Goal: Task Accomplishment & Management: Use online tool/utility

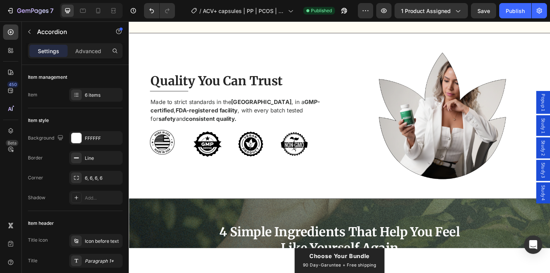
scroll to position [2772, 0]
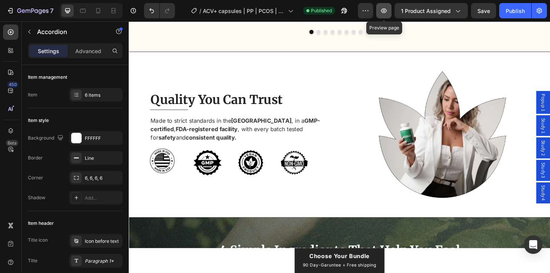
click at [387, 7] on icon "button" at bounding box center [384, 11] width 8 height 8
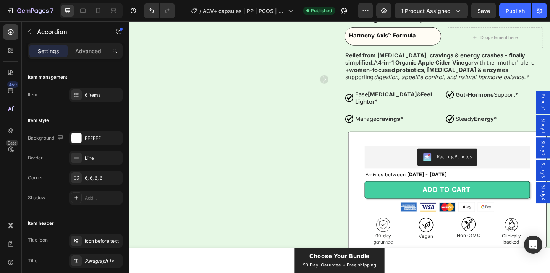
scroll to position [172, 0]
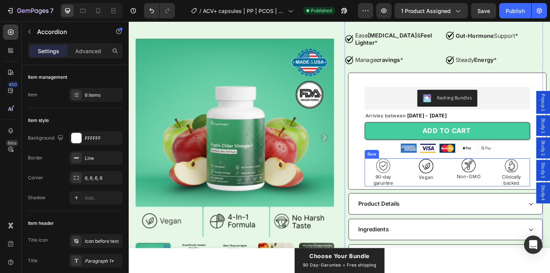
click at [428, 186] on div "Image 90-day garuntee Text Block Image Vegan Text Block Image Non-GMO Text Bloc…" at bounding box center [475, 185] width 180 height 31
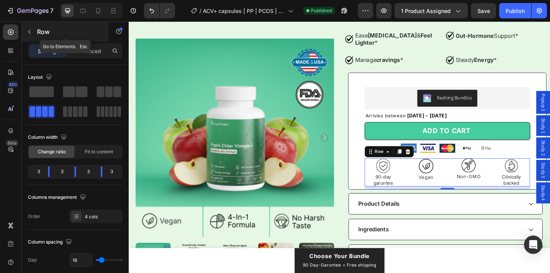
click at [29, 36] on button "button" at bounding box center [29, 32] width 12 height 12
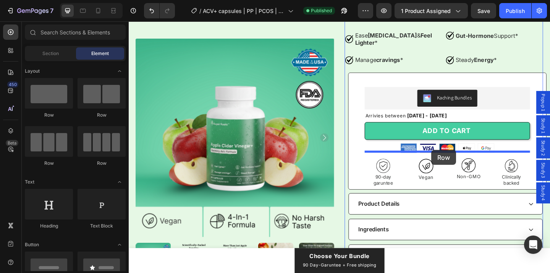
drag, startPoint x: 226, startPoint y: 165, endPoint x: 458, endPoint y: 161, distance: 231.9
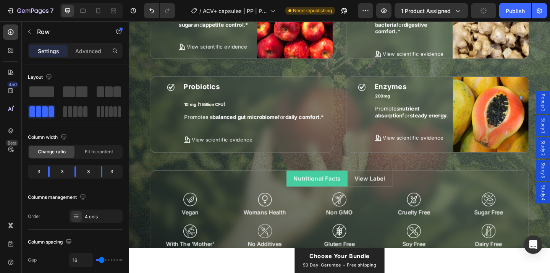
scroll to position [3146, 0]
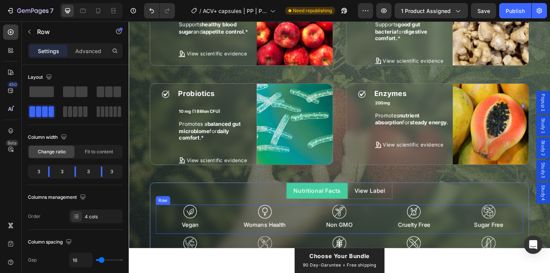
click at [236, 239] on div "Image Vegan Text Block Image Womans Health Text Block Image Non GMO Text Block …" at bounding box center [358, 236] width 400 height 32
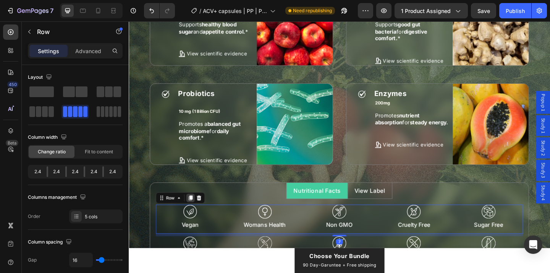
click at [197, 210] on icon at bounding box center [196, 213] width 6 height 6
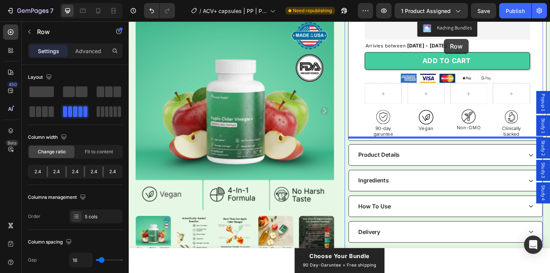
scroll to position [202, 0]
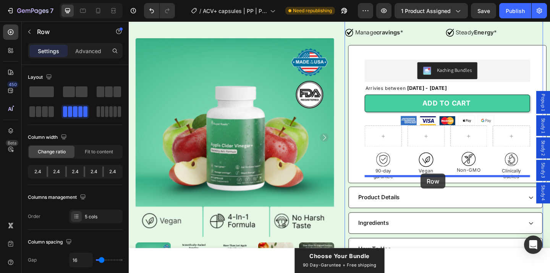
drag, startPoint x: 235, startPoint y: 229, endPoint x: 446, endPoint y: 187, distance: 215.4
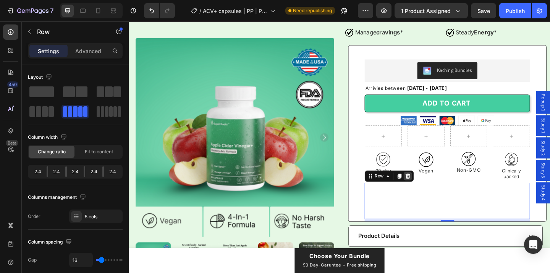
click at [430, 187] on icon at bounding box center [432, 189] width 5 height 5
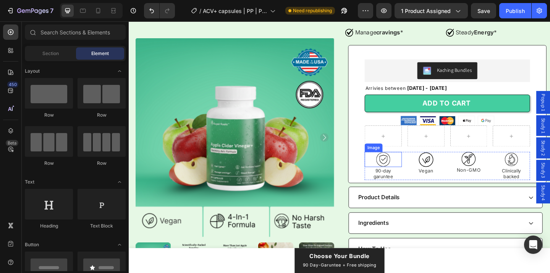
click at [408, 164] on img at bounding box center [406, 171] width 16 height 16
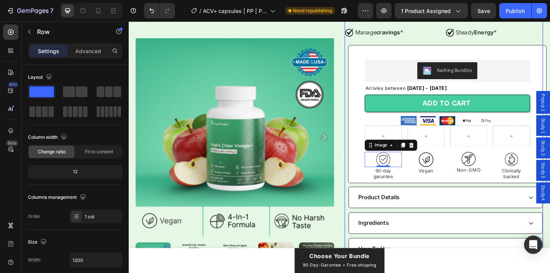
click at [411, 119] on div "Kaching Bundles Kaching Bundles Arrivies between Tue, Sep 30 - Thu, Oct 02 Deli…" at bounding box center [475, 130] width 180 height 134
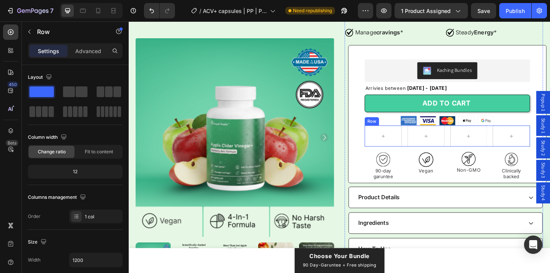
click at [429, 139] on div "Row" at bounding box center [475, 145] width 180 height 23
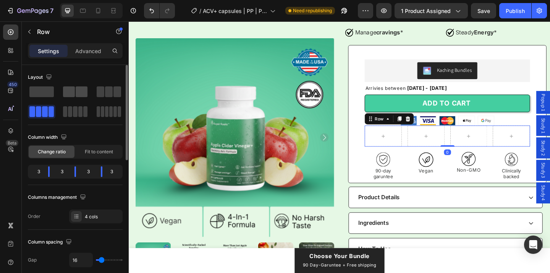
click at [70, 93] on span at bounding box center [69, 91] width 12 height 11
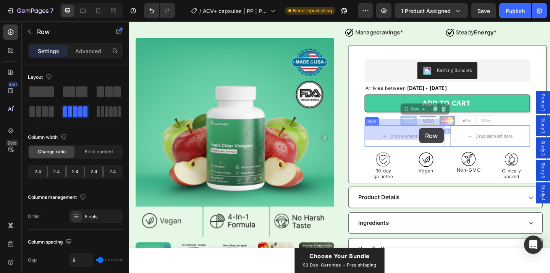
drag, startPoint x: 465, startPoint y: 124, endPoint x: 445, endPoint y: 138, distance: 24.5
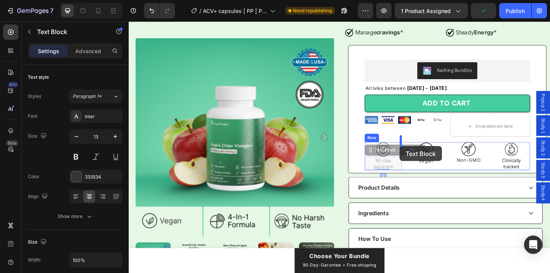
drag, startPoint x: 413, startPoint y: 166, endPoint x: 423, endPoint y: 157, distance: 14.1
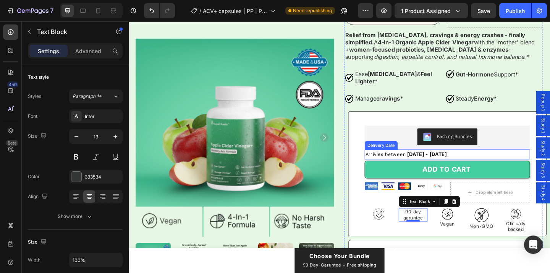
scroll to position [160, 0]
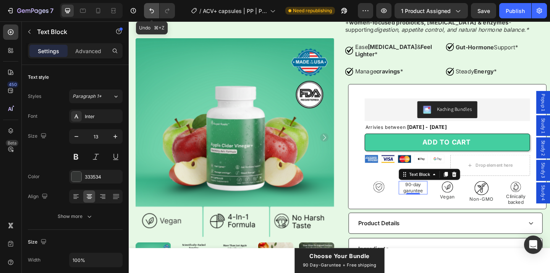
click at [153, 15] on button "Undo/Redo" at bounding box center [151, 10] width 15 height 15
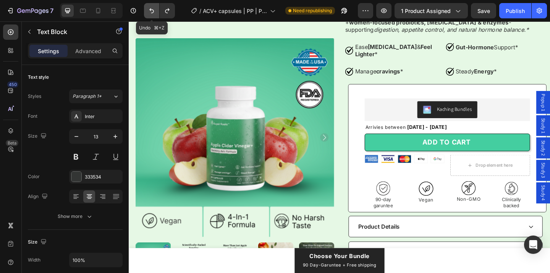
click at [153, 15] on button "Undo/Redo" at bounding box center [151, 10] width 15 height 15
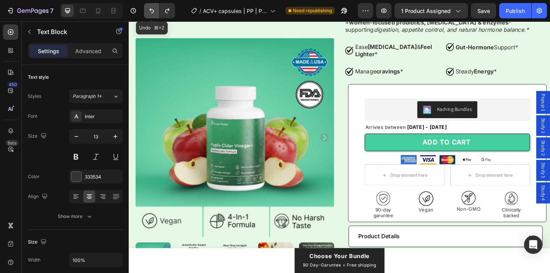
click at [153, 15] on button "Undo/Redo" at bounding box center [151, 10] width 15 height 15
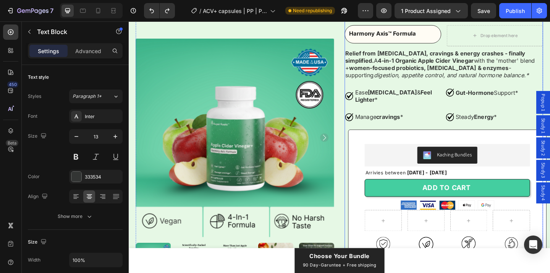
scroll to position [91, 0]
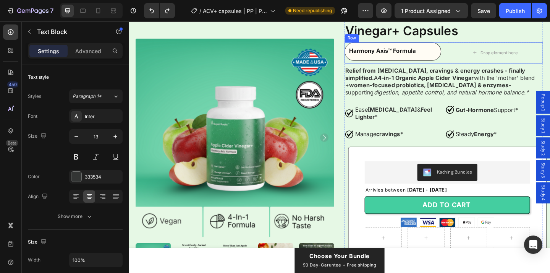
click at [472, 63] on div "Harmony Axis™ Formula Text Block Row Row Drop element here Row" at bounding box center [472, 55] width 216 height 23
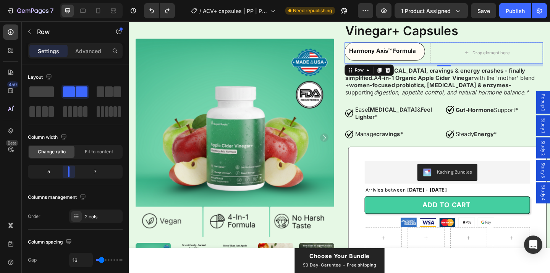
click at [71, 0] on body "7 Version history / ACV+ capsules | PP | PCOS | 1.0 Need republishing Preview 1…" at bounding box center [275, 0] width 550 height 0
click at [361, 99] on div "Product Images Icon Icon Icon Icon Icon Icon List Rated 4.8 Stars (511 reviews)…" at bounding box center [357, 211] width 443 height 434
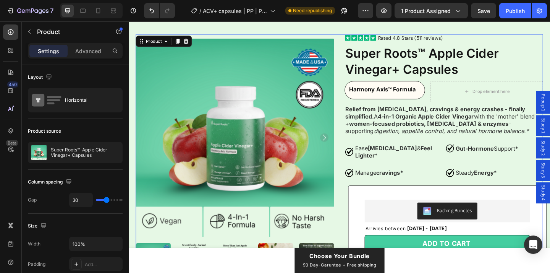
scroll to position [0, 0]
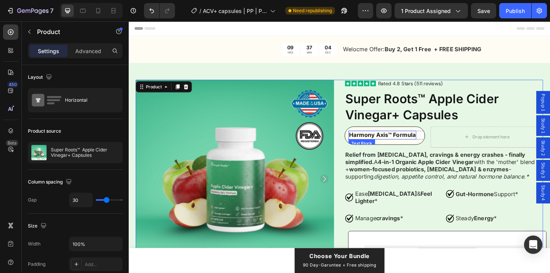
click at [369, 147] on strong "Harmony Axis™ Formula" at bounding box center [405, 145] width 72 height 8
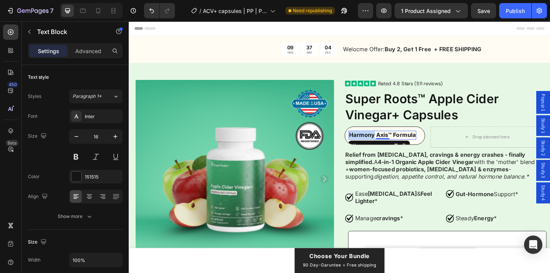
click at [369, 147] on strong "Harmony Axis™ Formula" at bounding box center [405, 145] width 72 height 8
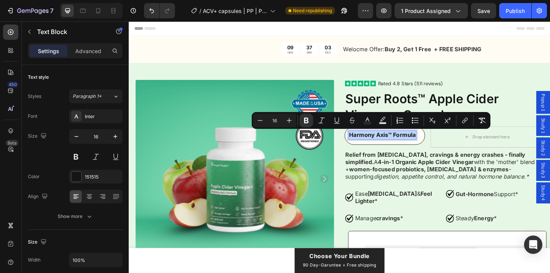
click at [369, 147] on strong "Harmony Axis™ Formula" at bounding box center [405, 145] width 72 height 8
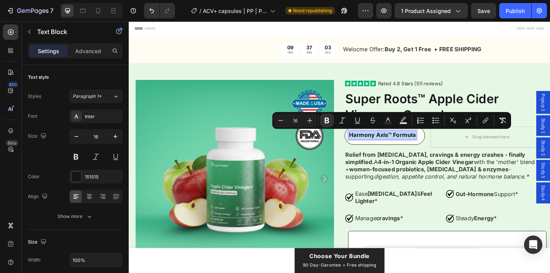
click at [369, 147] on strong "Harmony Axis™ Formula" at bounding box center [405, 145] width 72 height 8
click at [369, 146] on strong "Harmony Axis™ Formula" at bounding box center [405, 145] width 72 height 8
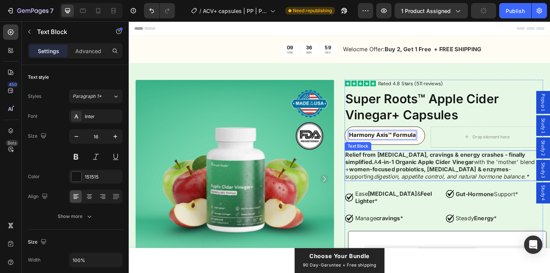
scroll to position [17, 0]
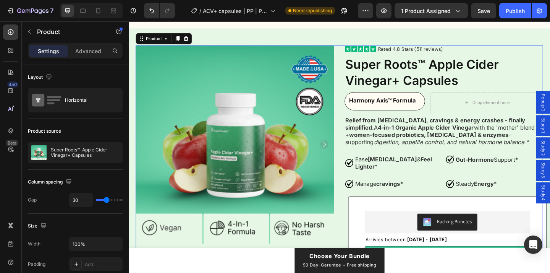
scroll to position [0, 0]
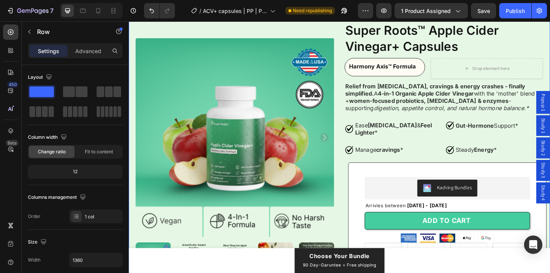
click at [357, 79] on div "Product Images Icon Icon Icon Icon Icon Icon List Rated 4.8 Stars (511 reviews)…" at bounding box center [357, 227] width 443 height 434
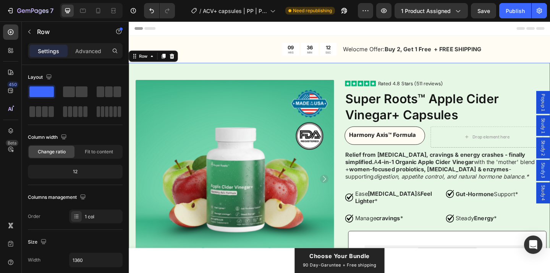
scroll to position [6, 0]
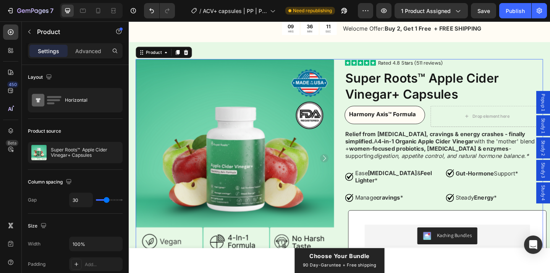
scroll to position [0, 0]
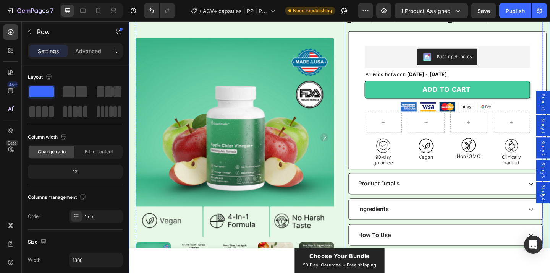
scroll to position [218, 0]
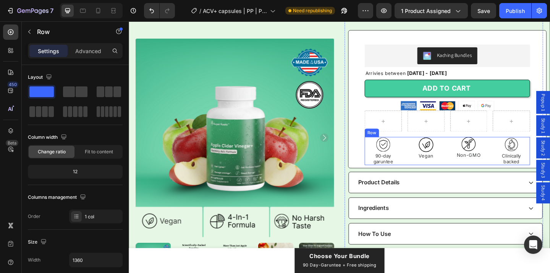
click at [429, 163] on div "Image 90-day garuntee Text Block Image Vegan Text Block Image Non-GMO Text Bloc…" at bounding box center [475, 162] width 180 height 31
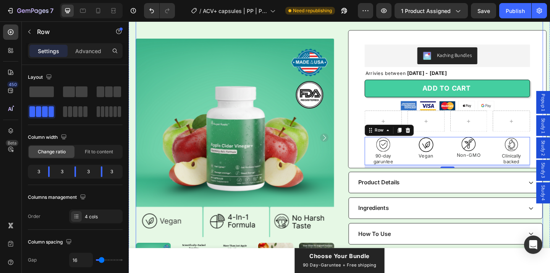
click at [362, 151] on div "Product Images Icon Icon Icon Icon Icon Icon List Rated 4.8 Stars (511 reviews)…" at bounding box center [357, 84] width 443 height 434
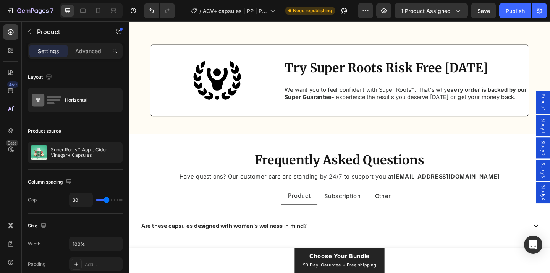
scroll to position [4176, 0]
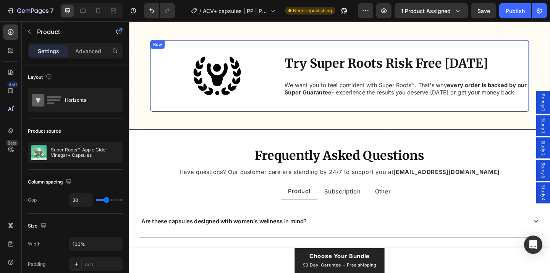
click at [320, 110] on div "Try Super Roots Risk Free Today Heading We want you to feel confident with Supe…" at bounding box center [431, 80] width 266 height 65
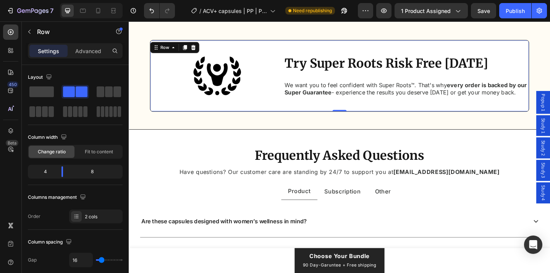
click at [330, 108] on div "Try Super Roots Risk Free Today Heading We want you to feel confident with Supe…" at bounding box center [431, 80] width 266 height 65
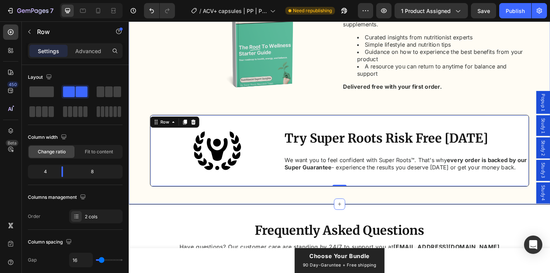
click at [316, 117] on div "Image Free Starter Guide Heading With your first purchase, you’ll receive The R…" at bounding box center [358, 91] width 413 height 219
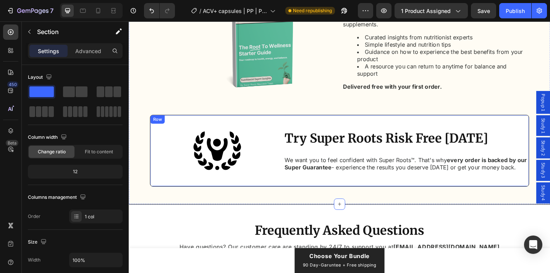
click at [293, 139] on div "Try Super Roots Risk Free Today Heading We want you to feel confident with Supe…" at bounding box center [358, 162] width 413 height 78
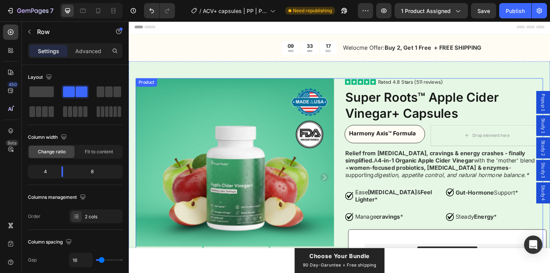
scroll to position [0, 0]
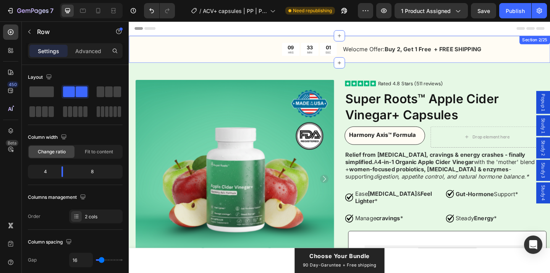
click at [288, 63] on div "09 HRS 33 MIN 01 SEC Countdown Timer Welocme Offer: Buy 2, Get 1 Free + FREE SH…" at bounding box center [358, 51] width 458 height 29
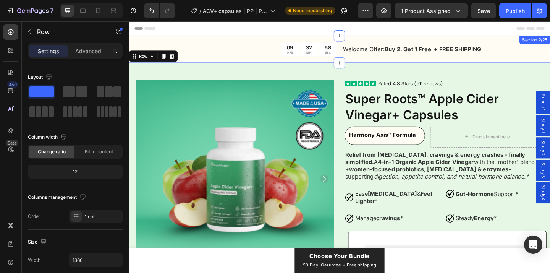
click at [374, 62] on div "09 HRS 32 MIN 58 SEC Countdown Timer Welocme Offer: Buy 2, Get 1 Free + FREE SH…" at bounding box center [358, 51] width 458 height 29
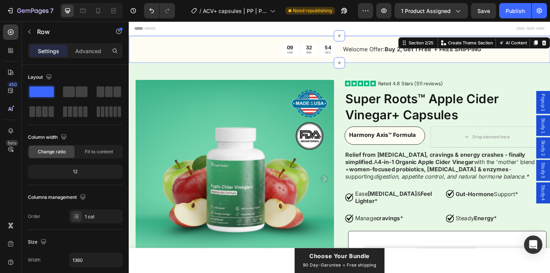
click at [288, 61] on div "09 HRS 32 MIN 54 SEC Countdown Timer Welocme Offer: Buy 2, Get 1 Free + FREE SH…" at bounding box center [358, 51] width 458 height 29
click at [301, 63] on div "09 HRS 32 MIN 51 SEC Countdown Timer Welocme Offer: Buy 2, Get 1 Free + FREE SH…" at bounding box center [358, 51] width 458 height 29
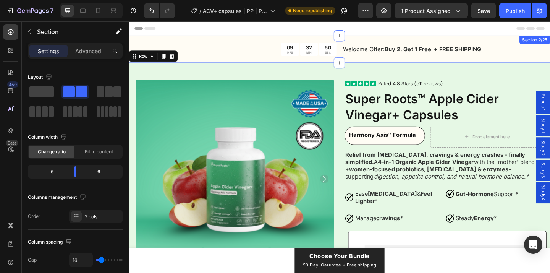
click at [298, 63] on div "09 HRS 32 MIN 50 SEC Countdown Timer Welocme Offer: Buy 2, Get 1 Free + FREE SH…" at bounding box center [358, 51] width 458 height 29
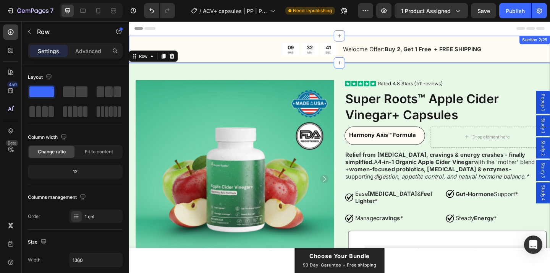
click at [370, 60] on div "09 HRS 32 MIN 41 SEC Countdown Timer Welocme Offer: Buy 2, Get 1 Free + FREE SH…" at bounding box center [358, 51] width 458 height 29
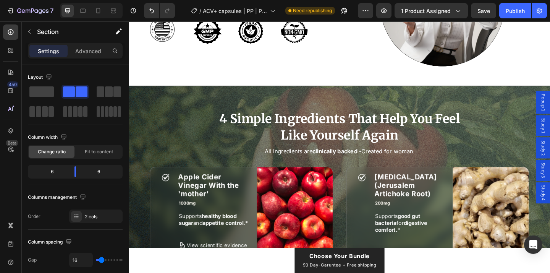
scroll to position [3130, 0]
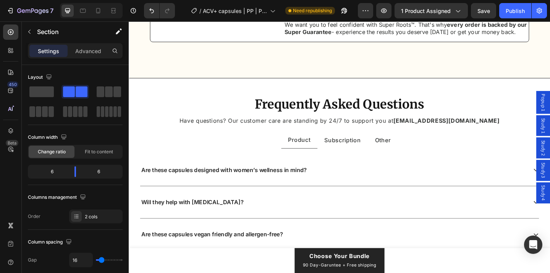
scroll to position [4187, 0]
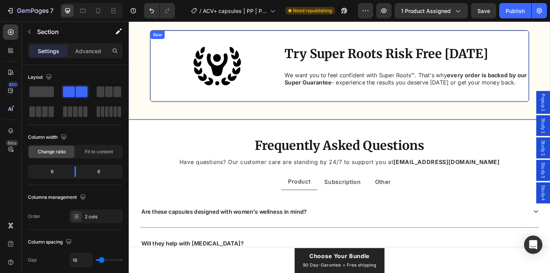
click at [286, 104] on div "Try Super Roots Risk Free Today Heading We want you to feel confident with Supe…" at bounding box center [358, 70] width 413 height 78
click at [190, 39] on icon at bounding box center [190, 38] width 4 height 5
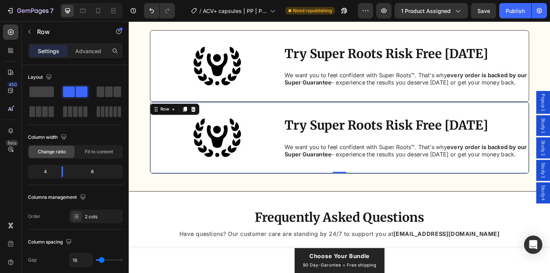
scroll to position [4156, 0]
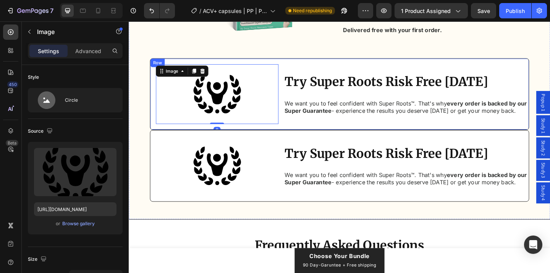
click at [299, 133] on div "Try Super Roots Risk Free Today Heading We want you to feel confident with Supe…" at bounding box center [358, 100] width 413 height 78
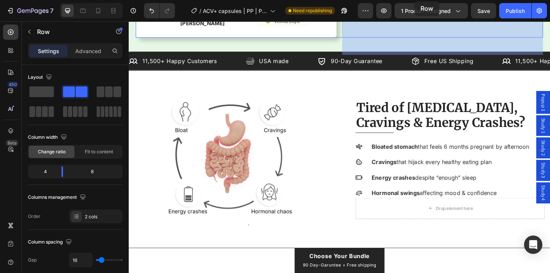
scroll to position [0, 0]
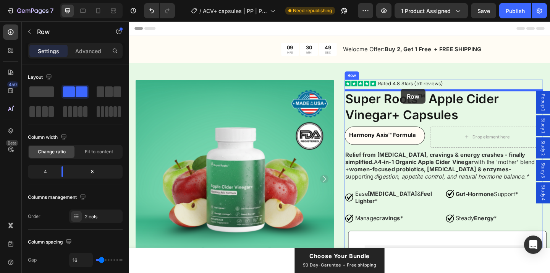
drag, startPoint x: 299, startPoint y: 133, endPoint x: 425, endPoint y: 95, distance: 131.5
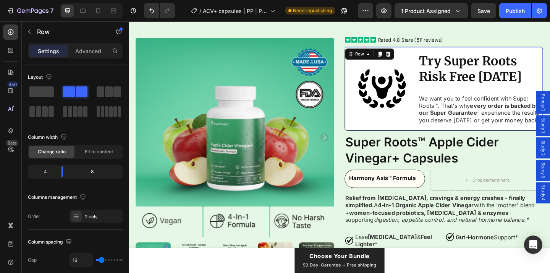
scroll to position [40, 0]
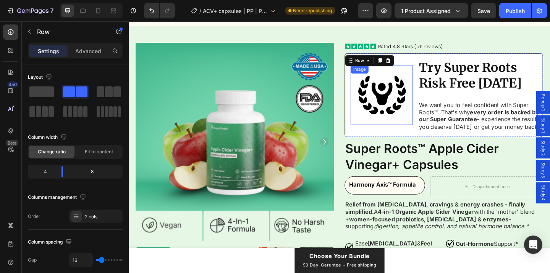
click at [423, 104] on img at bounding box center [404, 101] width 65 height 65
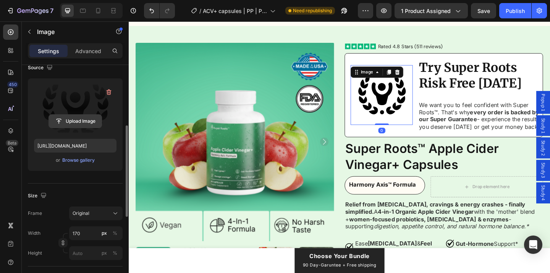
scroll to position [102, 0]
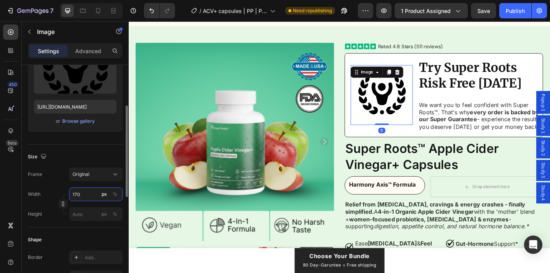
click at [85, 191] on input "170" at bounding box center [95, 194] width 53 height 14
type input "50"
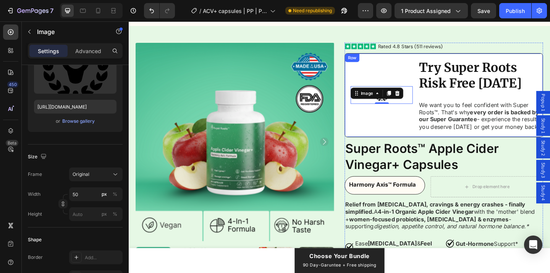
click at [414, 133] on div "Image 0" at bounding box center [404, 102] width 68 height 78
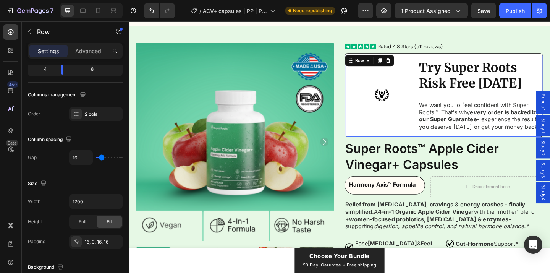
scroll to position [0, 0]
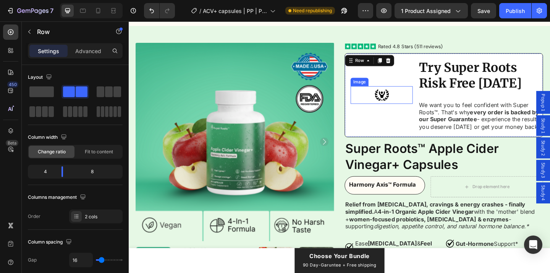
click at [404, 103] on img at bounding box center [404, 101] width 19 height 19
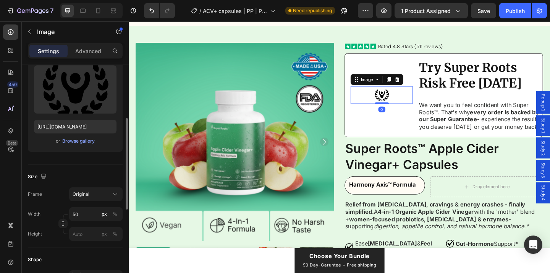
scroll to position [101, 0]
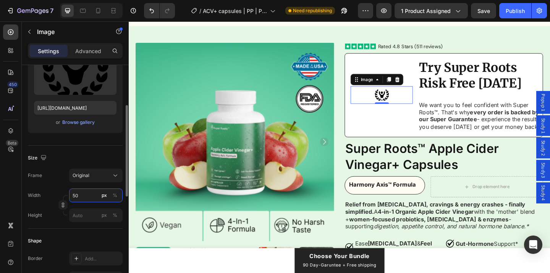
click at [79, 197] on input "50" at bounding box center [95, 195] width 53 height 14
type input "1"
type input "6"
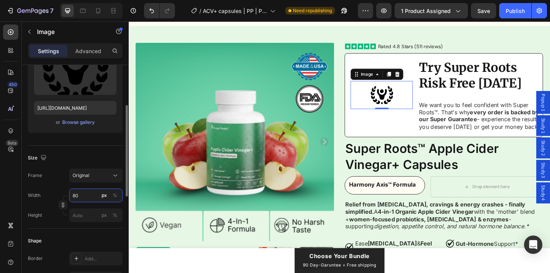
type input "8"
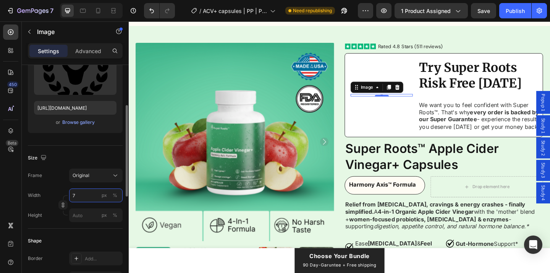
type input "70"
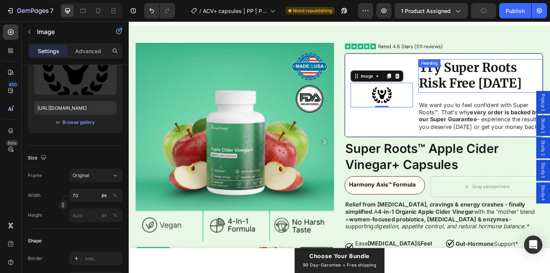
click at [474, 88] on h2 "Try Super Roots Risk Free Today" at bounding box center [511, 81] width 135 height 36
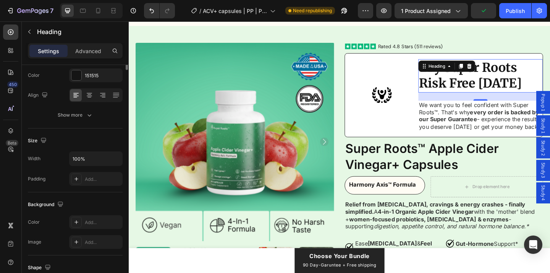
scroll to position [0, 0]
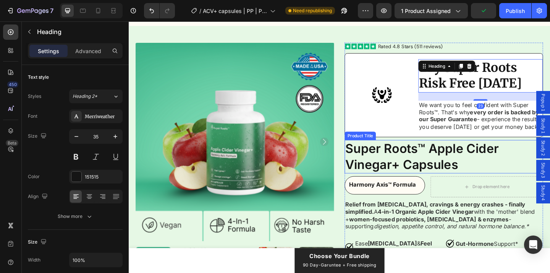
click at [449, 180] on h1 "Super Roots™ Apple Cider Vinegar+ Capsules" at bounding box center [472, 168] width 216 height 36
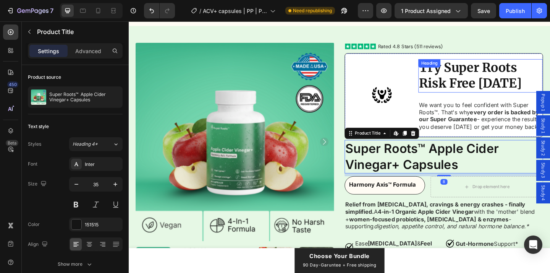
click at [484, 94] on h2 "Try Super Roots Risk Free Today" at bounding box center [511, 81] width 135 height 36
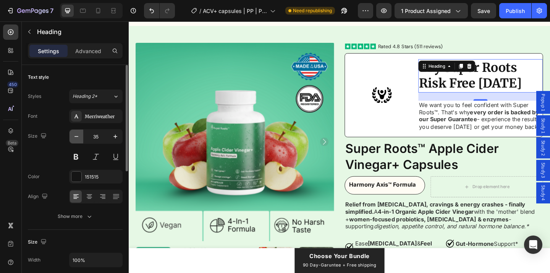
click at [76, 137] on icon "button" at bounding box center [77, 137] width 8 height 8
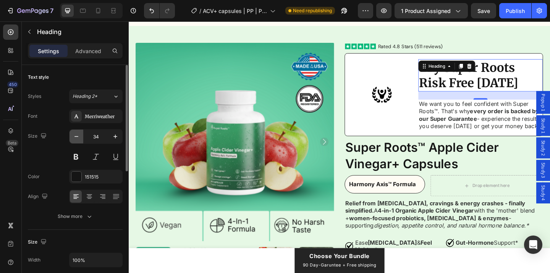
click at [76, 137] on icon "button" at bounding box center [77, 137] width 8 height 8
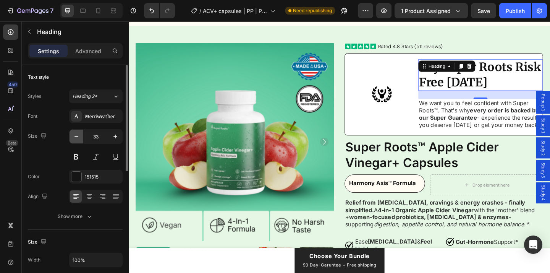
click at [76, 137] on icon "button" at bounding box center [77, 137] width 8 height 8
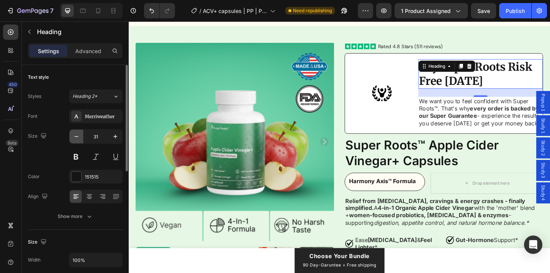
click at [76, 137] on icon "button" at bounding box center [77, 137] width 8 height 8
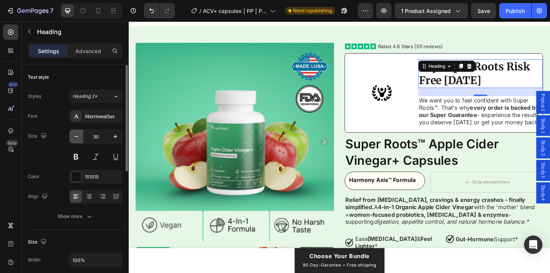
click at [76, 137] on icon "button" at bounding box center [77, 137] width 8 height 8
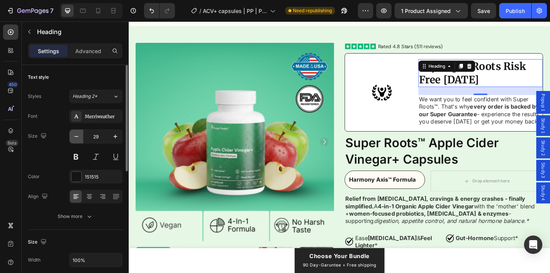
click at [76, 137] on icon "button" at bounding box center [77, 137] width 8 height 8
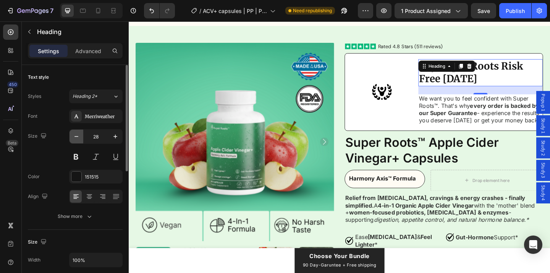
click at [76, 137] on icon "button" at bounding box center [77, 137] width 8 height 8
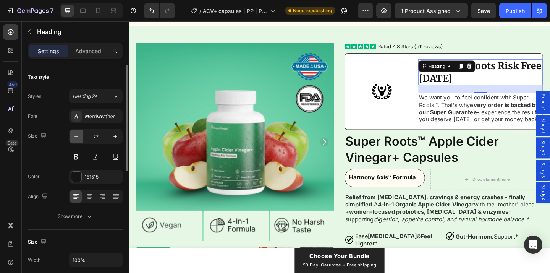
click at [76, 137] on icon "button" at bounding box center [77, 137] width 8 height 8
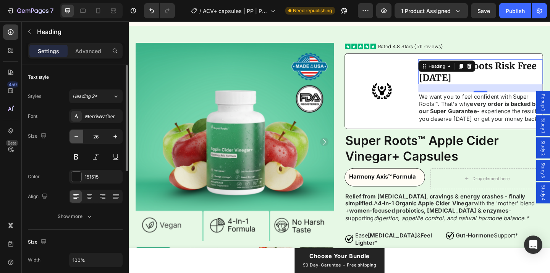
click at [76, 137] on icon "button" at bounding box center [77, 137] width 8 height 8
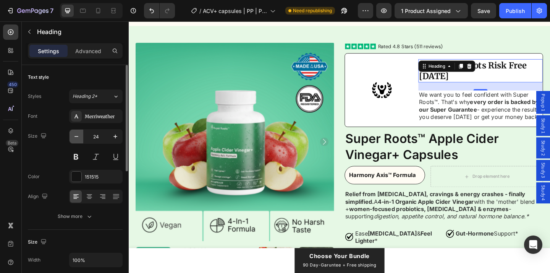
click at [76, 137] on icon "button" at bounding box center [77, 137] width 8 height 8
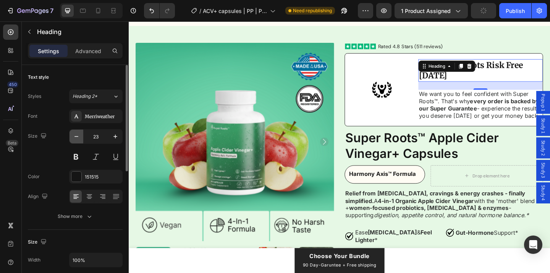
click at [76, 136] on icon "button" at bounding box center [76, 136] width 4 height 1
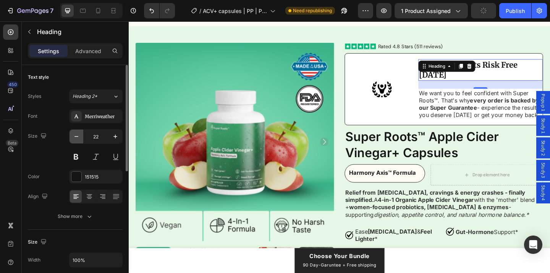
click at [76, 136] on icon "button" at bounding box center [76, 136] width 4 height 1
type input "21"
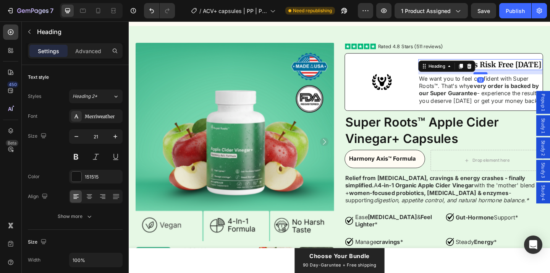
drag, startPoint x: 509, startPoint y: 82, endPoint x: 509, endPoint y: 78, distance: 4.2
click at [509, 78] on div at bounding box center [511, 78] width 15 height 2
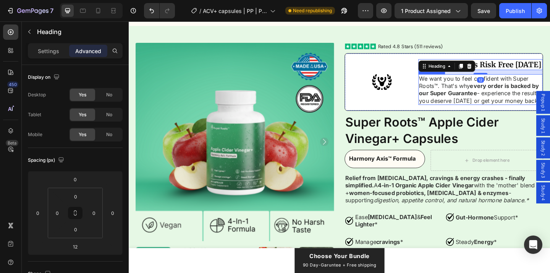
click at [511, 92] on strong "every order is backed by our Super Guarantee" at bounding box center [510, 96] width 131 height 16
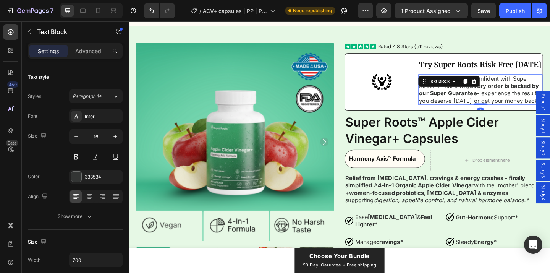
click at [513, 110] on p "We want you to feel confident with Super Roots™. That's why every order is back…" at bounding box center [512, 96] width 134 height 32
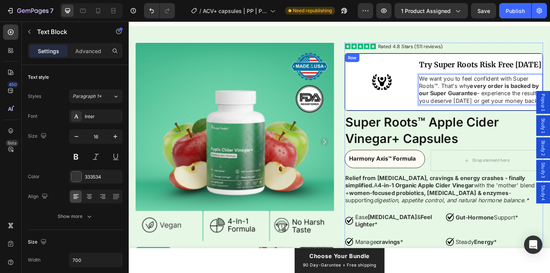
click at [440, 100] on div "Try Super Roots Risk Free Today Heading We want you to feel confident with Supe…" at bounding box center [472, 87] width 216 height 63
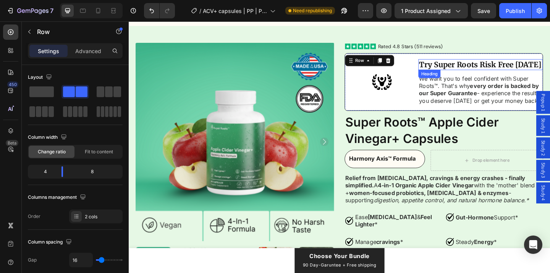
click at [454, 70] on h2 "Try Super Roots Risk Free Today" at bounding box center [511, 69] width 135 height 12
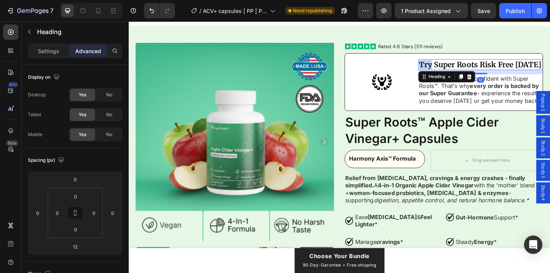
click at [454, 70] on h2 "Try Super Roots Risk Free Today" at bounding box center [511, 69] width 135 height 12
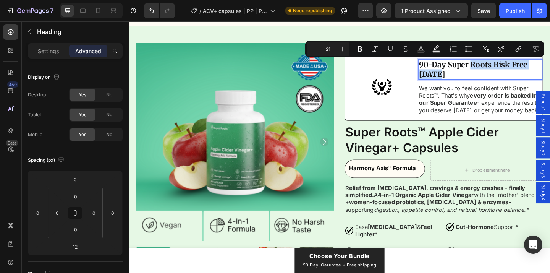
drag, startPoint x: 501, startPoint y: 68, endPoint x: 502, endPoint y: 74, distance: 6.9
click at [502, 74] on p "90-Day Super Roots Risk Free Today" at bounding box center [512, 73] width 134 height 21
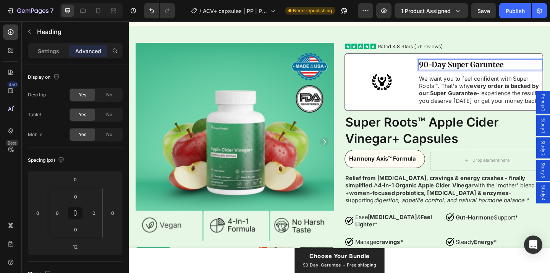
click at [509, 68] on p "90-Day Super Garuntee" at bounding box center [512, 68] width 134 height 10
click at [506, 70] on p "90-Day Super guarantee" at bounding box center [512, 68] width 134 height 10
click at [485, 89] on p "We want you to feel confident with Super Roots™. That's why every order is back…" at bounding box center [512, 96] width 134 height 32
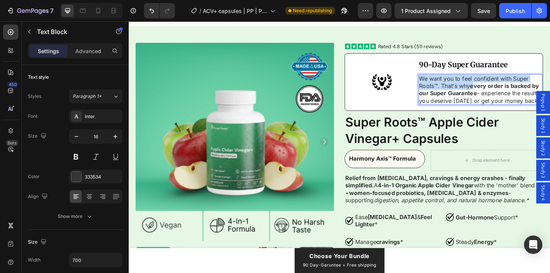
drag, startPoint x: 505, startPoint y: 94, endPoint x: 447, endPoint y: 83, distance: 59.2
click at [447, 83] on p "We want you to feel confident with Super Roots™. That's why every order is back…" at bounding box center [512, 96] width 134 height 32
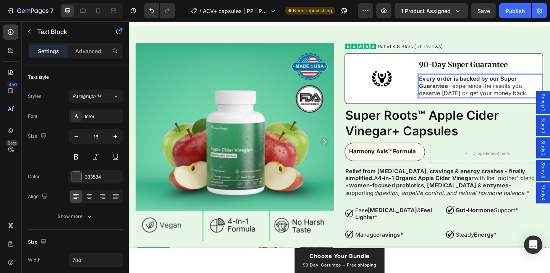
click at [490, 101] on p "E very order is backed by our Super Guarantee - experience the results you dese…" at bounding box center [512, 92] width 134 height 24
click at [442, 101] on div "90-Day Super Guarantee Heading E very order is backed by our Super Guarantee - …" at bounding box center [472, 83] width 216 height 55
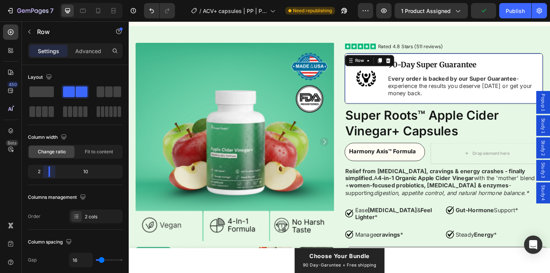
drag, startPoint x: 65, startPoint y: 171, endPoint x: 43, endPoint y: 171, distance: 22.2
click at [43, 0] on body "7 Version history / ACV+ capsules | PP | PCOS | 1.0 Need republishing Preview 1…" at bounding box center [275, 0] width 550 height 0
click at [361, 125] on div "Product Images Icon Icon Icon Icon Icon Icon List Rated 4.8 Stars (511 reviews)…" at bounding box center [357, 278] width 443 height 466
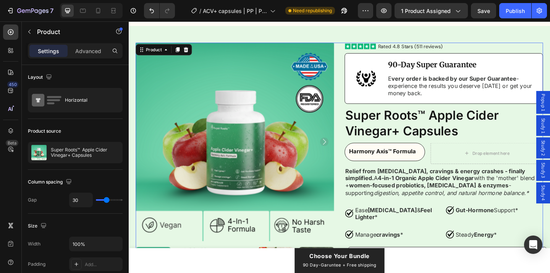
scroll to position [21, 0]
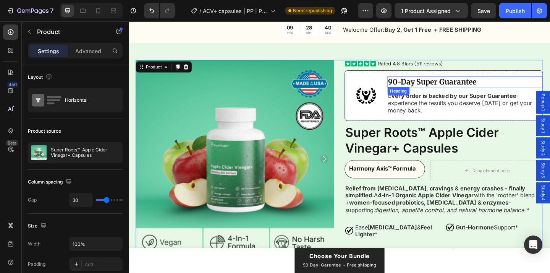
click at [413, 87] on p "90-Day Super Guarantee" at bounding box center [495, 87] width 168 height 10
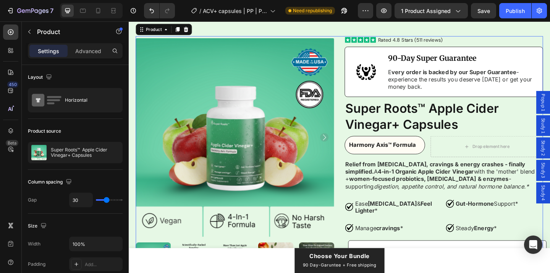
scroll to position [0, 0]
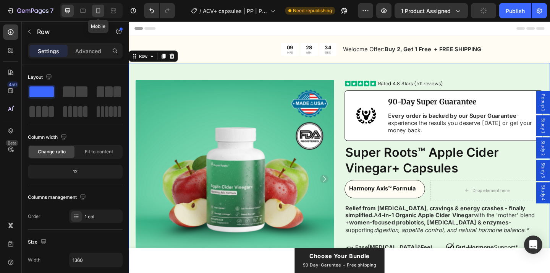
click at [100, 10] on icon at bounding box center [98, 10] width 4 height 5
type input "100%"
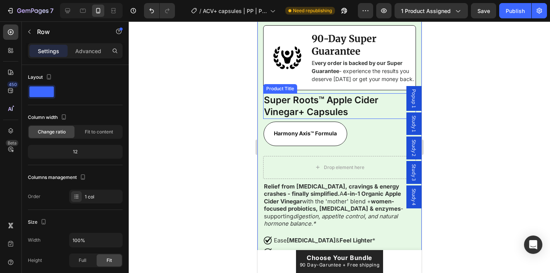
scroll to position [215, 0]
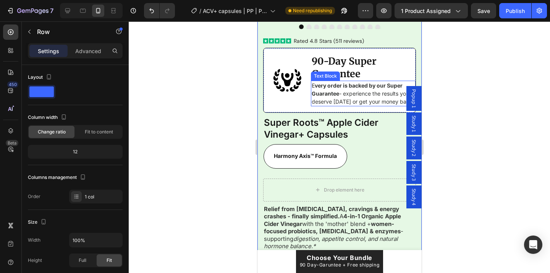
click at [329, 74] on div "Text Block" at bounding box center [325, 76] width 26 height 7
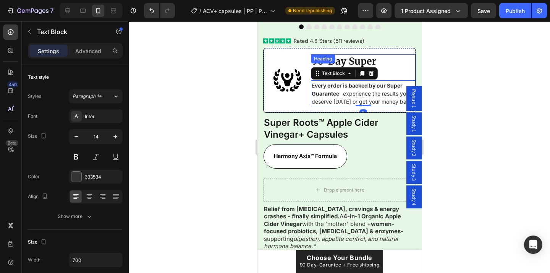
click at [359, 63] on p "90-Day Super Guarantee" at bounding box center [363, 67] width 104 height 25
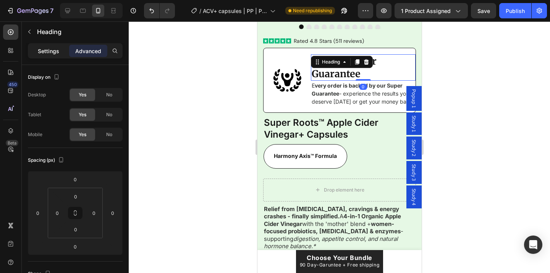
click at [55, 53] on p "Settings" at bounding box center [48, 51] width 21 height 8
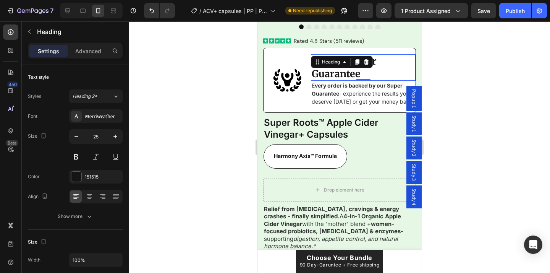
click at [181, 127] on div at bounding box center [339, 146] width 421 height 251
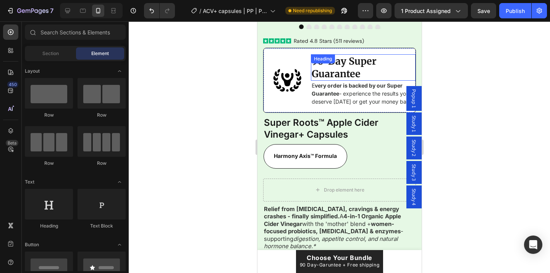
click at [351, 69] on p "90-Day Super Guarantee" at bounding box center [363, 67] width 104 height 25
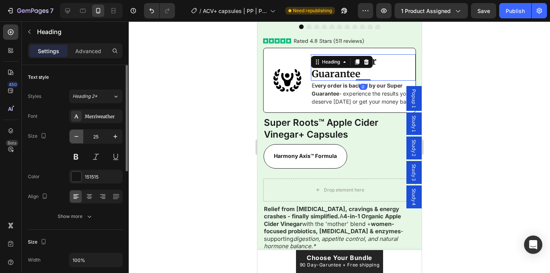
click at [77, 139] on icon "button" at bounding box center [77, 137] width 8 height 8
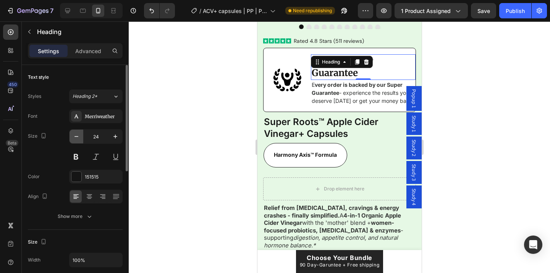
click at [77, 139] on icon "button" at bounding box center [77, 137] width 8 height 8
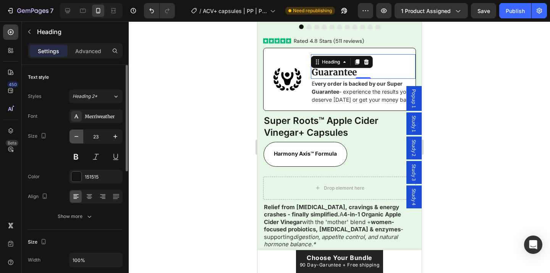
click at [77, 139] on icon "button" at bounding box center [77, 137] width 8 height 8
type input "22"
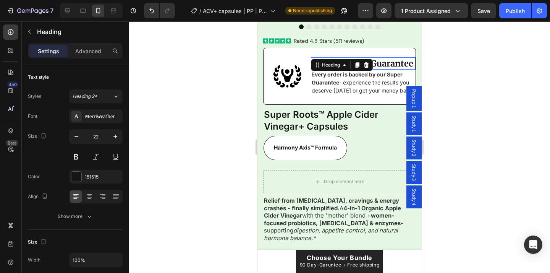
click at [189, 107] on div at bounding box center [339, 146] width 421 height 251
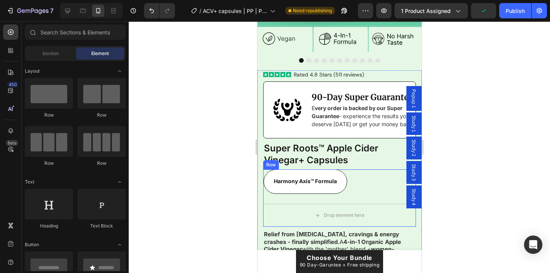
scroll to position [175, 0]
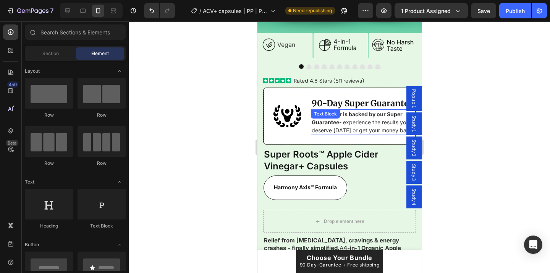
click at [346, 132] on p "E very order is backed by our Super Guarantee - experience the results you dese…" at bounding box center [363, 122] width 104 height 24
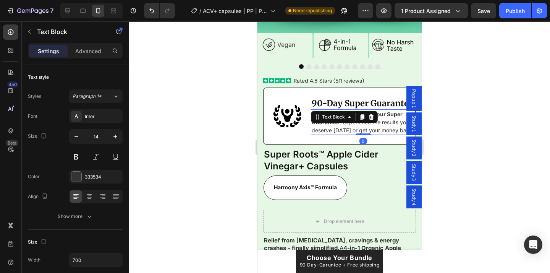
click at [232, 107] on div at bounding box center [339, 146] width 421 height 251
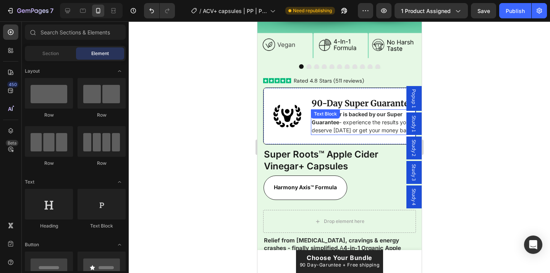
click at [333, 127] on p "E very order is backed by our Super Guarantee - experience the results you dese…" at bounding box center [363, 122] width 104 height 24
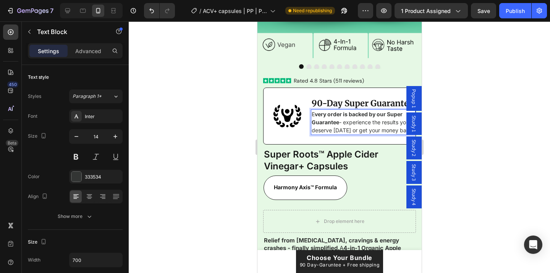
click at [344, 132] on p "E very order is backed by our Super Guarantee - experience the results you dese…" at bounding box center [363, 122] width 104 height 24
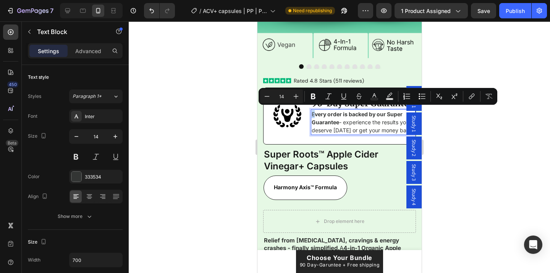
click at [312, 112] on p "E very order is backed by our Super Guarantee - experience the results you dese…" at bounding box center [363, 122] width 104 height 24
click at [311, 96] on icon "Editor contextual toolbar" at bounding box center [313, 96] width 8 height 8
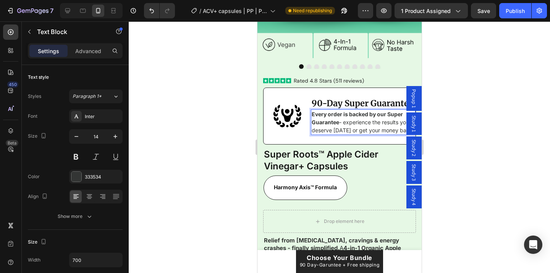
click at [242, 118] on div at bounding box center [339, 146] width 421 height 251
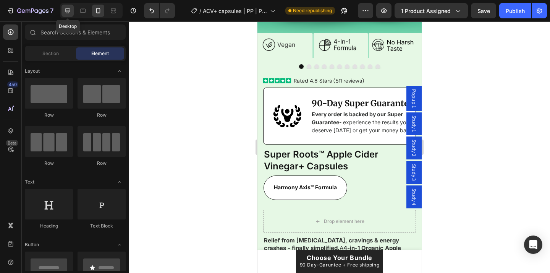
click at [70, 11] on icon at bounding box center [67, 10] width 5 height 5
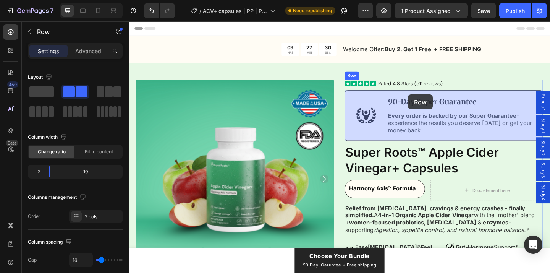
drag, startPoint x: 408, startPoint y: 108, endPoint x: 432, endPoint y: 100, distance: 25.9
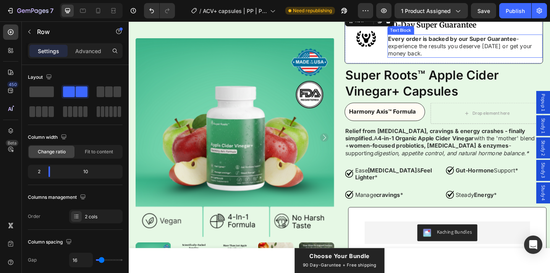
scroll to position [88, 0]
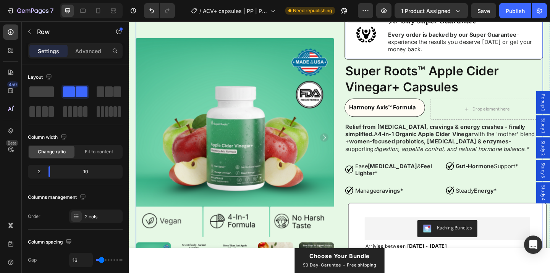
click at [361, 74] on div "Product Images Icon Icon Icon Icon Icon Icon List Rated 4.8 Stars (511 reviews)…" at bounding box center [357, 243] width 443 height 492
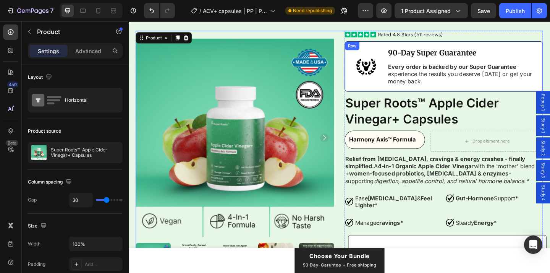
scroll to position [84, 0]
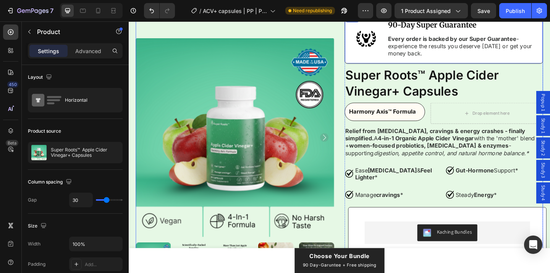
click at [369, 54] on div "90-Day Super Guarantee Heading Every order is backed by our Super Guarantee - e…" at bounding box center [472, 40] width 216 height 55
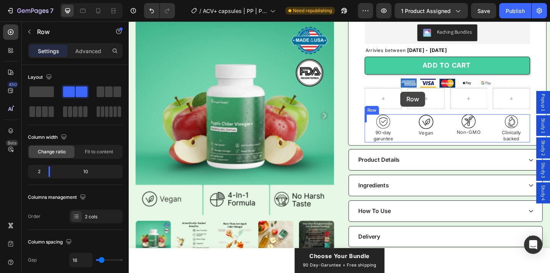
scroll to position [314, 0]
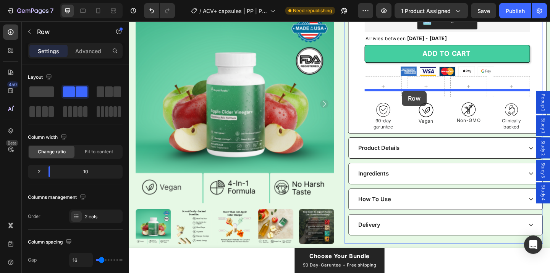
drag, startPoint x: 369, startPoint y: 53, endPoint x: 426, endPoint y: 97, distance: 72.1
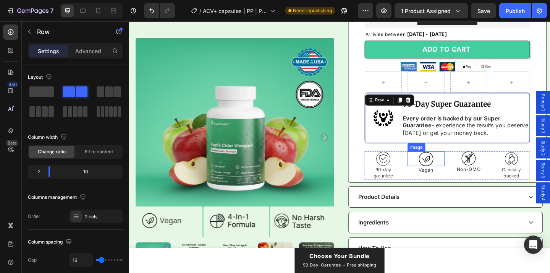
scroll to position [246, 0]
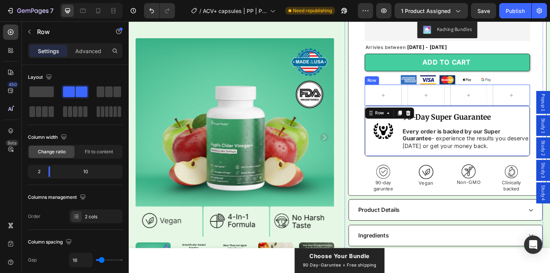
click at [429, 97] on div "Row" at bounding box center [475, 101] width 180 height 23
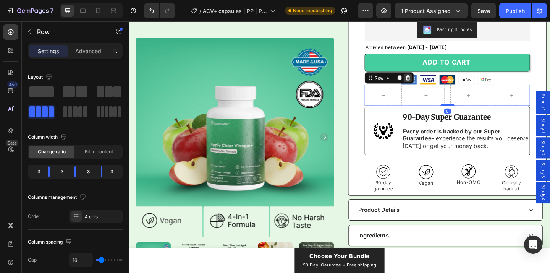
click at [432, 80] on icon at bounding box center [432, 82] width 5 height 5
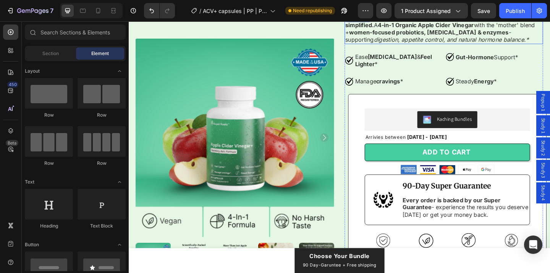
scroll to position [152, 0]
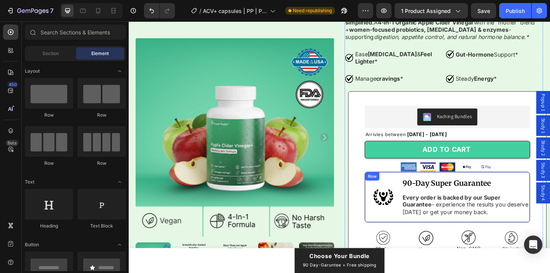
click at [392, 190] on div "90-Day Super Guarantee Heading Every order is backed by our Super Guarantee - e…" at bounding box center [475, 212] width 180 height 55
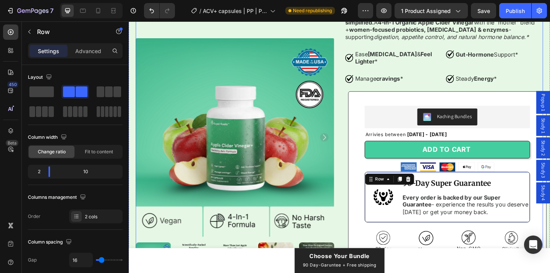
click at [362, 196] on div "Product Images Icon Icon Icon Icon Icon Icon List Rated 4.8 Stars (511 reviews)…" at bounding box center [357, 167] width 443 height 469
click at [390, 195] on div "90-Day Super Guarantee Heading Every order is backed by our Super Guarantee - e…" at bounding box center [475, 212] width 180 height 55
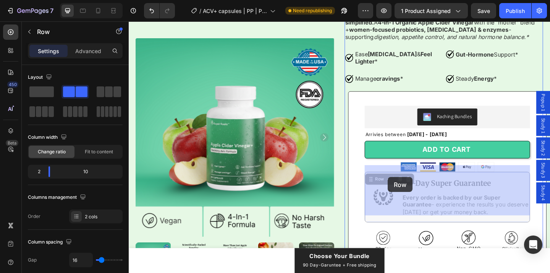
drag, startPoint x: 389, startPoint y: 214, endPoint x: 411, endPoint y: 191, distance: 31.6
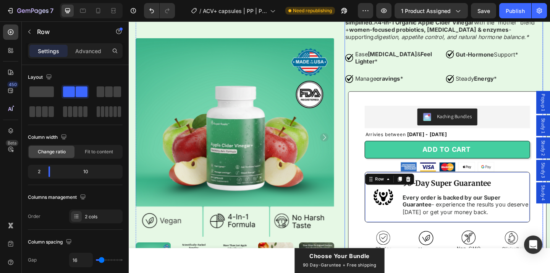
click at [365, 183] on div "Icon Icon Icon Icon Icon Icon List Rated 4.8 Stars (511 reviews) Text Block Row…" at bounding box center [472, 167] width 216 height 469
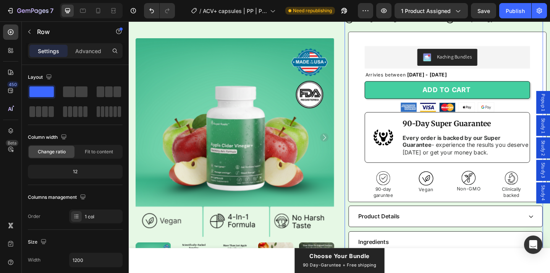
scroll to position [221, 0]
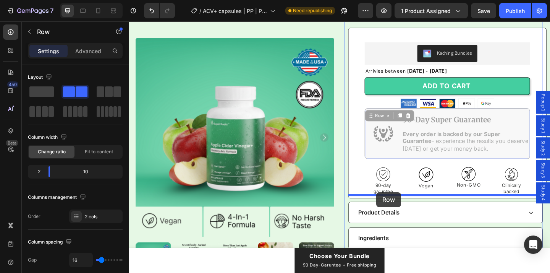
drag, startPoint x: 391, startPoint y: 129, endPoint x: 398, endPoint y: 207, distance: 78.2
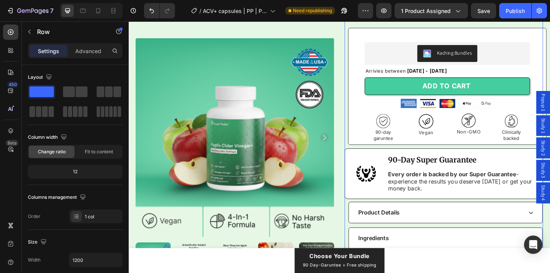
click at [375, 140] on div "Kaching Bundles Kaching Bundles Arrivies between Tue, Sep 30 - Thu, Oct 02 Deli…" at bounding box center [475, 92] width 216 height 128
click at [89, 50] on p "Advanced" at bounding box center [88, 51] width 26 height 8
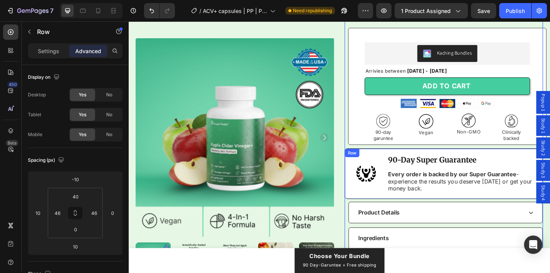
click at [369, 165] on div "90-Day Super Guarantee Heading Every order is backed by our Super Guarantee - e…" at bounding box center [472, 186] width 216 height 55
click at [372, 141] on div "Kaching Bundles Kaching Bundles Arrivies between Tue, Sep 30 - Thu, Oct 02 Deli…" at bounding box center [475, 92] width 216 height 128
click at [369, 178] on div "90-Day Super Guarantee Heading Every order is backed by our Super Guarantee - e…" at bounding box center [472, 186] width 216 height 55
click at [374, 135] on div "Kaching Bundles Kaching Bundles Arrivies between Tue, Sep 30 - Thu, Oct 02 Deli…" at bounding box center [475, 92] width 216 height 128
click at [368, 180] on div "90-Day Super Guarantee Heading Every order is backed by our Super Guarantee - e…" at bounding box center [472, 186] width 216 height 55
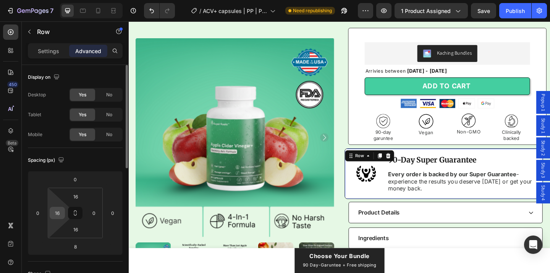
click at [60, 215] on input "16" at bounding box center [57, 212] width 11 height 11
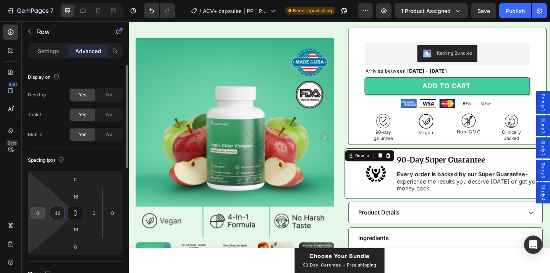
type input "46"
click at [34, 213] on input "0" at bounding box center [37, 212] width 11 height 11
type input "10"
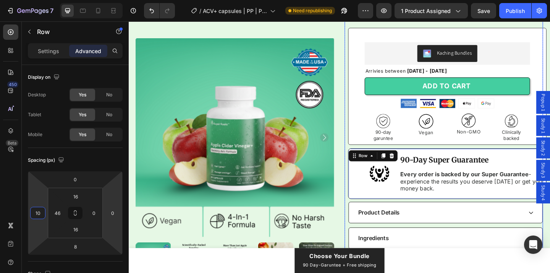
click at [373, 137] on div "Kaching Bundles Kaching Bundles Arrivies between Tue, Sep 30 - Thu, Oct 02 Deli…" at bounding box center [475, 92] width 216 height 128
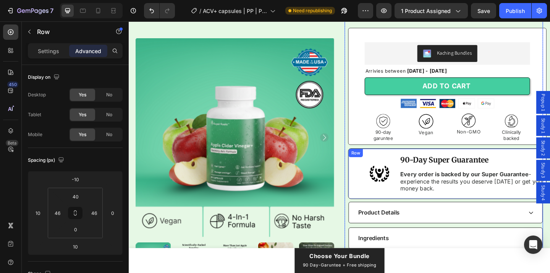
click at [378, 196] on div "90-Day Super Guarantee Heading Every order is backed by our Super Guarantee - e…" at bounding box center [475, 186] width 216 height 55
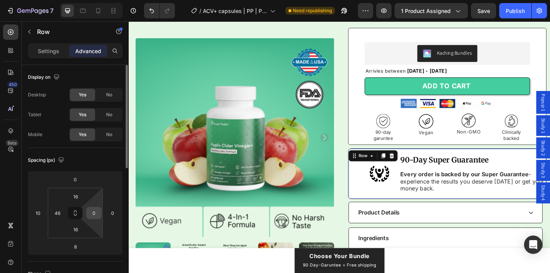
click at [93, 210] on input "0" at bounding box center [93, 212] width 11 height 11
type input "46"
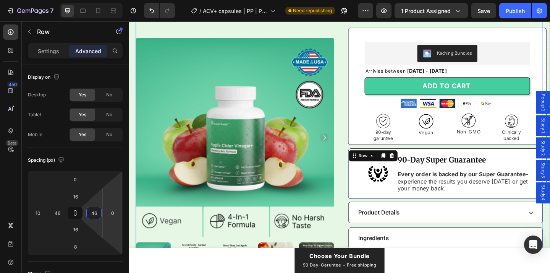
click at [361, 171] on div "Product Images Icon Icon Icon Icon Icon Icon List Rated 4.8 Stars (511 reviews)…" at bounding box center [357, 98] width 443 height 469
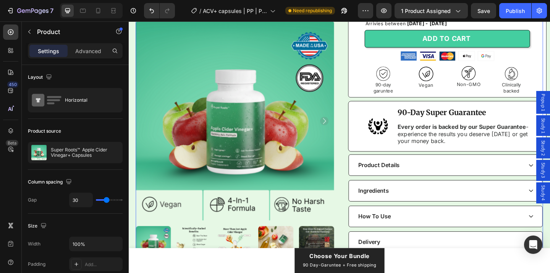
scroll to position [250, 0]
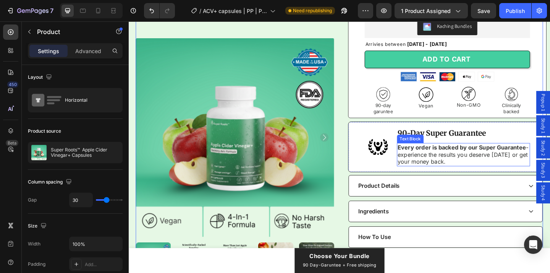
click at [435, 155] on div "Every order is backed by our Super Guarantee - experience the results you deser…" at bounding box center [493, 166] width 145 height 25
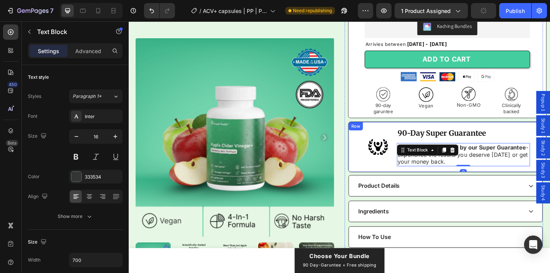
click at [401, 164] on div "Image" at bounding box center [399, 158] width 29 height 42
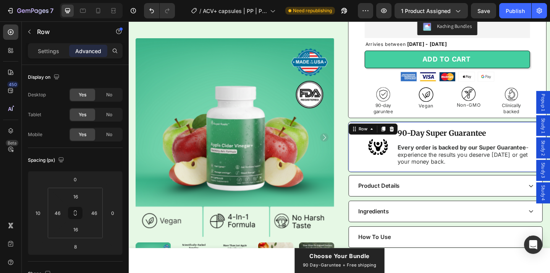
click at [419, 165] on div "90-Day Super Guarantee Heading Every order is backed by our Super Guarantee - e…" at bounding box center [475, 157] width 216 height 55
click at [362, 154] on div "Product Images Icon Icon Icon Icon Icon Icon List Rated 4.8 Stars (511 reviews)…" at bounding box center [357, 69] width 443 height 469
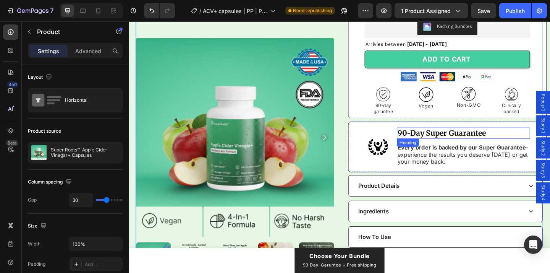
click at [466, 137] on h2 "90-Day Super Guarantee" at bounding box center [493, 143] width 145 height 12
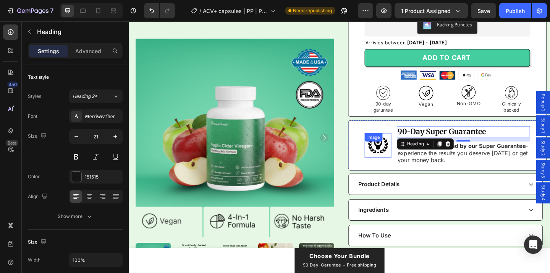
scroll to position [272, 0]
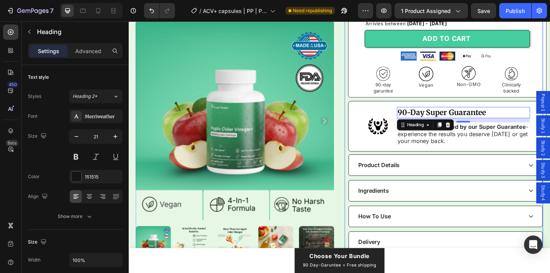
click at [365, 141] on div "Icon Icon Icon Icon Icon Icon List Rated 4.8 Stars (511 reviews) Text Block Row…" at bounding box center [472, 46] width 216 height 469
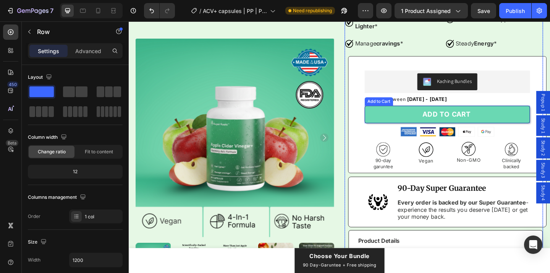
scroll to position [191, 0]
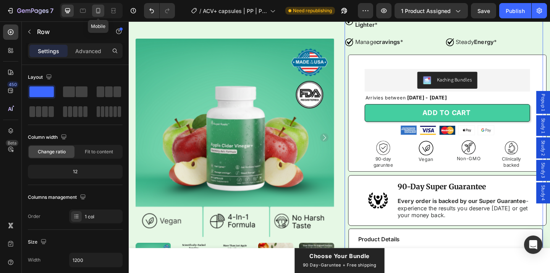
click at [99, 11] on icon at bounding box center [98, 11] width 8 height 8
type input "100%"
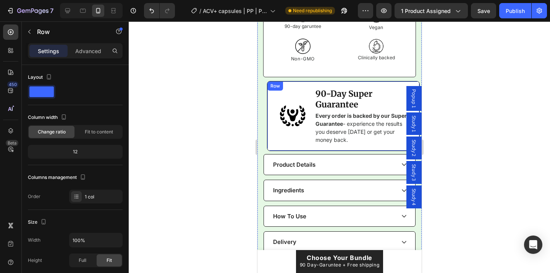
scroll to position [515, 0]
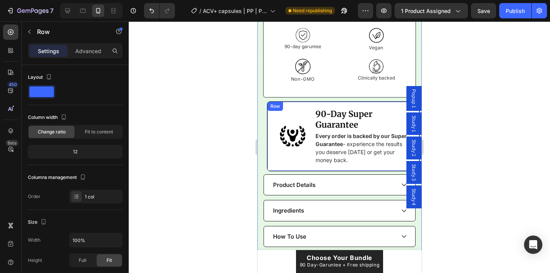
click at [271, 144] on div "90-Day Super Guarantee Heading Every order is backed by our Super Guarantee - e…" at bounding box center [343, 136] width 153 height 70
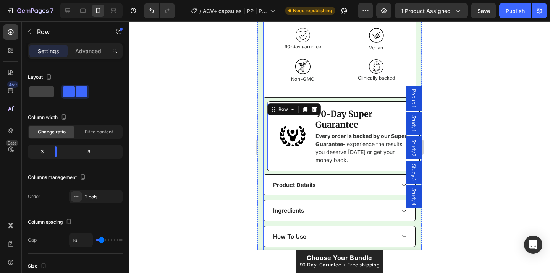
click at [266, 84] on div "Kaching Bundles Kaching Bundles Arrivies between Tue, Sep 30 - Thu, Oct 02 Deli…" at bounding box center [339, 18] width 153 height 157
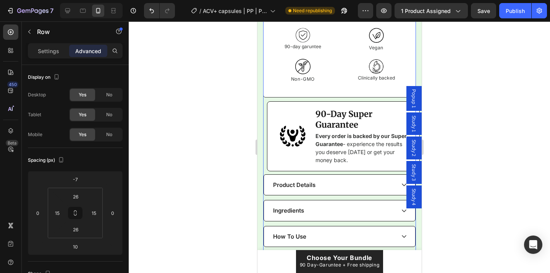
click at [271, 92] on div "Kaching Bundles Kaching Bundles Arrivies between Tue, Sep 30 - Thu, Oct 02 Deli…" at bounding box center [339, 18] width 153 height 157
click at [266, 119] on div "Icon Icon Icon Icon Icon Icon List Rated 4.8 Stars (511 reviews) Text Block Row…" at bounding box center [339, 7] width 153 height 547
click at [273, 122] on div "90-Day Super Guarantee Heading Every order is backed by our Super Guarantee - e…" at bounding box center [343, 136] width 153 height 70
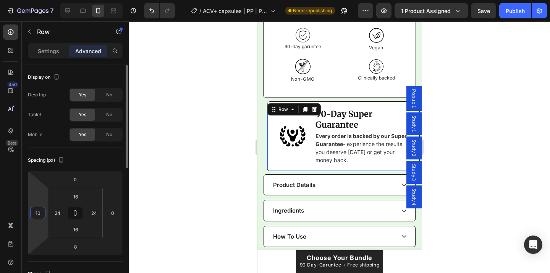
click at [41, 212] on input "10" at bounding box center [37, 212] width 11 height 11
click at [191, 181] on div at bounding box center [339, 146] width 421 height 251
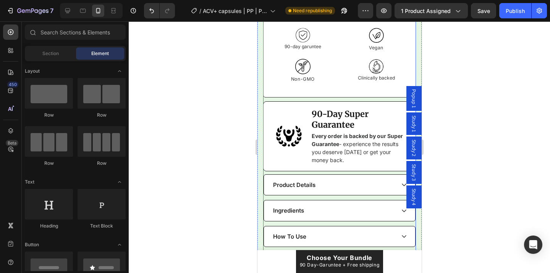
click at [272, 85] on div "Kaching Bundles Kaching Bundles Arrivies between Tue, Sep 30 - Thu, Oct 02 Deli…" at bounding box center [339, 18] width 141 height 137
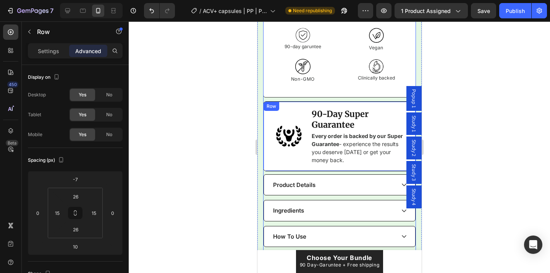
click at [267, 156] on div "90-Day Super Guarantee Heading Every order is backed by our Super Guarantee - e…" at bounding box center [339, 136] width 153 height 70
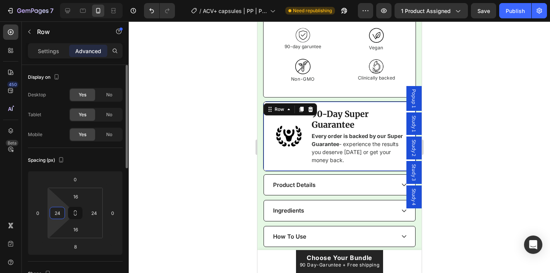
click at [59, 210] on input "24" at bounding box center [57, 212] width 11 height 11
type input "15"
click at [95, 212] on input "24" at bounding box center [93, 212] width 11 height 11
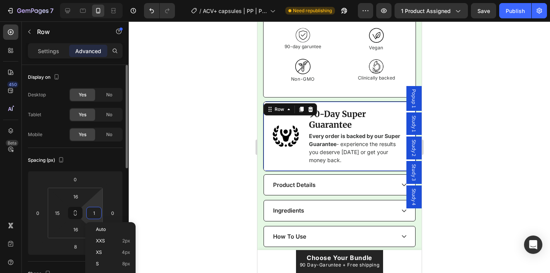
type input "15"
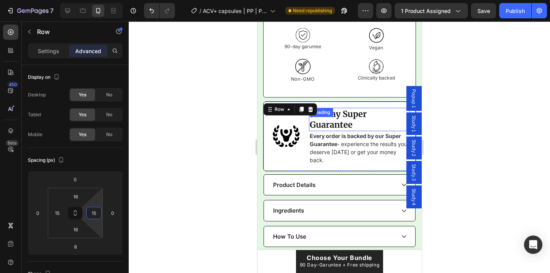
click at [350, 117] on h2 "90-Day Super Guarantee" at bounding box center [359, 119] width 101 height 23
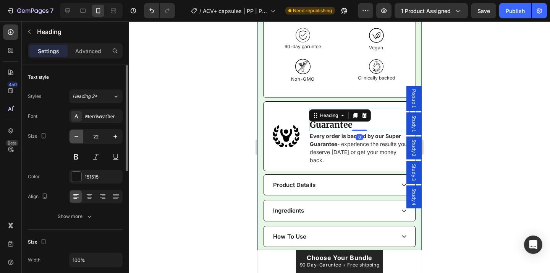
click at [78, 135] on icon "button" at bounding box center [77, 137] width 8 height 8
type input "21"
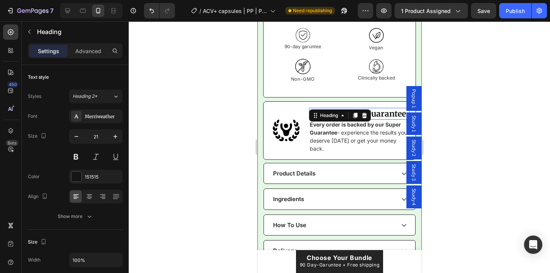
click at [237, 115] on div at bounding box center [339, 146] width 421 height 251
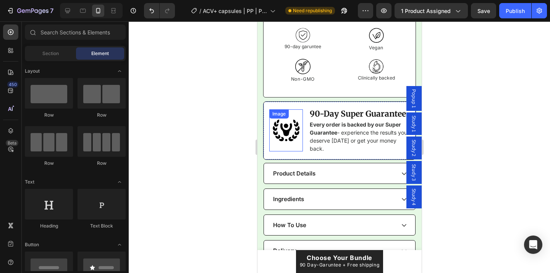
scroll to position [548, 0]
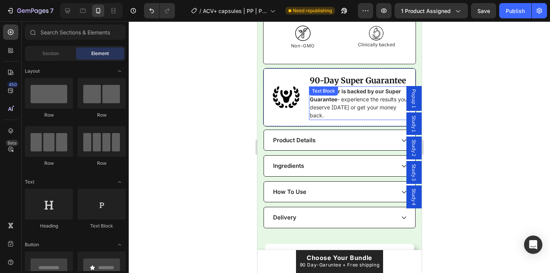
click at [333, 110] on p "Every order is backed by our Super Guarantee - experience the results you deser…" at bounding box center [358, 103] width 99 height 32
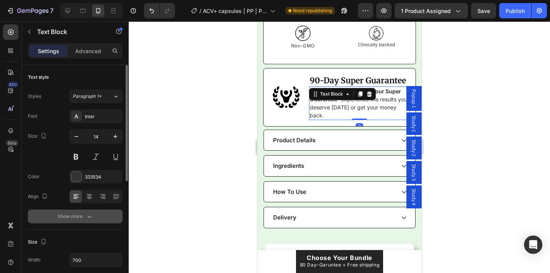
click at [81, 220] on button "Show more" at bounding box center [75, 216] width 95 height 14
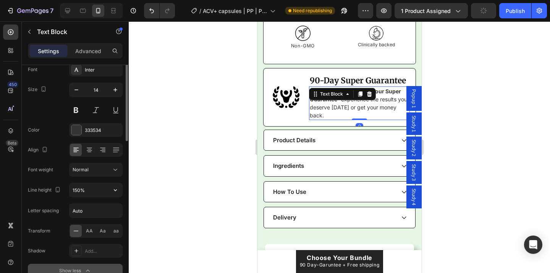
scroll to position [59, 0]
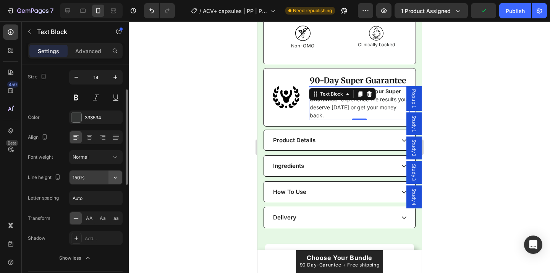
click at [112, 178] on icon "button" at bounding box center [116, 177] width 8 height 8
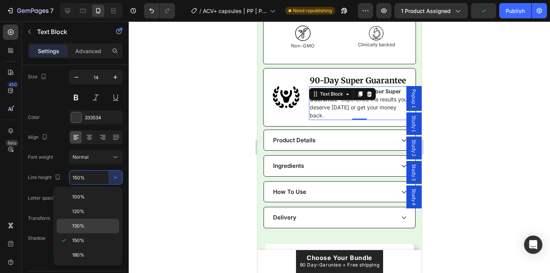
click at [97, 225] on p "130%" at bounding box center [94, 225] width 44 height 7
type input "130%"
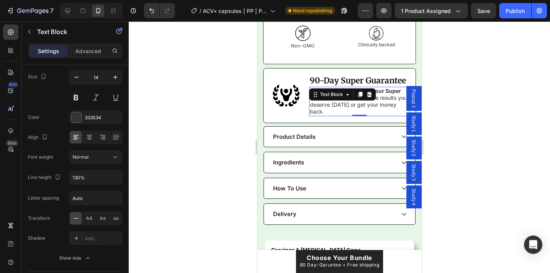
click at [220, 128] on div at bounding box center [339, 146] width 421 height 251
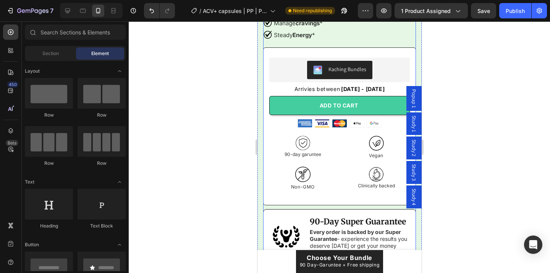
scroll to position [417, 0]
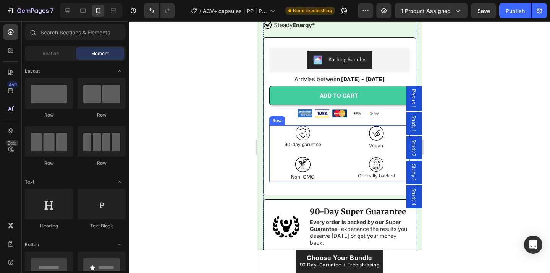
click at [338, 143] on div "Image 90-day garuntee Text Block Image Vegan Text Block Image Non-GMO Text Bloc…" at bounding box center [339, 153] width 141 height 56
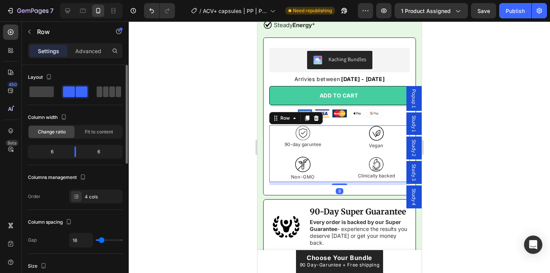
click at [106, 91] on span at bounding box center [106, 91] width 6 height 11
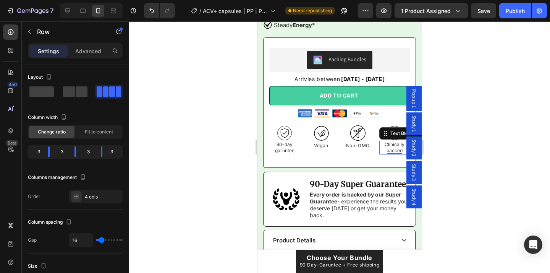
click at [396, 146] on p "Clinically backed" at bounding box center [394, 147] width 29 height 12
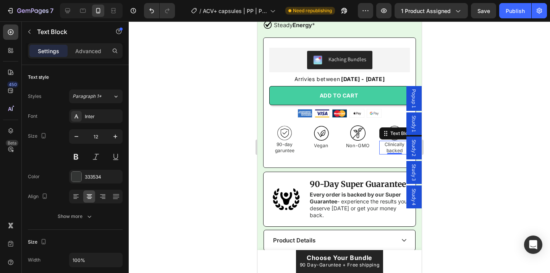
click at [396, 146] on p "Clinically backed" at bounding box center [394, 147] width 29 height 12
click at [393, 144] on p "Acience backed" at bounding box center [394, 147] width 29 height 12
click at [394, 146] on p "Science backed" at bounding box center [394, 147] width 29 height 12
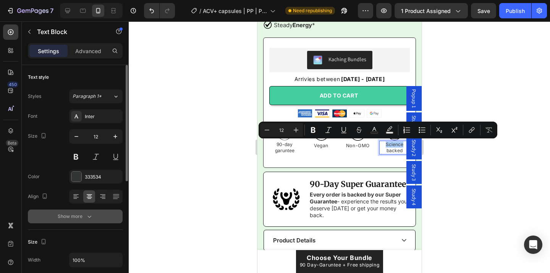
click at [70, 219] on div "Show more" at bounding box center [76, 216] width 36 height 8
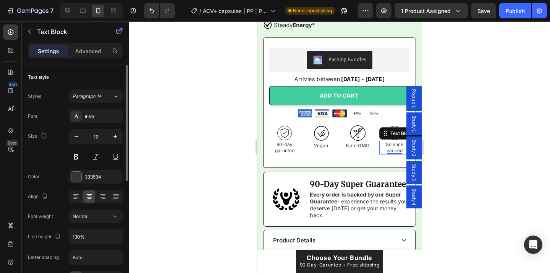
scroll to position [66, 0]
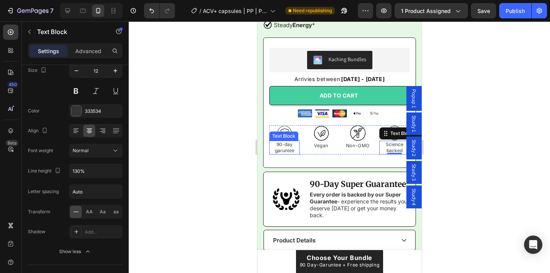
click at [278, 147] on p "90-day garuntee" at bounding box center [284, 147] width 29 height 12
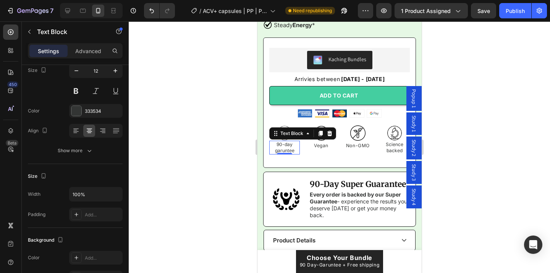
click at [222, 120] on div at bounding box center [339, 146] width 421 height 251
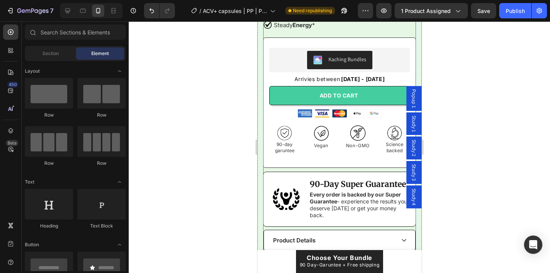
click at [284, 149] on p "90-day garuntee" at bounding box center [284, 147] width 29 height 12
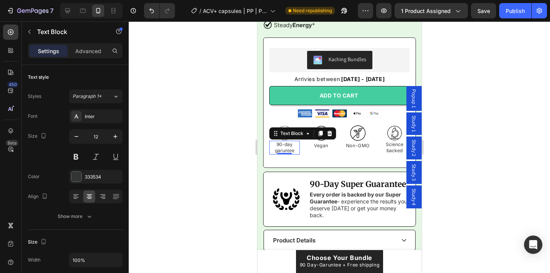
click at [228, 145] on div at bounding box center [339, 146] width 421 height 251
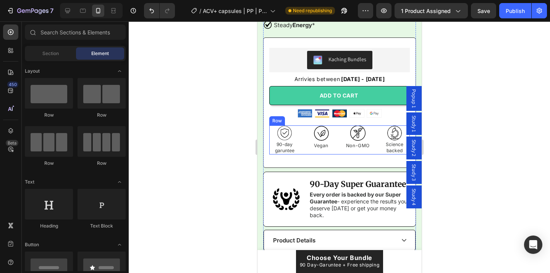
click at [304, 145] on div "Image 90-day garuntee Text Block Image Vegan Text Block Image Non-GMO Text Bloc…" at bounding box center [339, 139] width 141 height 29
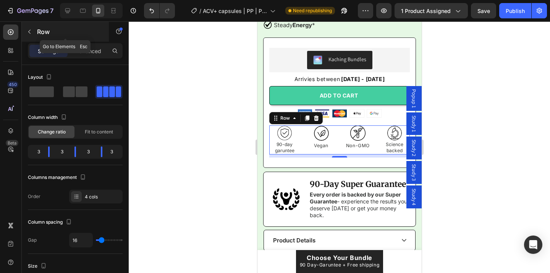
click at [32, 32] on icon "button" at bounding box center [29, 32] width 6 height 6
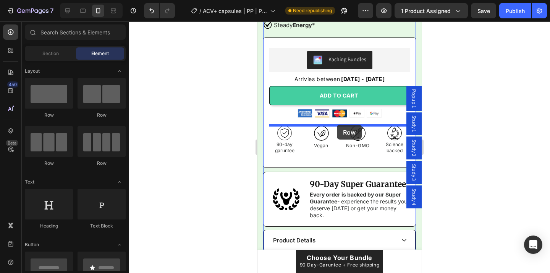
drag, startPoint x: 315, startPoint y: 155, endPoint x: 336, endPoint y: 125, distance: 37.8
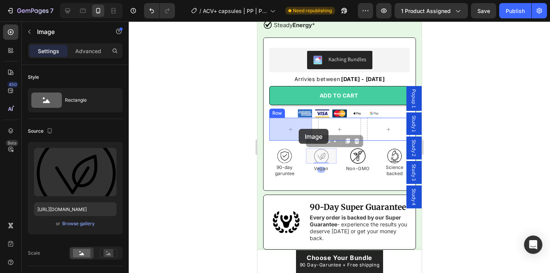
drag, startPoint x: 323, startPoint y: 154, endPoint x: 298, endPoint y: 129, distance: 35.7
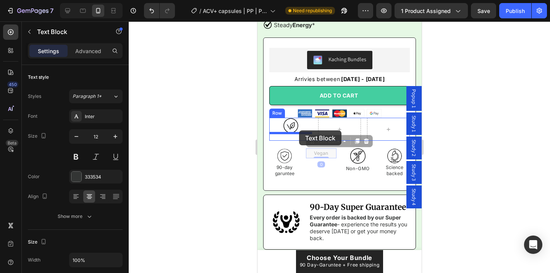
drag, startPoint x: 325, startPoint y: 153, endPoint x: 299, endPoint y: 131, distance: 34.7
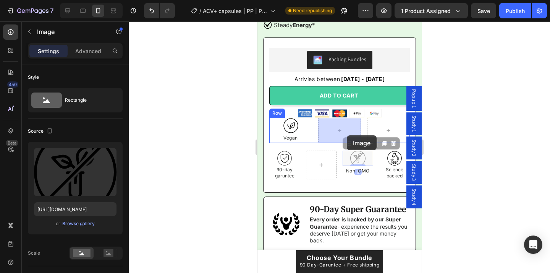
drag, startPoint x: 362, startPoint y: 158, endPoint x: 346, endPoint y: 135, distance: 27.8
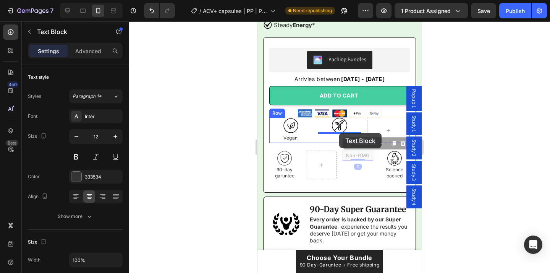
drag, startPoint x: 358, startPoint y: 154, endPoint x: 339, endPoint y: 134, distance: 28.1
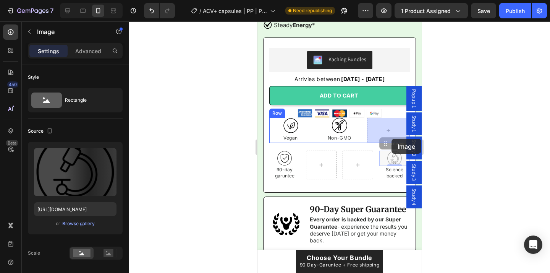
drag, startPoint x: 395, startPoint y: 159, endPoint x: 390, endPoint y: 137, distance: 22.4
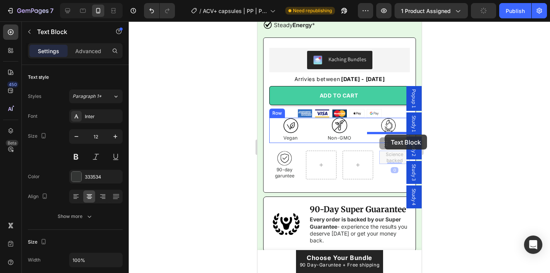
drag, startPoint x: 393, startPoint y: 158, endPoint x: 384, endPoint y: 135, distance: 24.3
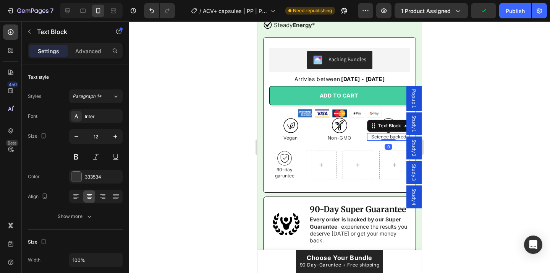
click at [443, 146] on div at bounding box center [339, 146] width 421 height 251
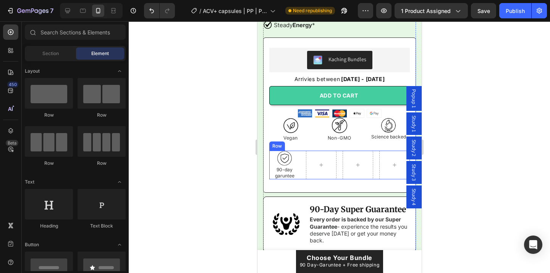
click at [301, 174] on div "Image 90-day garuntee Text Block Row" at bounding box center [339, 164] width 141 height 29
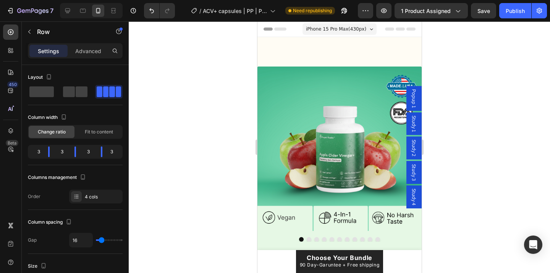
scroll to position [417, 0]
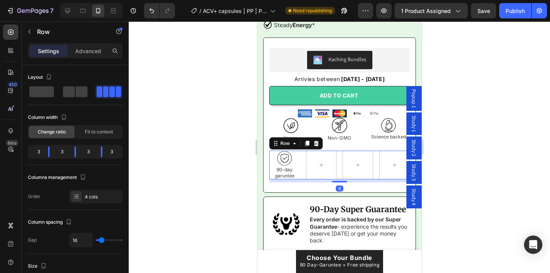
click at [317, 144] on icon at bounding box center [316, 143] width 5 height 5
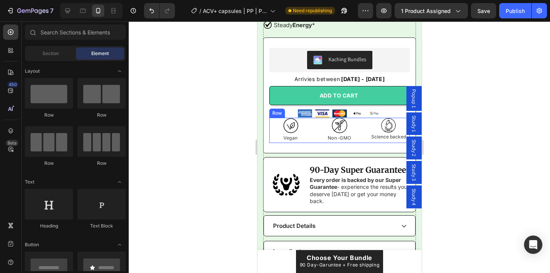
click at [317, 132] on div "Image Vegan Text Block Image Non-GMO Text Block Image Science backed Text Block…" at bounding box center [339, 130] width 141 height 25
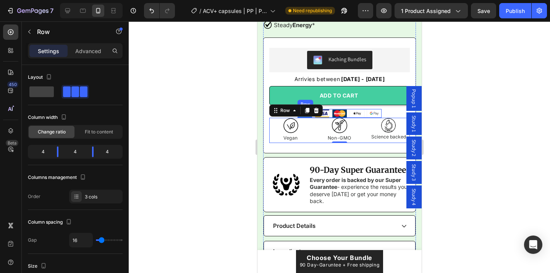
click at [365, 115] on div "Image Image Image Image Image Row" at bounding box center [339, 113] width 84 height 9
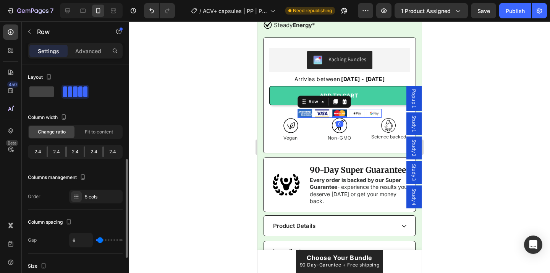
scroll to position [66, 0]
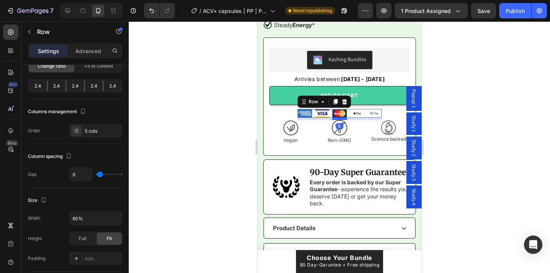
click at [337, 119] on div at bounding box center [339, 119] width 15 height 2
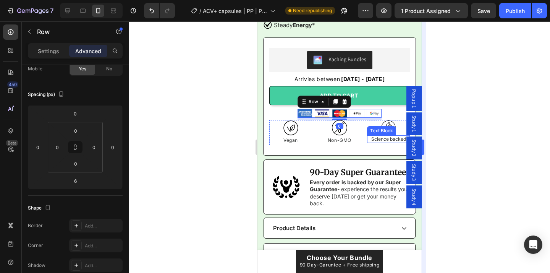
drag, startPoint x: 162, startPoint y: 144, endPoint x: 422, endPoint y: 163, distance: 260.8
click at [484, 158] on div at bounding box center [339, 146] width 421 height 251
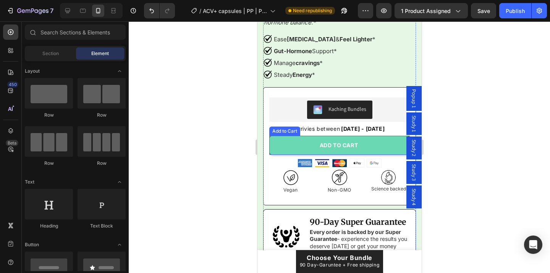
scroll to position [381, 0]
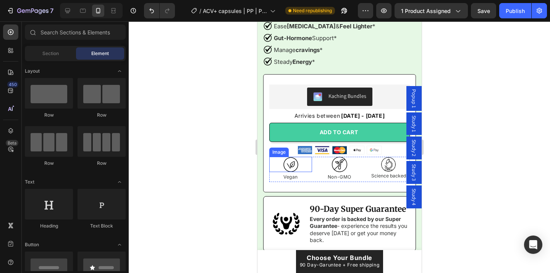
click at [298, 162] on div at bounding box center [290, 164] width 43 height 15
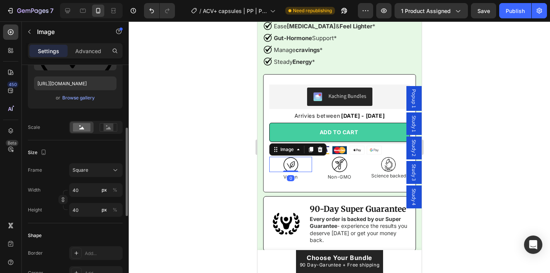
scroll to position [141, 0]
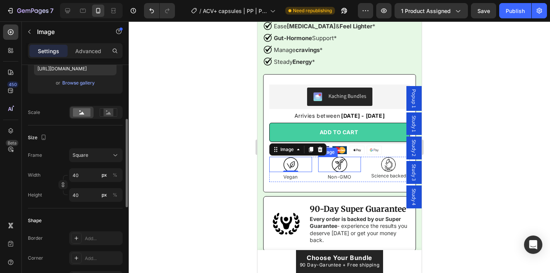
click at [340, 160] on img at bounding box center [339, 164] width 15 height 15
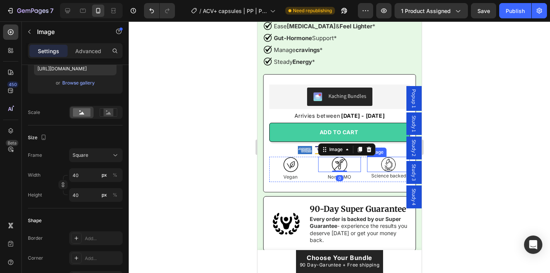
click at [388, 162] on img at bounding box center [387, 164] width 15 height 15
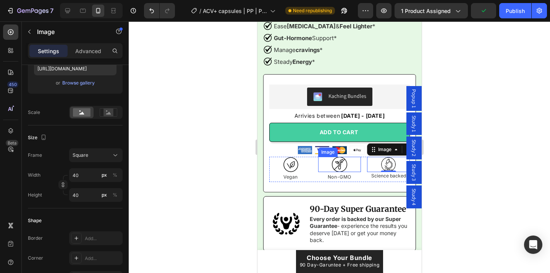
click at [344, 167] on img at bounding box center [339, 164] width 15 height 15
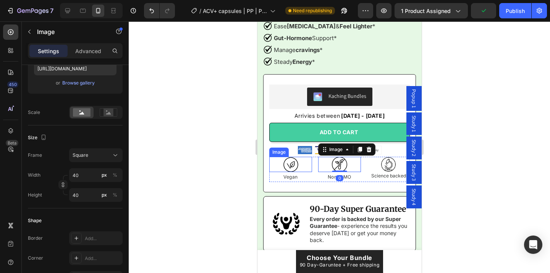
click at [298, 163] on img at bounding box center [290, 164] width 15 height 15
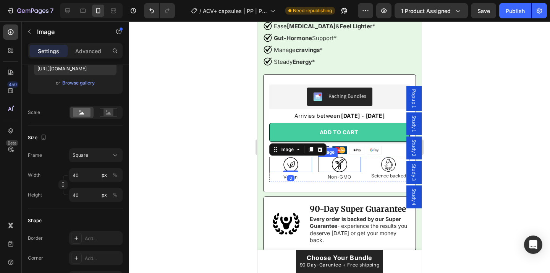
click at [338, 163] on img at bounding box center [339, 164] width 15 height 15
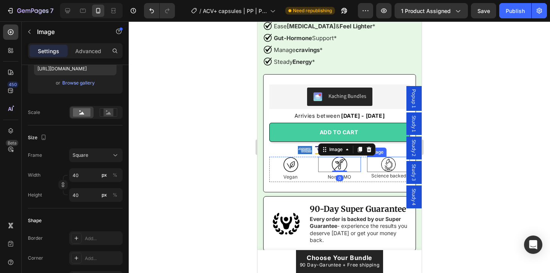
click at [387, 168] on img at bounding box center [387, 164] width 15 height 15
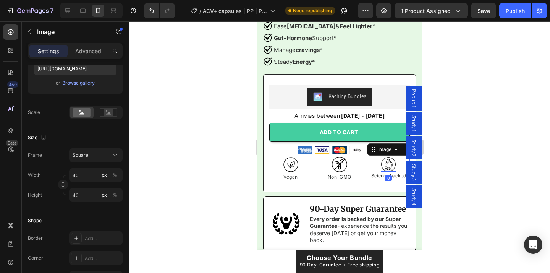
click at [238, 153] on div at bounding box center [339, 146] width 421 height 251
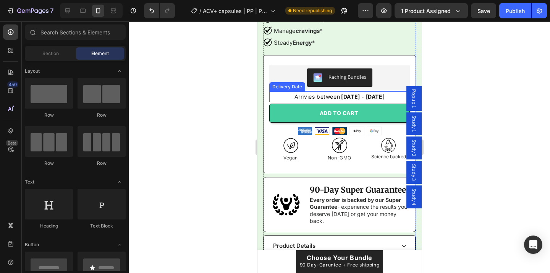
scroll to position [401, 0]
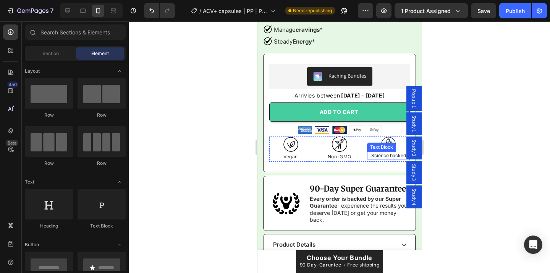
click at [380, 154] on p "Science backed" at bounding box center [387, 155] width 41 height 6
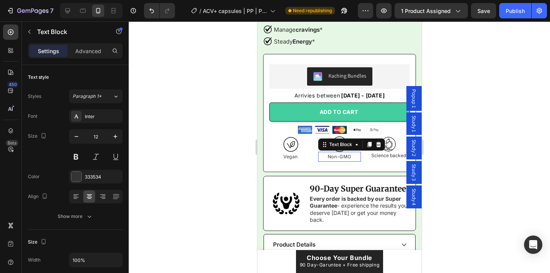
click at [342, 155] on p "Non-GMO" at bounding box center [339, 156] width 41 height 8
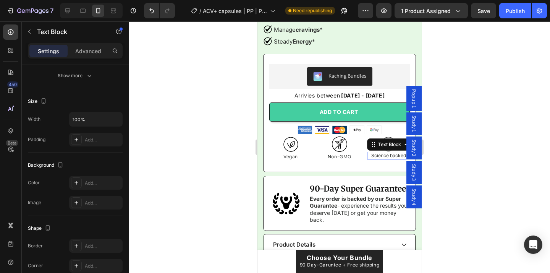
click at [381, 156] on p "Science backed" at bounding box center [387, 155] width 41 height 6
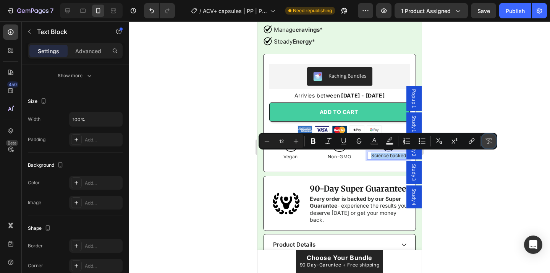
click at [486, 141] on icon "Editor contextual toolbar" at bounding box center [489, 141] width 8 height 8
click at [353, 157] on p "Non-GMO" at bounding box center [339, 156] width 41 height 8
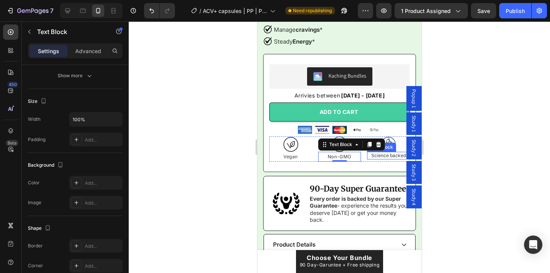
click at [378, 155] on p "Science backed" at bounding box center [387, 155] width 41 height 6
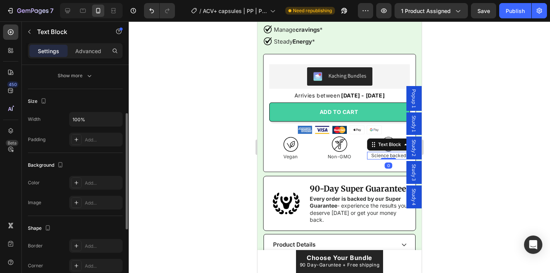
scroll to position [0, 0]
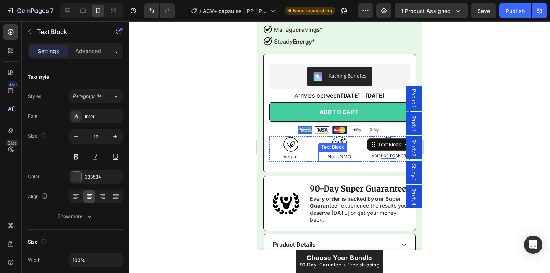
click at [341, 157] on p "Non-GMO" at bounding box center [339, 156] width 41 height 8
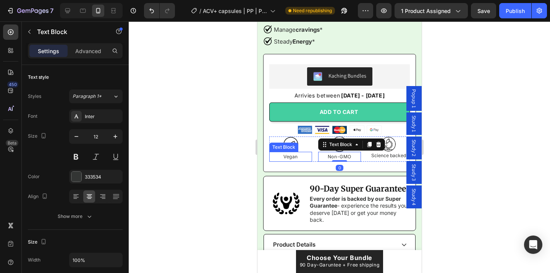
click at [295, 156] on p "Vegan" at bounding box center [290, 156] width 41 height 8
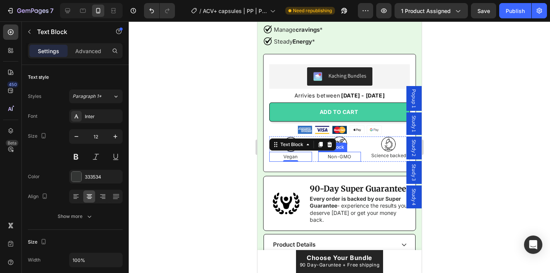
click at [350, 157] on p "Non-GMO" at bounding box center [339, 156] width 41 height 8
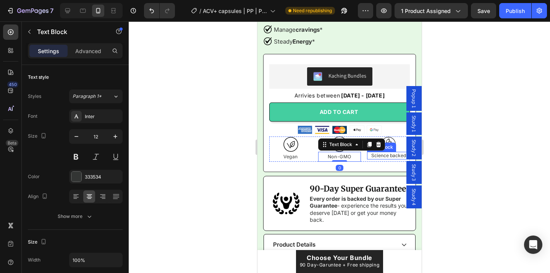
click at [374, 156] on p "Science backed" at bounding box center [387, 155] width 41 height 6
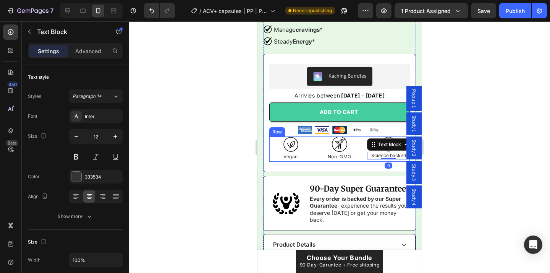
click at [367, 160] on div "Image Science backed Text Block 0" at bounding box center [388, 148] width 43 height 25
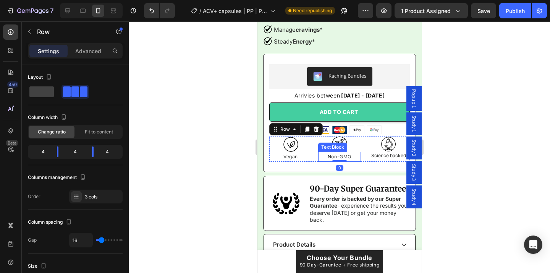
click at [350, 157] on p "Non-GMO" at bounding box center [339, 156] width 41 height 8
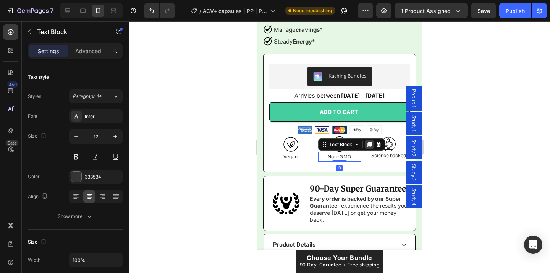
click at [371, 146] on icon at bounding box center [369, 144] width 6 height 6
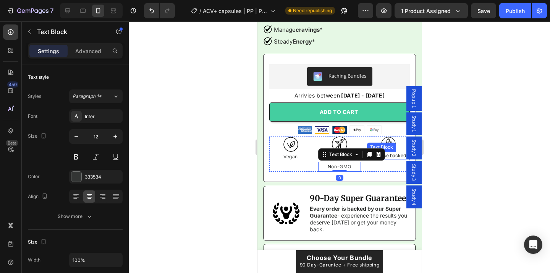
click at [392, 154] on p "Science backed" at bounding box center [387, 155] width 41 height 6
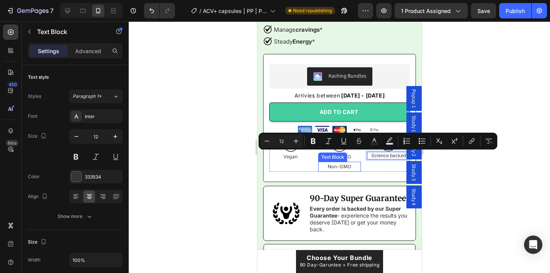
click at [345, 169] on p "Non-GMO" at bounding box center [339, 166] width 41 height 8
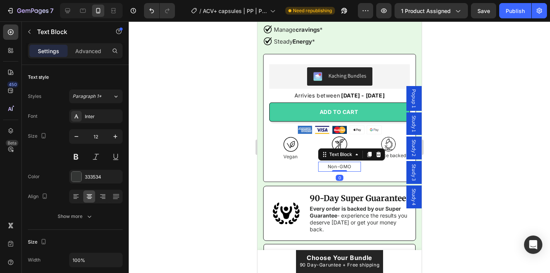
click at [344, 167] on p "Non-GMO" at bounding box center [339, 166] width 41 height 8
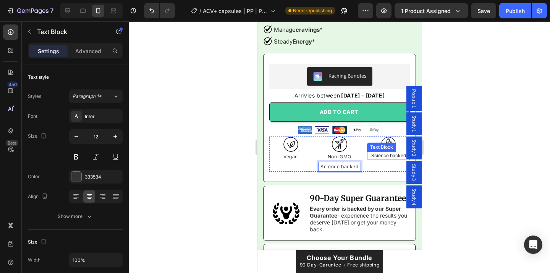
click at [377, 157] on p "Science backed" at bounding box center [387, 155] width 41 height 6
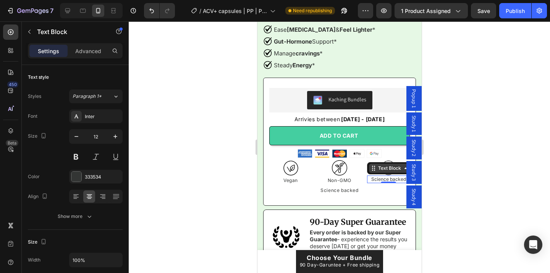
scroll to position [392, 0]
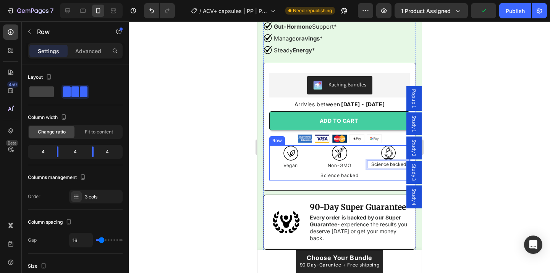
click at [383, 170] on div "Image Science backed Text Block 0" at bounding box center [388, 162] width 43 height 35
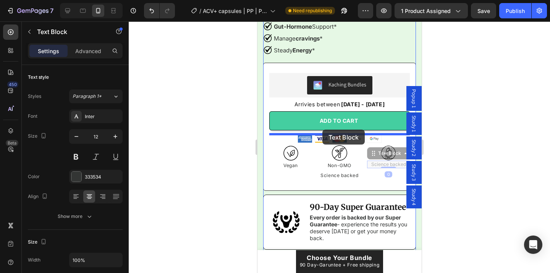
drag, startPoint x: 379, startPoint y: 164, endPoint x: 322, endPoint y: 130, distance: 65.8
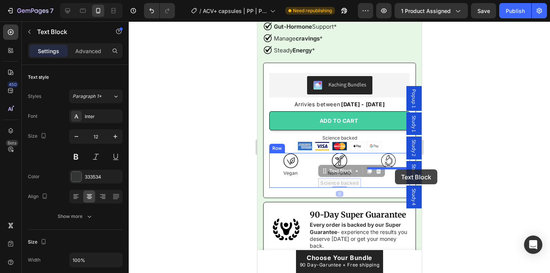
drag, startPoint x: 343, startPoint y: 182, endPoint x: 395, endPoint y: 169, distance: 52.8
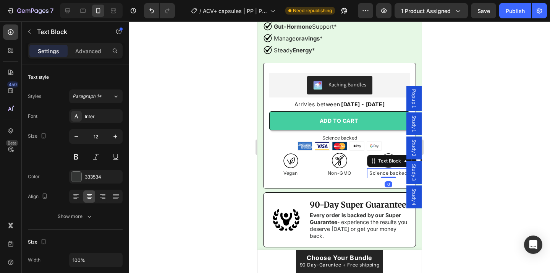
click at [487, 173] on div at bounding box center [339, 146] width 421 height 251
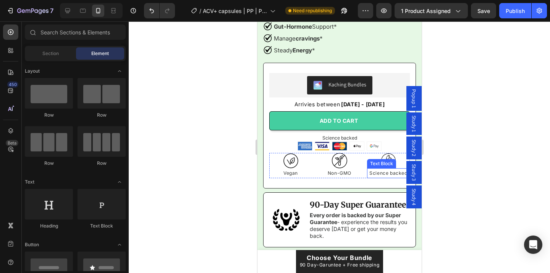
scroll to position [408, 0]
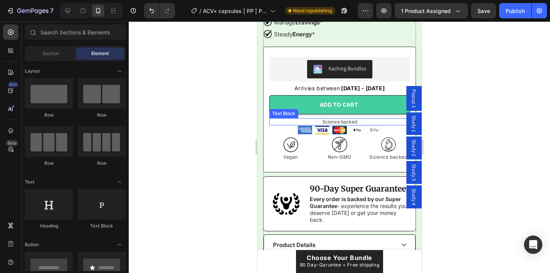
click at [355, 120] on p "Science backed" at bounding box center [339, 122] width 139 height 6
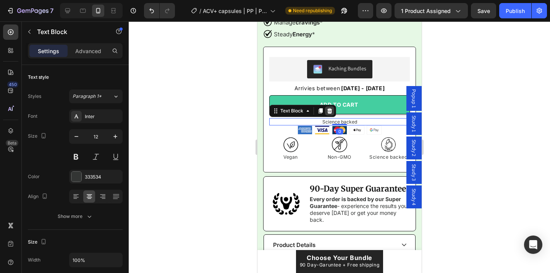
click at [329, 110] on icon at bounding box center [329, 111] width 6 height 6
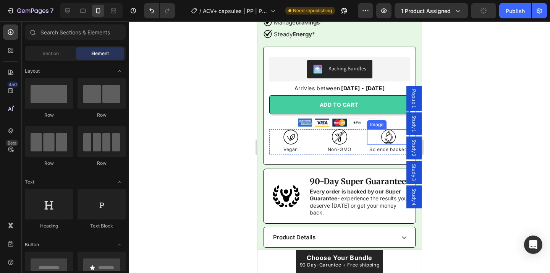
click at [368, 131] on div at bounding box center [388, 136] width 43 height 15
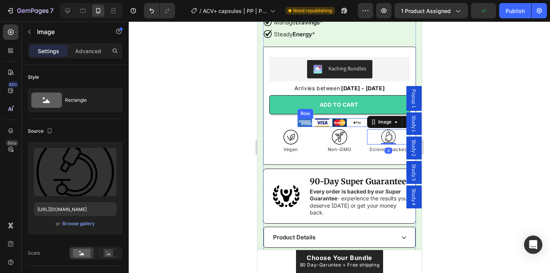
click at [364, 126] on div "Image Image Image Image Image Row" at bounding box center [339, 122] width 84 height 9
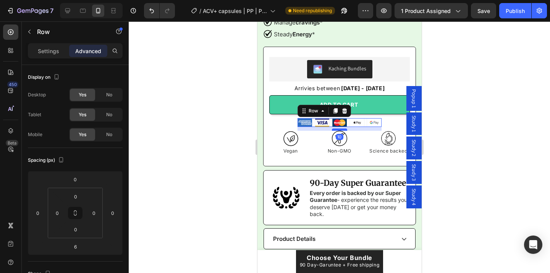
click at [344, 129] on div at bounding box center [339, 129] width 15 height 2
type input "10"
click at [509, 155] on div at bounding box center [339, 146] width 421 height 251
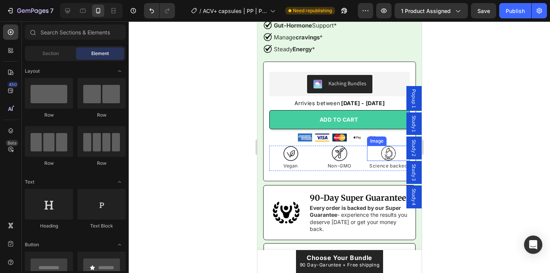
scroll to position [423, 0]
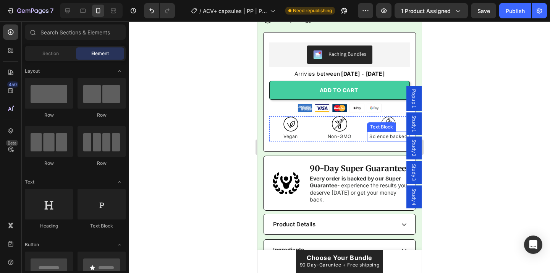
click at [381, 137] on p "Science backed" at bounding box center [387, 136] width 41 height 8
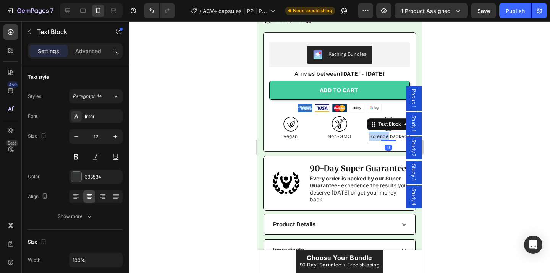
click at [381, 137] on p "Science backed" at bounding box center [387, 136] width 41 height 8
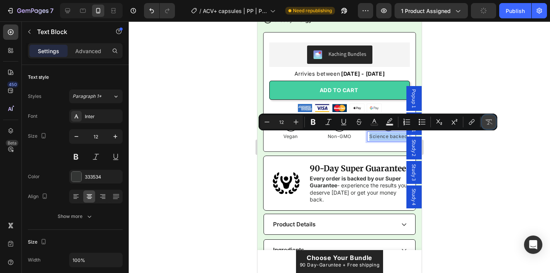
click at [490, 120] on icon "Editor contextual toolbar" at bounding box center [489, 122] width 8 height 8
click at [209, 132] on div at bounding box center [339, 146] width 421 height 251
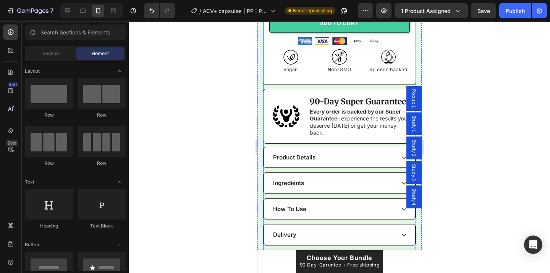
scroll to position [489, 0]
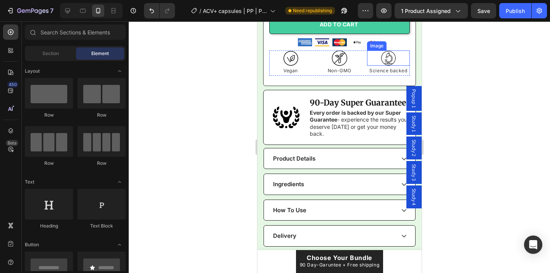
click at [386, 56] on img at bounding box center [387, 57] width 15 height 15
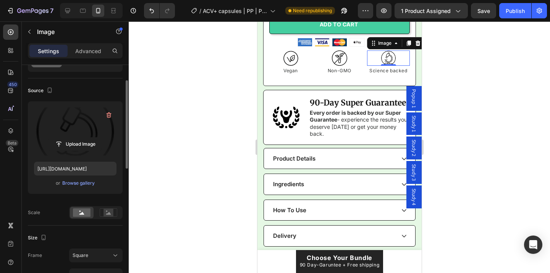
scroll to position [41, 0]
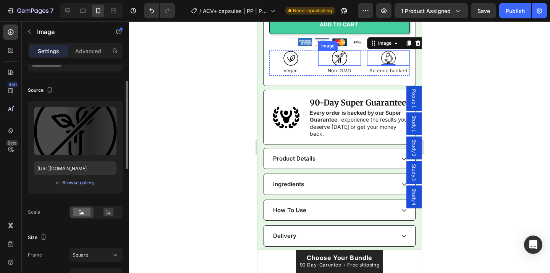
click at [340, 61] on img at bounding box center [339, 57] width 15 height 15
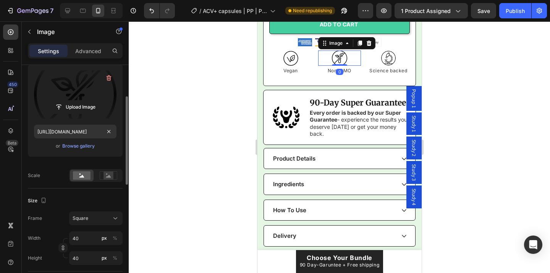
scroll to position [79, 0]
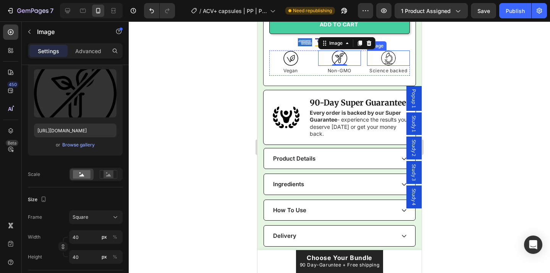
click at [394, 59] on img at bounding box center [387, 57] width 15 height 15
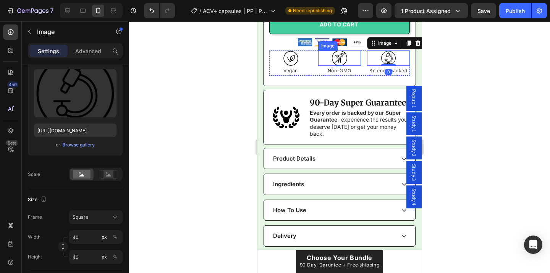
click at [343, 59] on img at bounding box center [339, 57] width 15 height 15
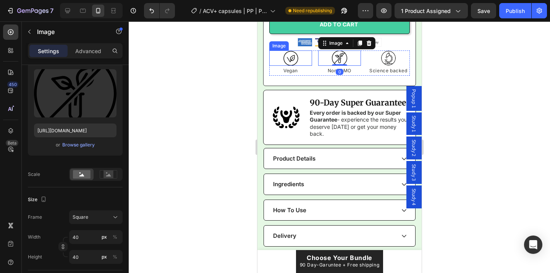
click at [298, 58] on div at bounding box center [290, 57] width 43 height 15
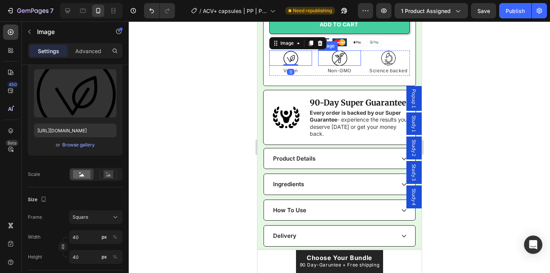
click at [346, 60] on img at bounding box center [339, 57] width 15 height 15
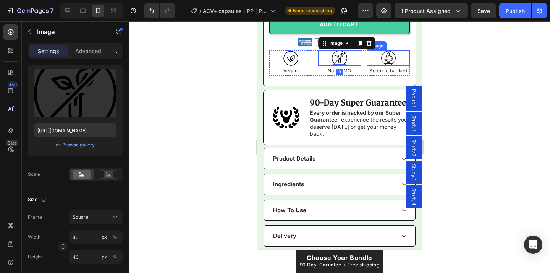
click at [378, 59] on div at bounding box center [388, 57] width 43 height 15
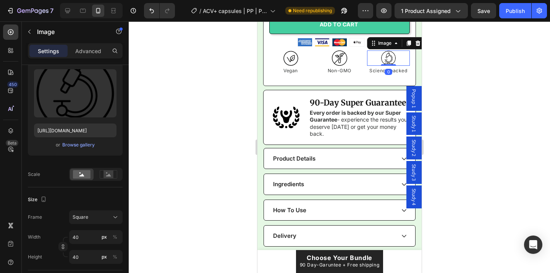
click at [453, 68] on div at bounding box center [339, 146] width 421 height 251
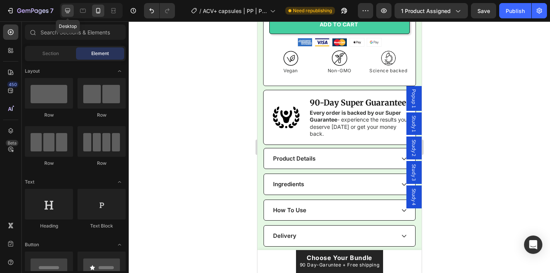
click at [69, 12] on icon at bounding box center [68, 11] width 8 height 8
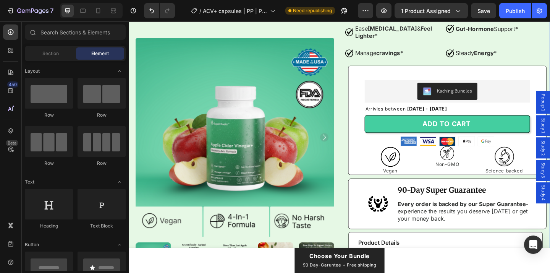
scroll to position [182, 0]
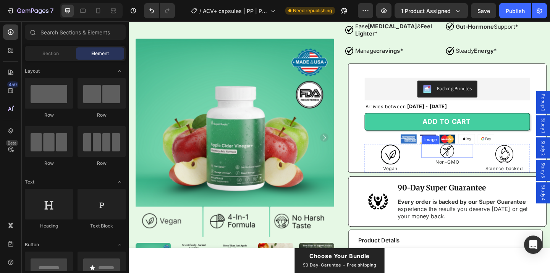
click at [477, 155] on img at bounding box center [475, 162] width 15 height 15
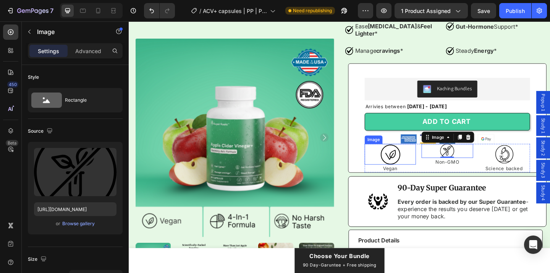
click at [421, 162] on img at bounding box center [413, 166] width 23 height 23
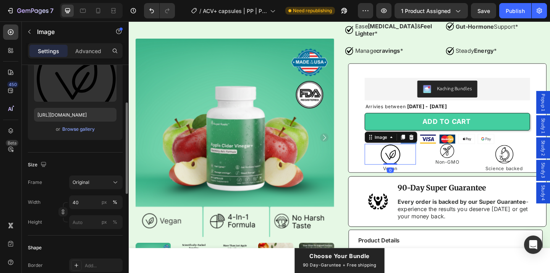
scroll to position [95, 0]
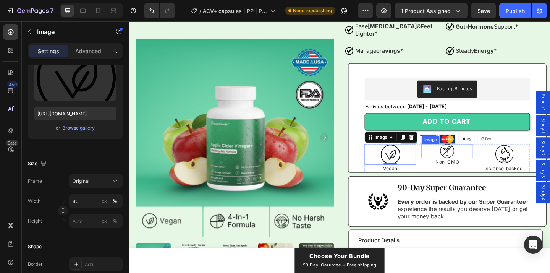
click at [475, 155] on img at bounding box center [475, 162] width 15 height 15
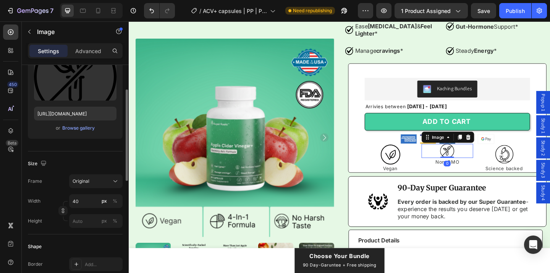
scroll to position [0, 0]
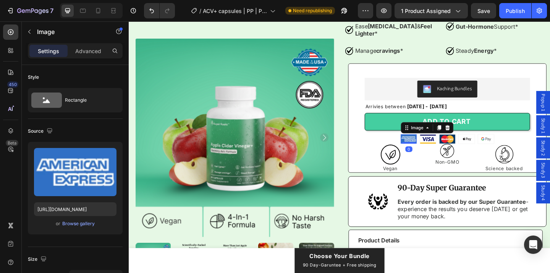
click at [442, 144] on img at bounding box center [433, 149] width 17 height 10
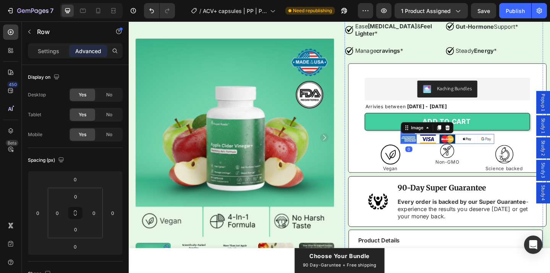
click at [486, 144] on div "Image 0 Image Image Image Image Row" at bounding box center [475, 149] width 102 height 11
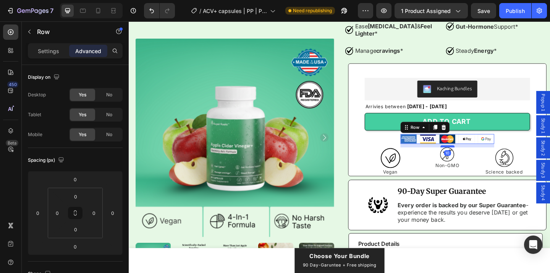
drag, startPoint x: 477, startPoint y: 146, endPoint x: 477, endPoint y: 150, distance: 3.8
click at [477, 156] on div at bounding box center [475, 157] width 15 height 2
type input "10"
click at [510, 170] on div at bounding box center [538, 170] width 56 height 23
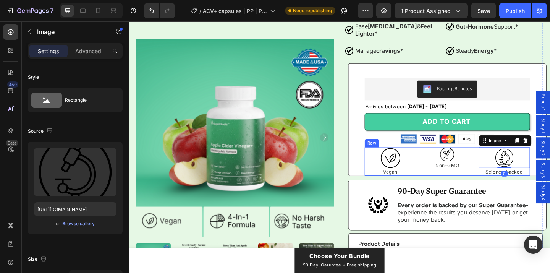
click at [504, 173] on div "Image Vegan Text Block Image Non-GMO Text Block Image 0 Science backed Text Blo…" at bounding box center [475, 174] width 180 height 31
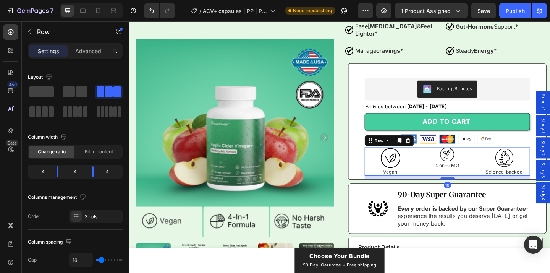
drag, startPoint x: 478, startPoint y: 180, endPoint x: 477, endPoint y: 184, distance: 4.1
click at [477, 191] on div at bounding box center [475, 192] width 15 height 2
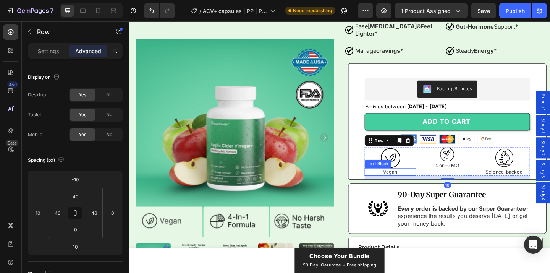
click at [381, 167] on div "Kaching Bundles Kaching Bundles Arrivies between Tue, Sep 30 - Thu, Oct 02 Deli…" at bounding box center [475, 130] width 216 height 127
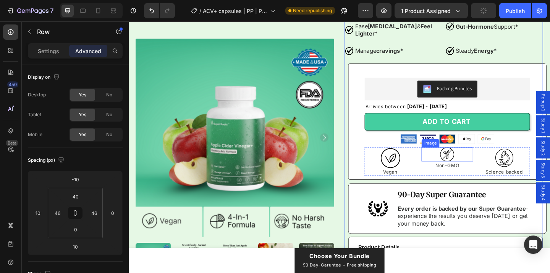
click at [482, 159] on img at bounding box center [475, 166] width 15 height 15
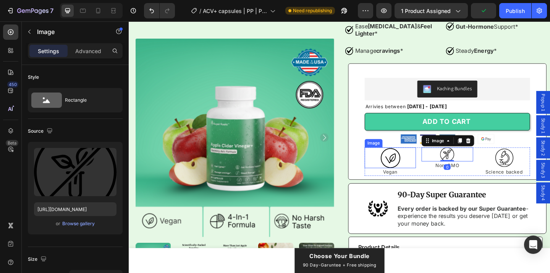
click at [422, 163] on img at bounding box center [413, 170] width 23 height 23
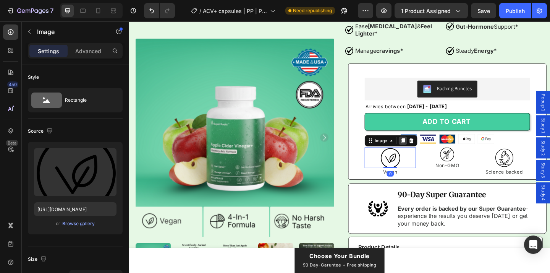
click at [429, 148] on icon at bounding box center [427, 151] width 6 height 6
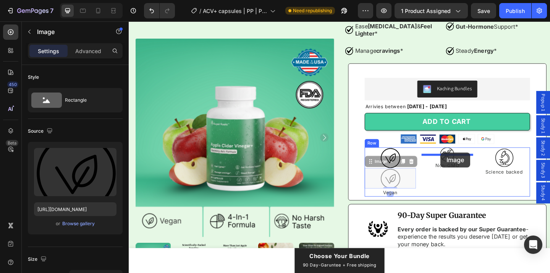
drag, startPoint x: 417, startPoint y: 181, endPoint x: 468, endPoint y: 164, distance: 53.4
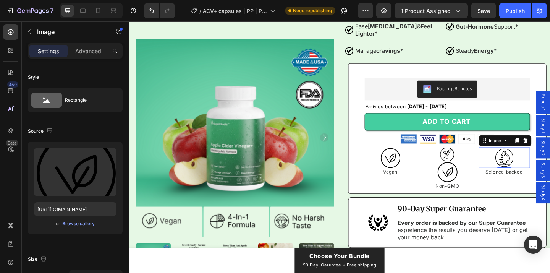
click at [527, 165] on img at bounding box center [537, 170] width 23 height 23
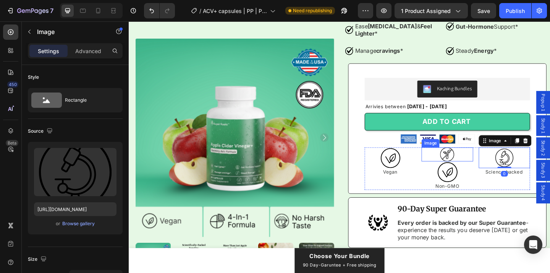
click at [483, 160] on div at bounding box center [475, 166] width 56 height 15
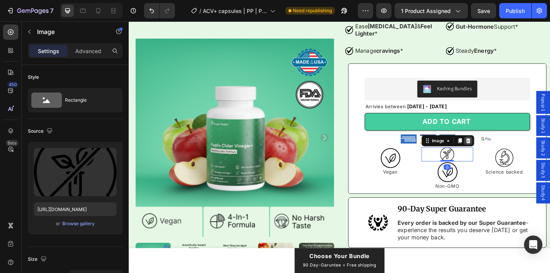
click at [501, 148] on icon at bounding box center [498, 151] width 6 height 6
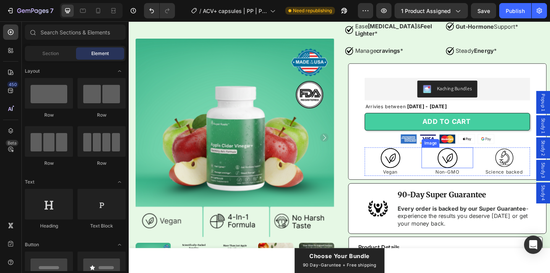
click at [480, 159] on img at bounding box center [475, 170] width 23 height 23
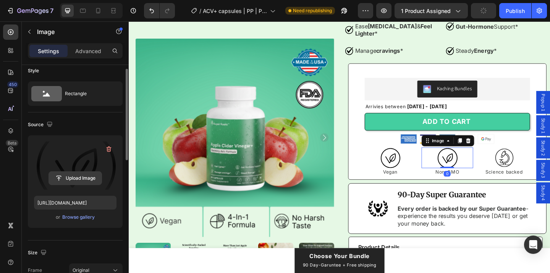
scroll to position [11, 0]
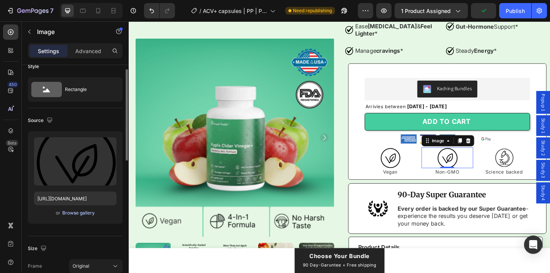
click at [85, 213] on div "Browse gallery" at bounding box center [78, 212] width 32 height 7
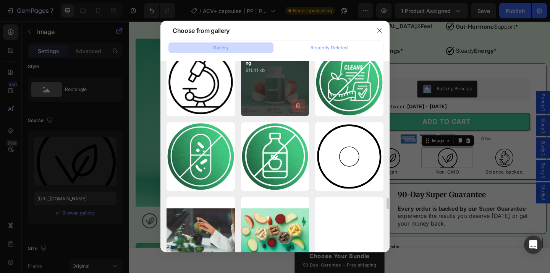
scroll to position [2607, 0]
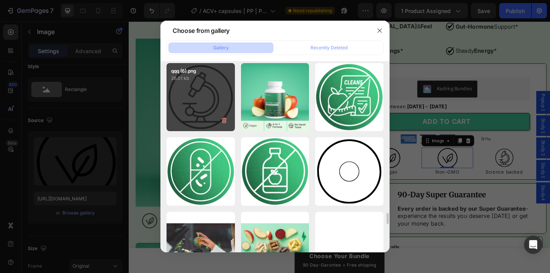
click at [216, 97] on div "qqq (6).png 26.01 kb" at bounding box center [201, 97] width 68 height 68
type input "https://cdn.shopify.com/s/files/1/0936/5392/6263/files/gempages_579472095457575…"
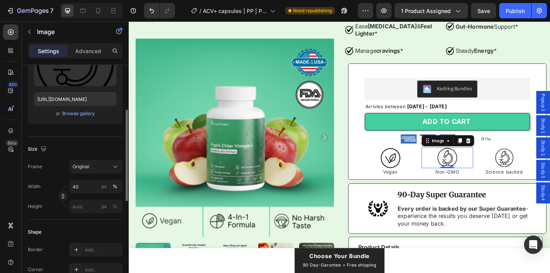
scroll to position [111, 0]
click at [364, 118] on div "Icon Icon Icon Icon Icon Icon List Rated 4.8 Stars (511 reviews) Text Block Row…" at bounding box center [472, 137] width 216 height 468
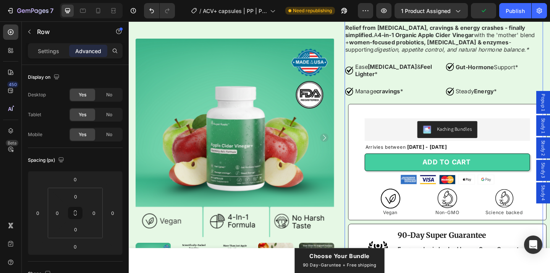
scroll to position [145, 0]
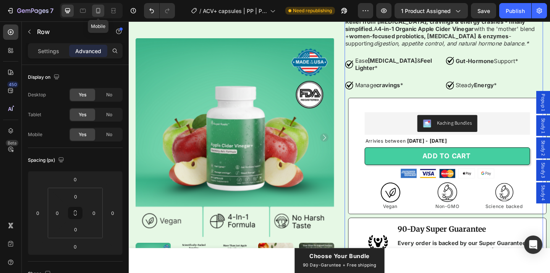
click at [97, 10] on icon at bounding box center [98, 11] width 8 height 8
type input "15"
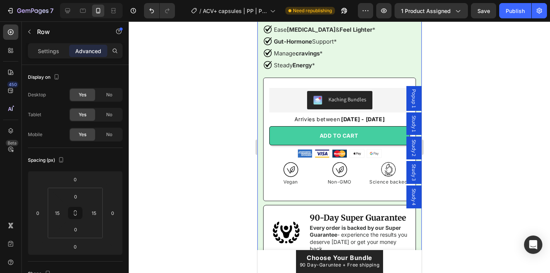
scroll to position [395, 0]
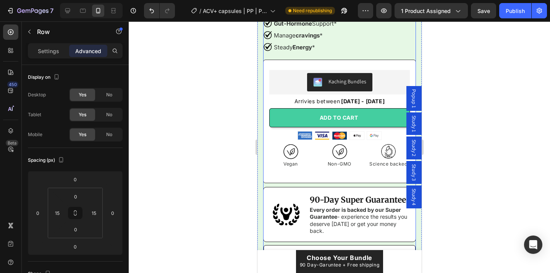
click at [307, 175] on div "Kaching Bundles Kaching Bundles Arrivies between Tue, Sep 30 - Thu, Oct 02 Deli…" at bounding box center [339, 121] width 153 height 123
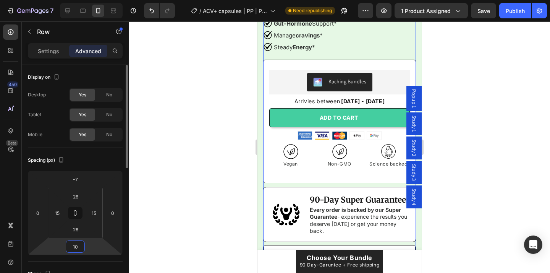
click at [79, 244] on input "10" at bounding box center [75, 246] width 15 height 11
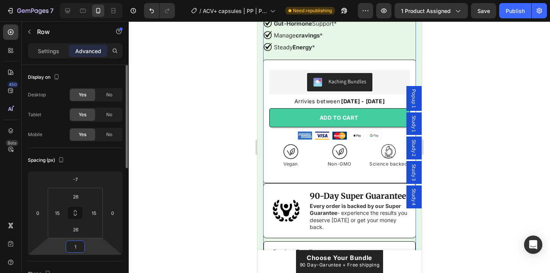
type input "10"
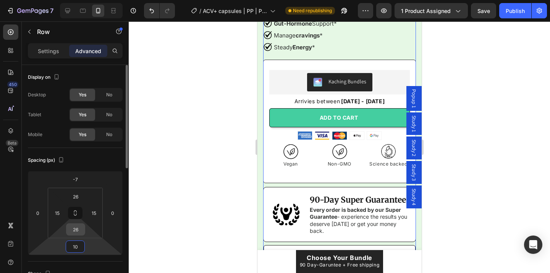
click at [78, 230] on input "26" at bounding box center [75, 228] width 15 height 11
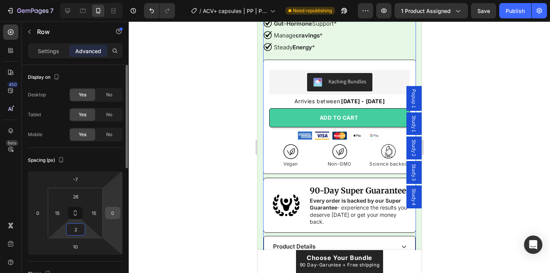
type input "20"
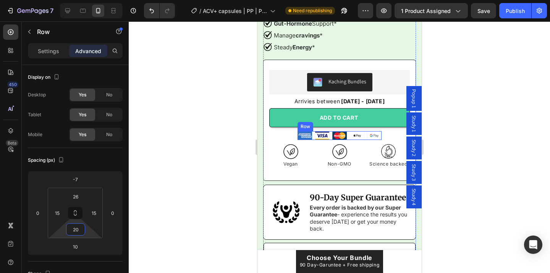
click at [364, 138] on div "Image Image Image Image Image Row" at bounding box center [339, 135] width 84 height 9
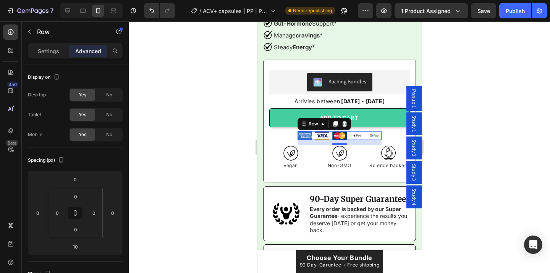
click at [343, 144] on div at bounding box center [339, 144] width 15 height 2
type input "14"
click at [487, 140] on div at bounding box center [339, 146] width 421 height 251
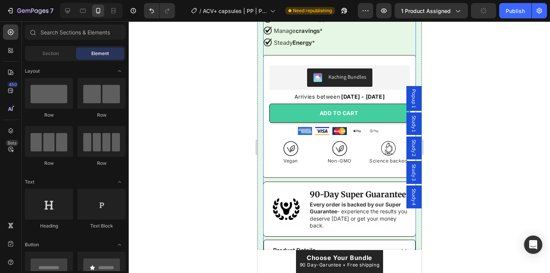
scroll to position [419, 0]
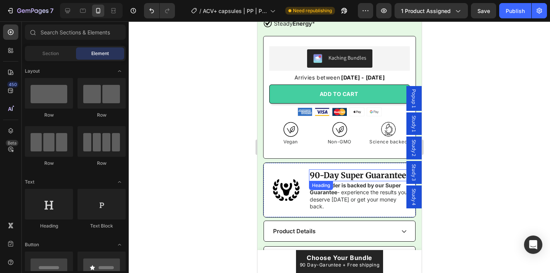
click at [372, 176] on h2 "90-Day Super Guarantee" at bounding box center [359, 175] width 101 height 12
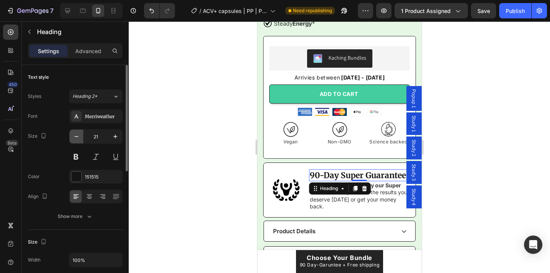
click at [78, 137] on icon "button" at bounding box center [77, 137] width 8 height 8
type input "20"
click at [210, 150] on div at bounding box center [339, 146] width 421 height 251
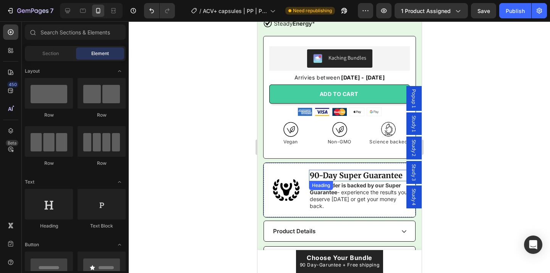
click at [359, 173] on h2 "90-Day Super Guarantee" at bounding box center [359, 175] width 101 height 11
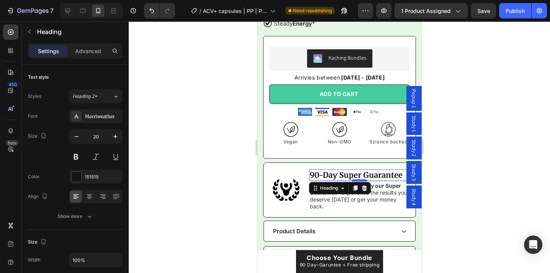
click at [358, 180] on div at bounding box center [358, 180] width 15 height 2
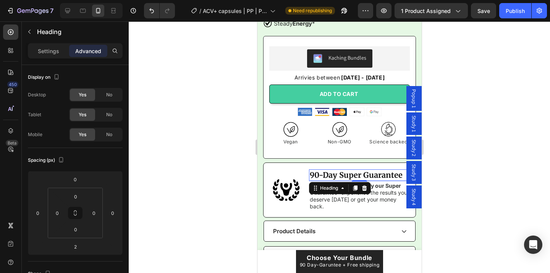
click at [171, 130] on div at bounding box center [339, 146] width 421 height 251
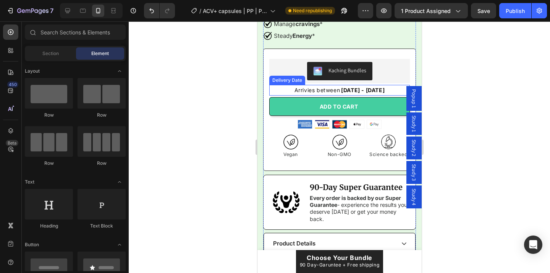
scroll to position [427, 0]
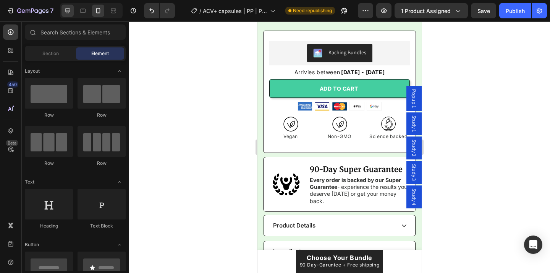
click at [63, 15] on div at bounding box center [67, 11] width 12 height 12
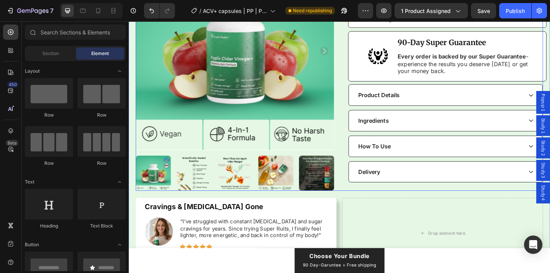
scroll to position [372, 0]
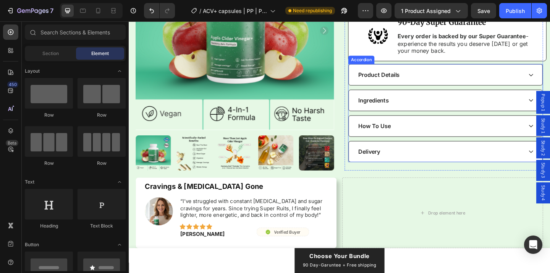
click at [374, 141] on div "Product Details Ingredients How To Use Delivery" at bounding box center [473, 121] width 212 height 107
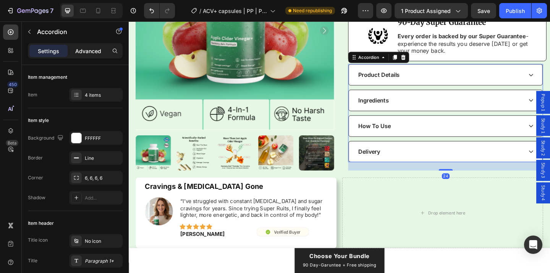
click at [92, 53] on p "Advanced" at bounding box center [88, 51] width 26 height 8
type input "100%"
type input "100"
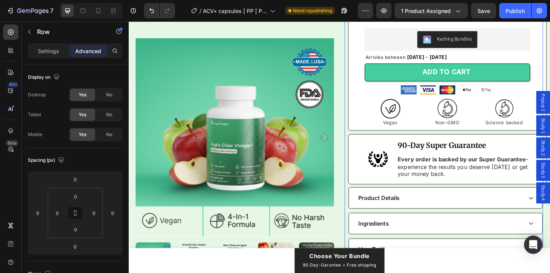
scroll to position [223, 0]
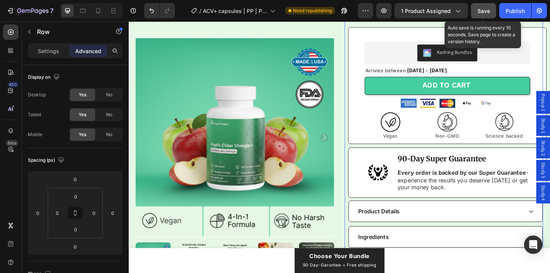
click at [492, 12] on button "Save" at bounding box center [483, 10] width 25 height 15
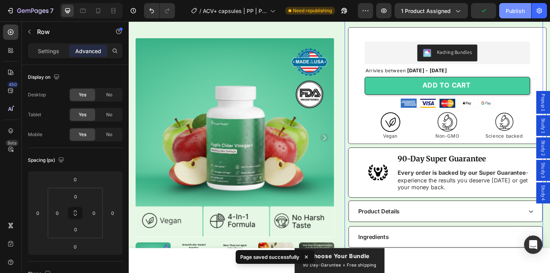
click at [524, 12] on div "Publish" at bounding box center [515, 11] width 19 height 8
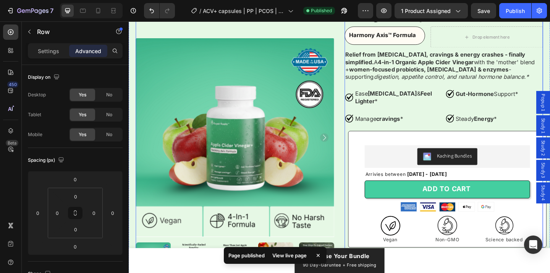
scroll to position [0, 0]
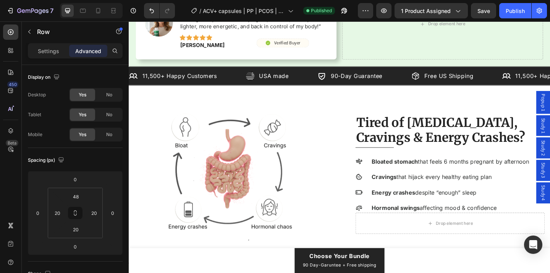
scroll to position [520, 0]
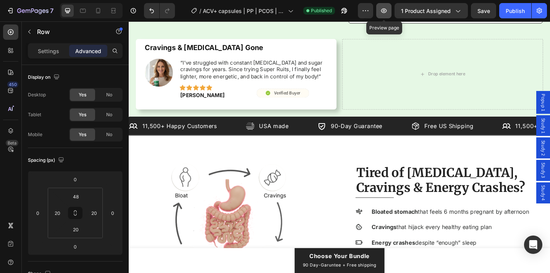
click at [387, 15] on button "button" at bounding box center [383, 10] width 15 height 15
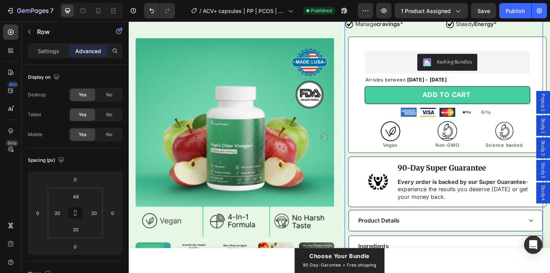
scroll to position [206, 0]
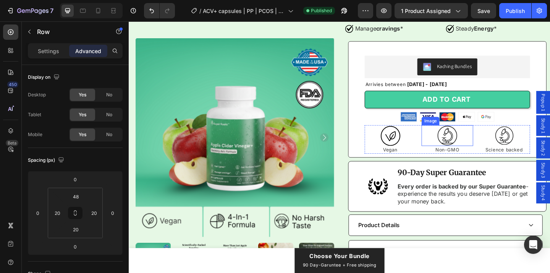
click at [479, 136] on img at bounding box center [475, 145] width 23 height 23
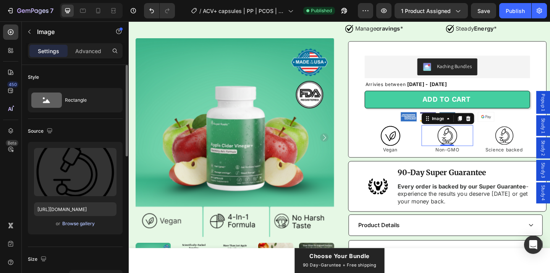
click at [89, 221] on div "Browse gallery" at bounding box center [78, 223] width 32 height 7
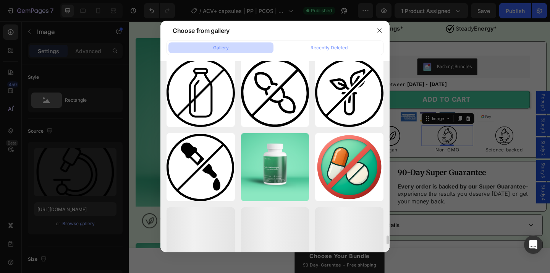
scroll to position [3653, 0]
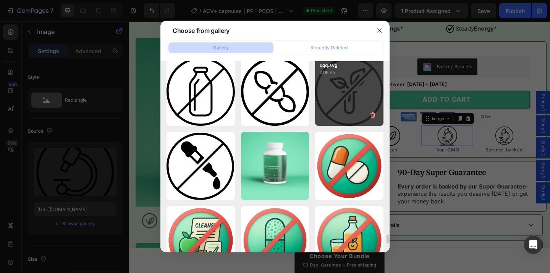
click at [342, 100] on div "qqq.svg 7.95 kb" at bounding box center [349, 91] width 68 height 68
type input "https://cdn.shopify.com/s/files/1/0936/5392/6263/files/gempages_579472095457575…"
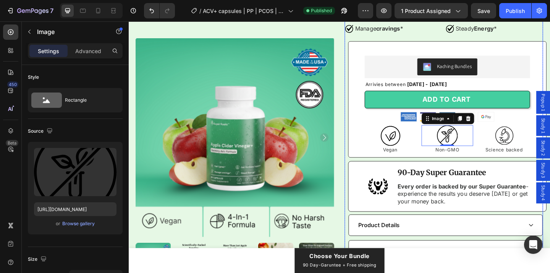
click at [369, 135] on div "Kaching Bundles Kaching Bundles Arrivies between Tue, Sep 30 - Thu, Oct 02 Deli…" at bounding box center [475, 106] width 216 height 127
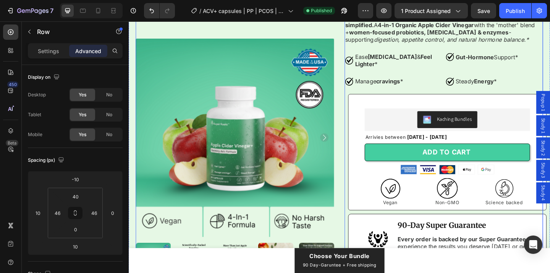
scroll to position [156, 0]
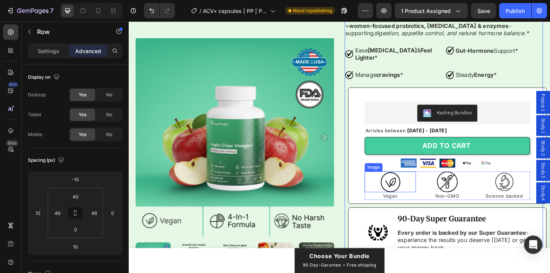
click at [412, 191] on img at bounding box center [413, 195] width 23 height 23
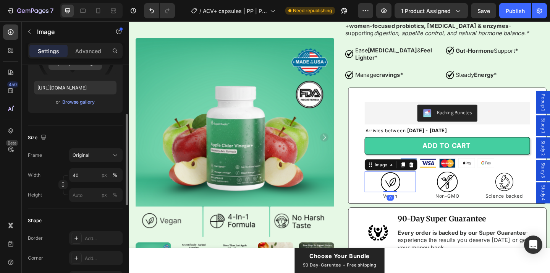
scroll to position [122, 0]
click at [89, 175] on input "40" at bounding box center [95, 175] width 53 height 14
type input "30"
click at [468, 189] on img at bounding box center [475, 195] width 23 height 23
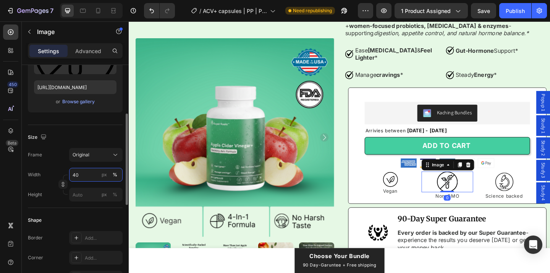
click at [87, 177] on input "40" at bounding box center [95, 175] width 53 height 14
type input "30"
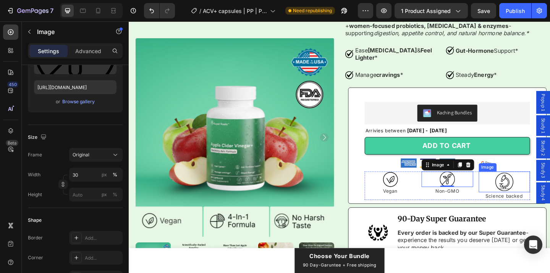
click at [543, 194] on img at bounding box center [537, 195] width 23 height 23
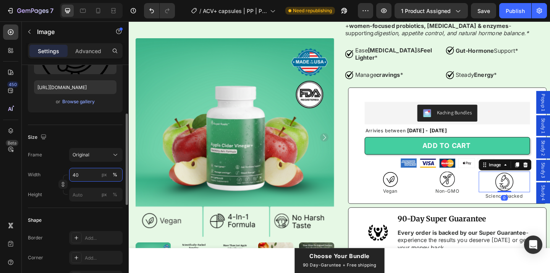
click at [85, 175] on input "40" at bounding box center [95, 175] width 53 height 14
type input "30"
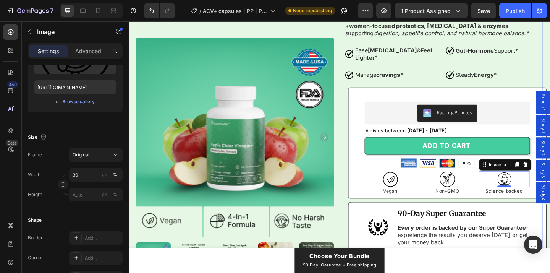
click at [358, 116] on div "Product Images Icon Icon Icon Icon Icon Icon List Rated 4.8 Stars (511 reviews)…" at bounding box center [357, 160] width 443 height 463
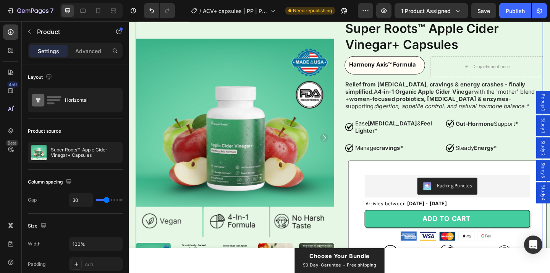
scroll to position [76, 0]
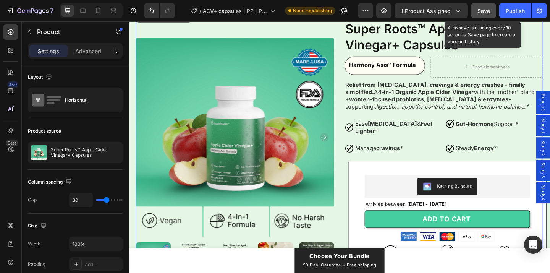
click at [487, 9] on span "Save" at bounding box center [483, 11] width 13 height 6
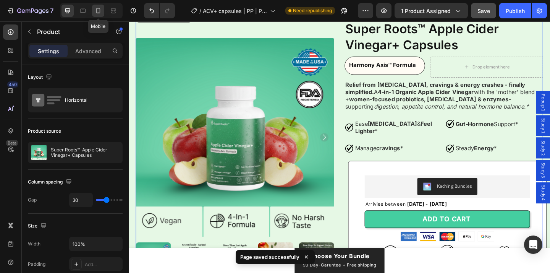
click at [95, 8] on icon at bounding box center [98, 11] width 8 height 8
type input "0"
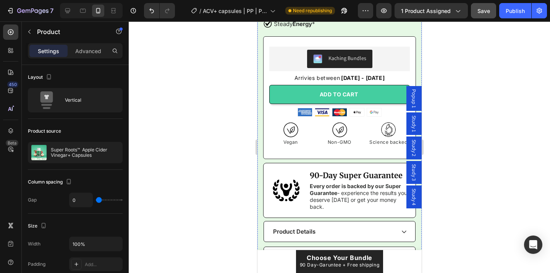
scroll to position [422, 0]
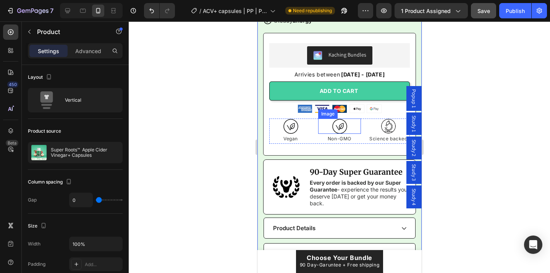
click at [345, 125] on img at bounding box center [339, 125] width 15 height 15
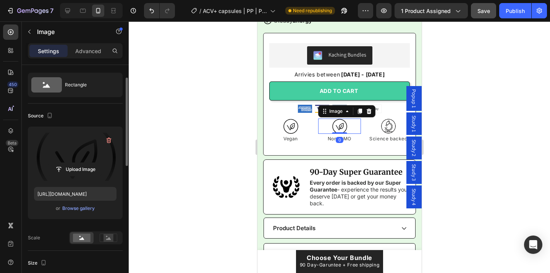
scroll to position [51, 0]
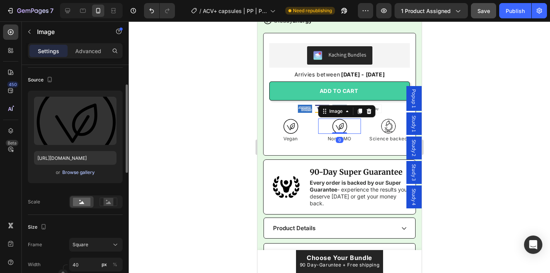
click at [85, 170] on div "Browse gallery" at bounding box center [78, 172] width 32 height 7
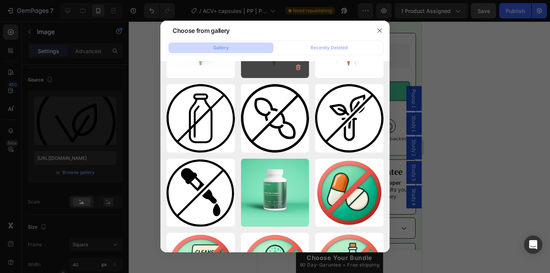
scroll to position [3663, 0]
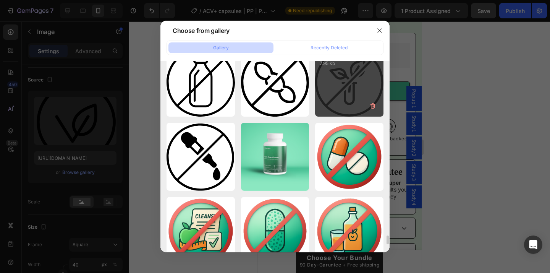
click at [351, 93] on div "qqq.svg 7.95 kb" at bounding box center [349, 82] width 68 height 68
type input "https://cdn.shopify.com/s/files/1/0936/5392/6263/files/gempages_579472095457575…"
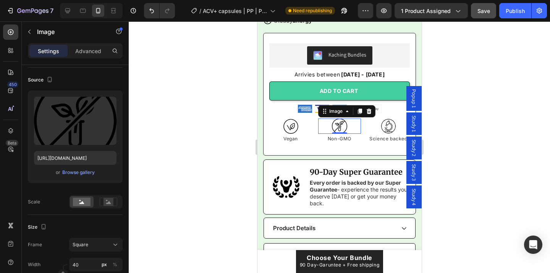
click at [220, 147] on div at bounding box center [339, 146] width 421 height 251
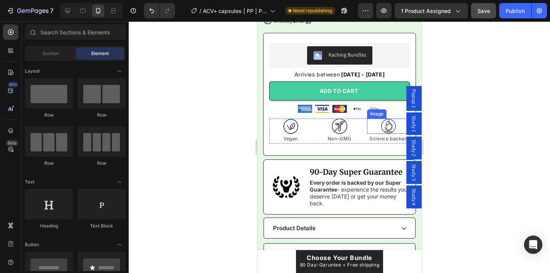
click at [392, 123] on img at bounding box center [387, 125] width 15 height 15
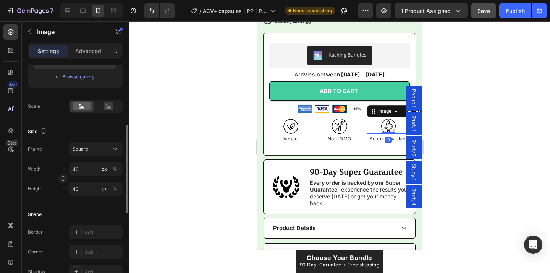
scroll to position [149, 0]
click at [204, 114] on div at bounding box center [339, 146] width 421 height 251
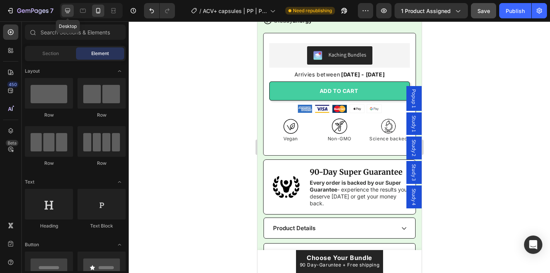
click at [68, 11] on icon at bounding box center [67, 10] width 5 height 5
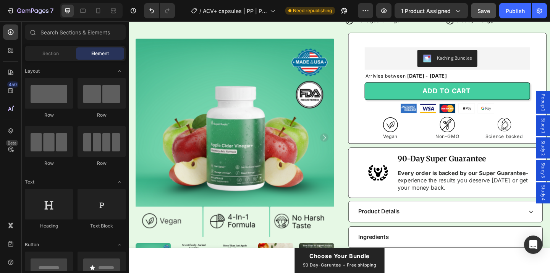
scroll to position [215, 0]
click at [524, 11] on div "Publish" at bounding box center [515, 11] width 19 height 8
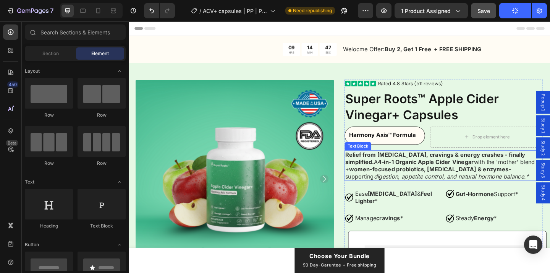
click at [458, 179] on strong "women-focused probiotics, prebiotics & enzymes" at bounding box center [455, 182] width 173 height 8
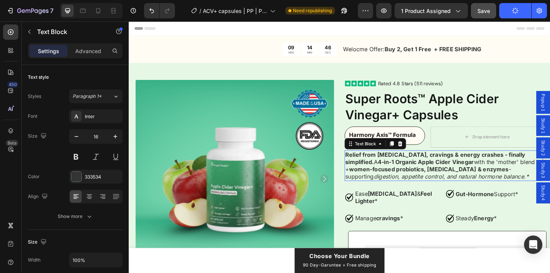
click at [458, 179] on strong "women-focused probiotics, prebiotics & enzymes" at bounding box center [455, 182] width 173 height 8
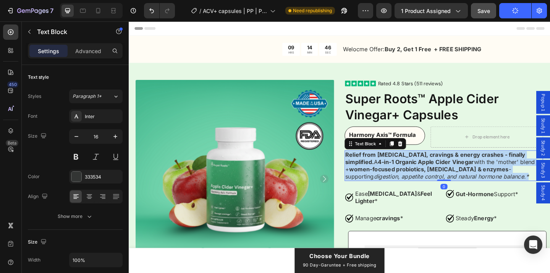
click at [458, 179] on strong "women-focused probiotics, prebiotics & enzymes" at bounding box center [455, 182] width 173 height 8
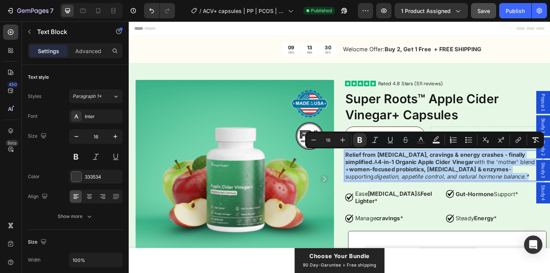
click at [442, 178] on p "Relief from bloating, cravings & energy crashes - finally simplified. A 4-in-1 …" at bounding box center [471, 178] width 214 height 32
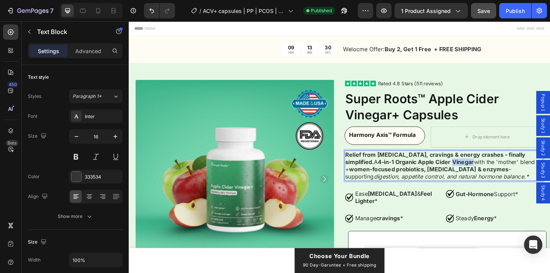
click at [442, 178] on p "Relief from bloating, cravings & energy crashes - finally simplified. A 4-in-1 …" at bounding box center [471, 178] width 214 height 32
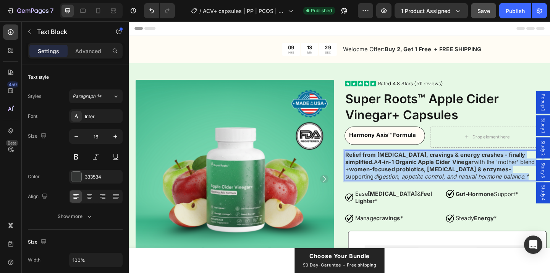
click at [442, 178] on p "Relief from bloating, cravings & energy crashes - finally simplified. A 4-in-1 …" at bounding box center [471, 178] width 214 height 32
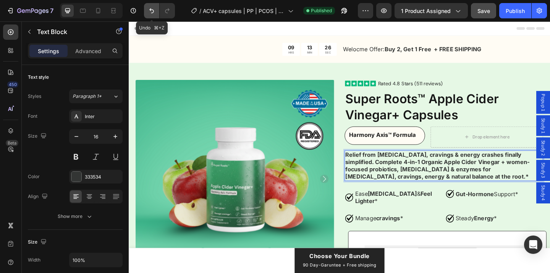
click at [152, 10] on icon "Undo/Redo" at bounding box center [152, 11] width 8 height 8
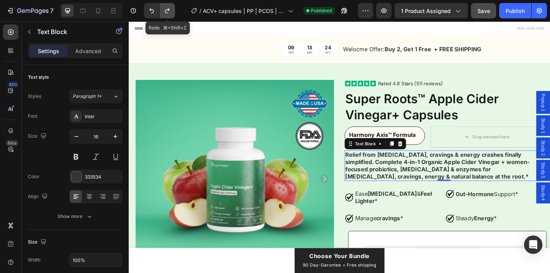
click at [170, 13] on icon "Undo/Redo" at bounding box center [167, 11] width 8 height 8
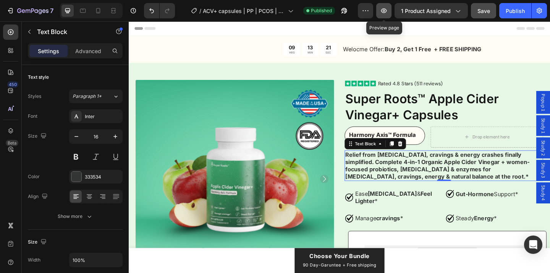
click at [383, 10] on icon "button" at bounding box center [384, 11] width 8 height 8
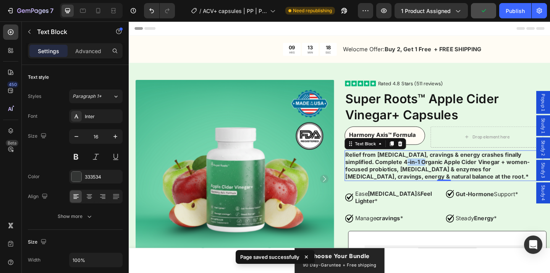
click at [417, 170] on strong "Relief from bloating, cravings & energy crashes finally simplified. Complete 4-…" at bounding box center [464, 177] width 201 height 31
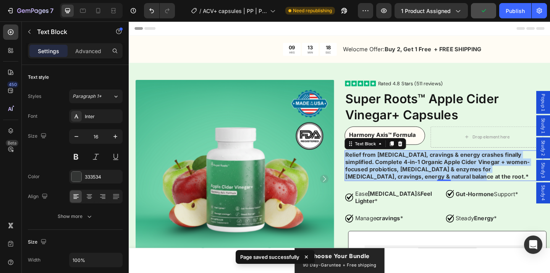
click at [417, 170] on strong "Relief from bloating, cravings & energy crashes finally simplified. Complete 4-…" at bounding box center [464, 177] width 201 height 31
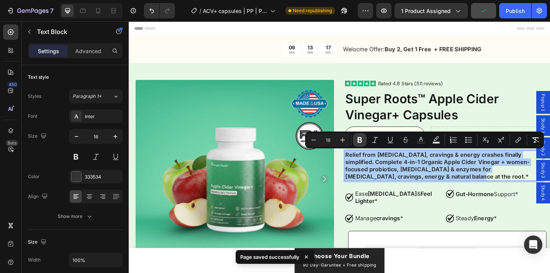
click at [360, 139] on icon "Editor contextual toolbar" at bounding box center [360, 140] width 5 height 6
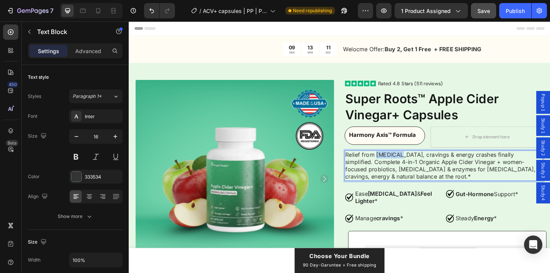
drag, startPoint x: 398, startPoint y: 168, endPoint x: 420, endPoint y: 168, distance: 22.5
click at [420, 168] on p "Relief from bloating, cravings & energy crashes finally simplified. Complete 4-…" at bounding box center [471, 178] width 214 height 32
click at [449, 165] on p "Relief from bloating, cravings & energy crashes finally simplified. Complete 4-…" at bounding box center [471, 178] width 214 height 32
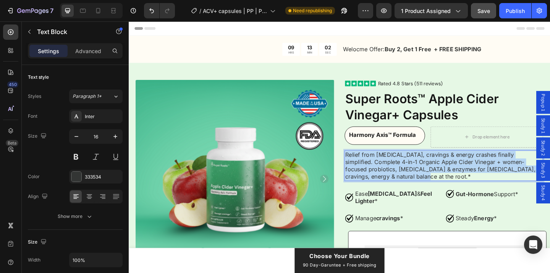
click at [449, 165] on p "Relief from bloating, cravings & energy crashes finally simplified. Complete 4-…" at bounding box center [471, 178] width 214 height 32
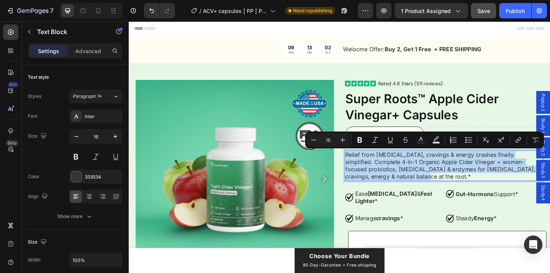
click at [456, 166] on p "Relief from bloating, cravings & energy crashes finally simplified. Complete 4-…" at bounding box center [471, 178] width 214 height 32
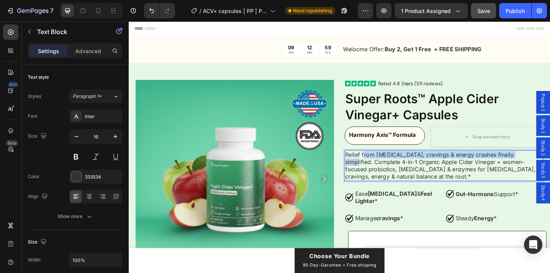
drag, startPoint x: 552, startPoint y: 168, endPoint x: 384, endPoint y: 167, distance: 168.4
click at [384, 167] on p "Relief from bloating, cravings & energy crashes finally simplified. Complete 4-…" at bounding box center [471, 178] width 214 height 32
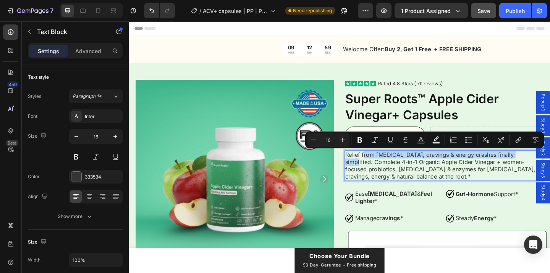
click at [409, 165] on p "Relief from bloating, cravings & energy crashes finally simplified. Complete 4-…" at bounding box center [471, 178] width 214 height 32
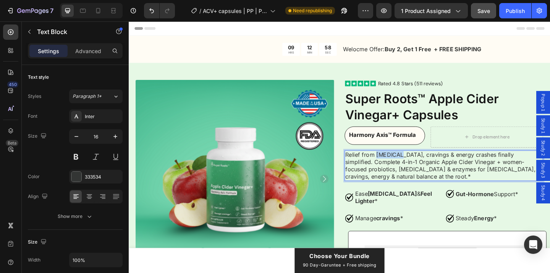
click at [409, 165] on p "Relief from bloating, cravings & energy crashes finally simplified. Complete 4-…" at bounding box center [471, 178] width 214 height 32
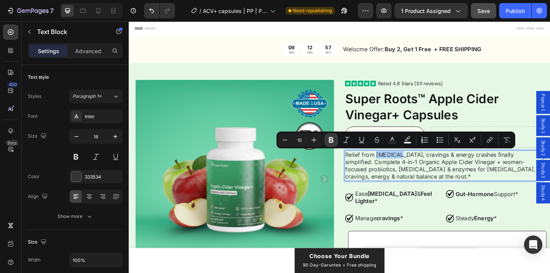
click at [333, 138] on icon "Editor contextual toolbar" at bounding box center [331, 140] width 8 height 8
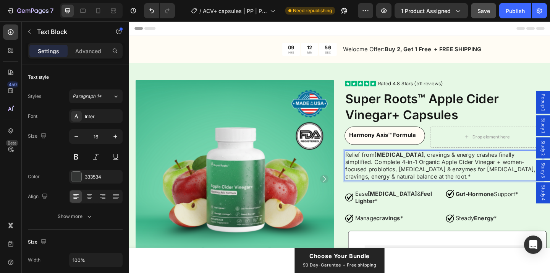
click at [436, 167] on p "Relief from bloating , cravings & energy crashes finally simplified. Complete 4…" at bounding box center [471, 178] width 214 height 32
click at [432, 184] on p "Relief from bloating , cravings & energy crashes finally simplified. Complete 4…" at bounding box center [471, 178] width 214 height 32
click at [442, 167] on p "Relief from bloating , cravings & energy crashes finally simplified. Complete 4…" at bounding box center [471, 178] width 214 height 32
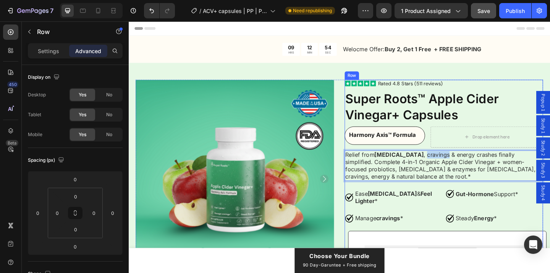
click at [434, 169] on p "Relief from bloating , cravings & energy crashes finally simplified. Complete 4…" at bounding box center [471, 178] width 214 height 32
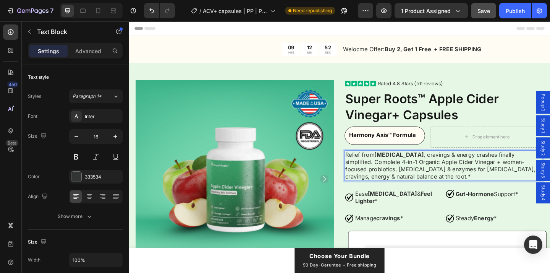
click at [436, 168] on p "Relief from bloating , cravings & energy crashes finally simplified. Complete 4…" at bounding box center [471, 178] width 214 height 32
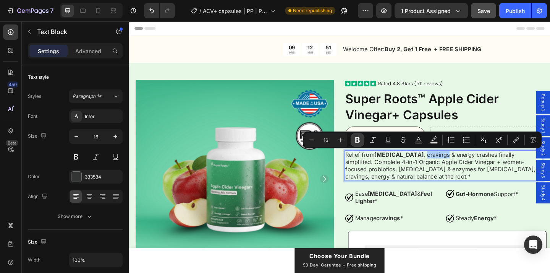
click at [359, 142] on icon "Editor contextual toolbar" at bounding box center [357, 140] width 5 height 6
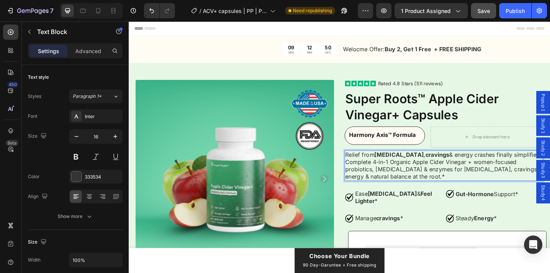
click at [461, 167] on p "Relief from bloating , cravings & energy crashes finally simplified. Complete 4…" at bounding box center [471, 178] width 214 height 32
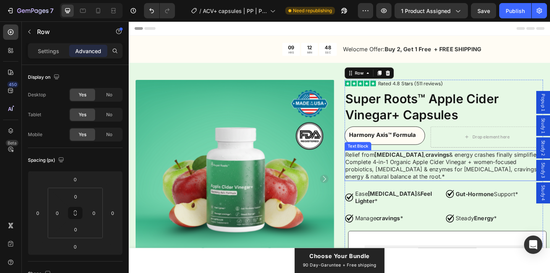
click at [457, 167] on p "Relief from bloating , cravings & energy crashes finally simplified. Complete 4…" at bounding box center [471, 178] width 214 height 32
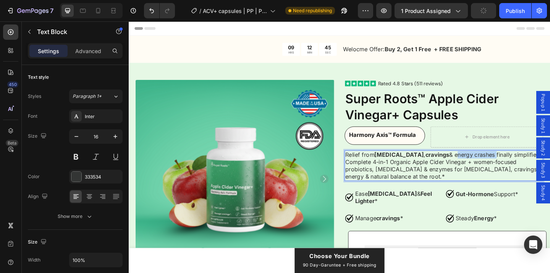
drag, startPoint x: 460, startPoint y: 167, endPoint x: 502, endPoint y: 169, distance: 42.1
click at [502, 169] on p "Relief from [MEDICAL_DATA] , cravings & energy crashes finally simplified. Comp…" at bounding box center [471, 178] width 214 height 32
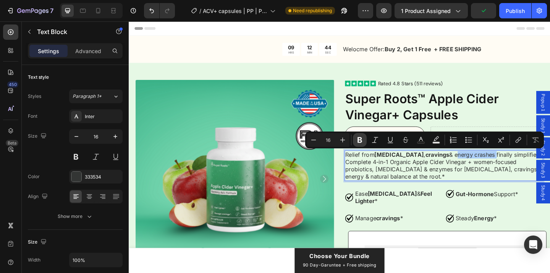
click at [360, 142] on icon "Editor contextual toolbar" at bounding box center [360, 140] width 5 height 6
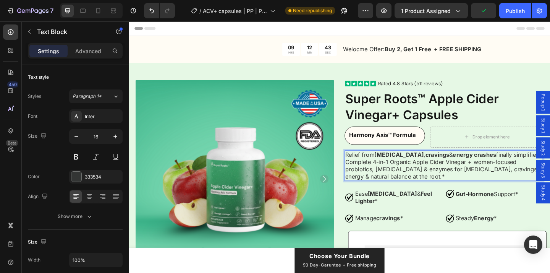
click at [422, 173] on p "Relief from bloating , cravings & energy crashes finally simplified. Complete 4…" at bounding box center [471, 178] width 214 height 32
drag, startPoint x: 394, startPoint y: 175, endPoint x: 500, endPoint y: 175, distance: 105.8
click at [500, 175] on p "Relief from bloating , cravings & energy crashes finally simplified. Complete 4…" at bounding box center [471, 178] width 214 height 32
click at [443, 180] on p "Relief from bloating , cravings & energy crashes finally simplified. Complete 4…" at bounding box center [471, 178] width 214 height 32
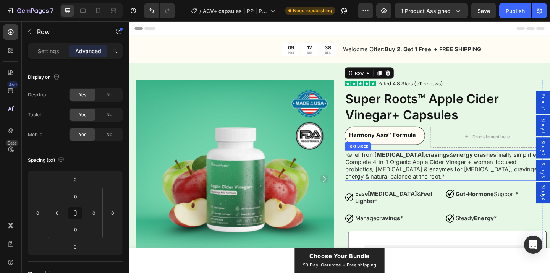
click at [430, 181] on p "Relief from bloating , cravings & energy crashes finally simplified. Complete 4…" at bounding box center [471, 178] width 214 height 32
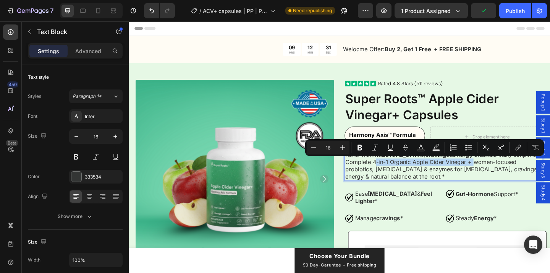
drag, startPoint x: 395, startPoint y: 175, endPoint x: 499, endPoint y: 175, distance: 103.9
click at [499, 175] on p "Relief from bloating , cravings & energy crashes finally simplified. Complete 4…" at bounding box center [471, 178] width 214 height 32
click at [375, 149] on icon "Editor contextual toolbar" at bounding box center [375, 148] width 8 height 8
click at [482, 177] on icon "4-in-1 Organic Apple Cider Vinegar +" at bounding box center [446, 174] width 108 height 8
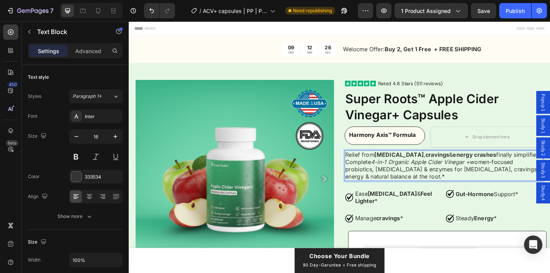
click at [499, 176] on icon "4-in-1 Organic Apple Cider Vinegar +" at bounding box center [446, 174] width 108 height 8
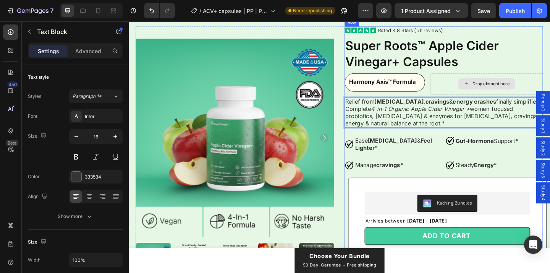
scroll to position [58, 0]
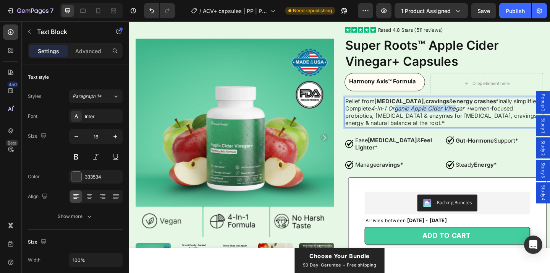
drag, startPoint x: 421, startPoint y: 116, endPoint x: 485, endPoint y: 116, distance: 64.5
click at [485, 116] on icon "4-in-1 Organic Apple Cider Vinegar +" at bounding box center [446, 116] width 108 height 8
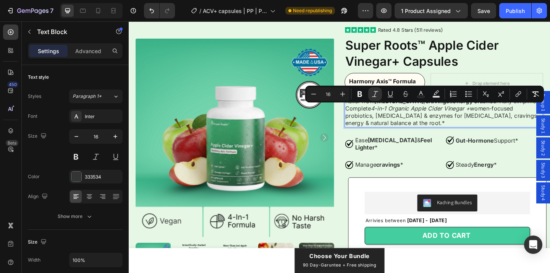
click at [430, 125] on p "Relief from bloating , cravings & energy crashes finally simplified. Complete 4…" at bounding box center [471, 120] width 214 height 32
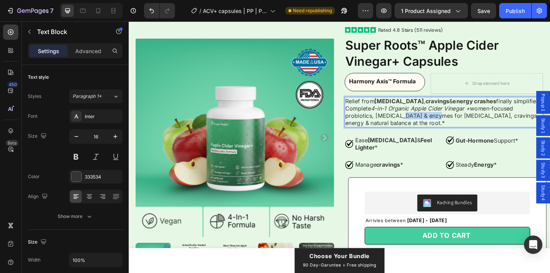
drag, startPoint x: 418, startPoint y: 124, endPoint x: 457, endPoint y: 124, distance: 39.0
click at [457, 124] on p "Relief from bloating , cravings & energy crashes finally simplified. Complete 4…" at bounding box center [471, 120] width 214 height 32
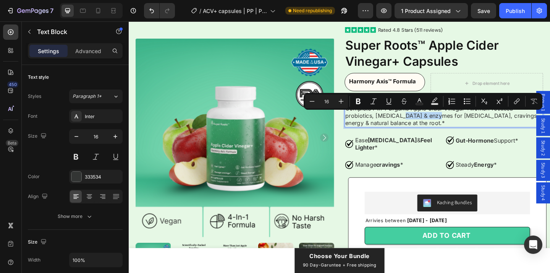
click at [457, 124] on p "Relief from bloating , cravings & energy crashes finally simplified. Complete 4…" at bounding box center [471, 120] width 214 height 32
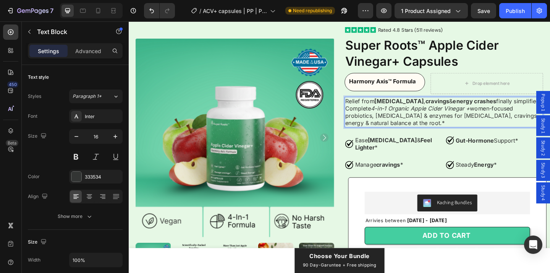
click at [473, 123] on p "Relief from bloating , cravings & energy crashes finally simplified. Complete 4…" at bounding box center [471, 120] width 214 height 32
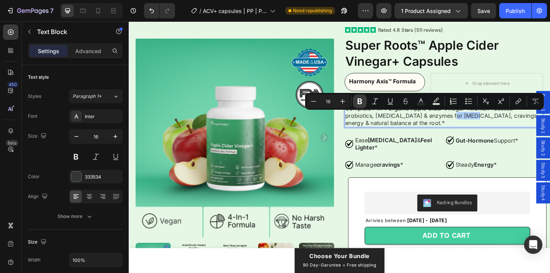
drag, startPoint x: 363, startPoint y: 100, endPoint x: 382, endPoint y: 110, distance: 21.7
click at [363, 100] on icon "Editor contextual toolbar" at bounding box center [360, 101] width 8 height 8
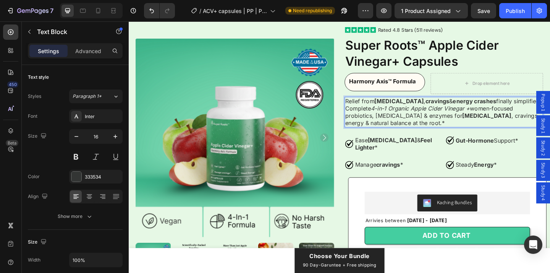
click at [513, 127] on p "Relief from bloating , cravings & energy crashes finally simplified. Complete 4…" at bounding box center [471, 120] width 214 height 32
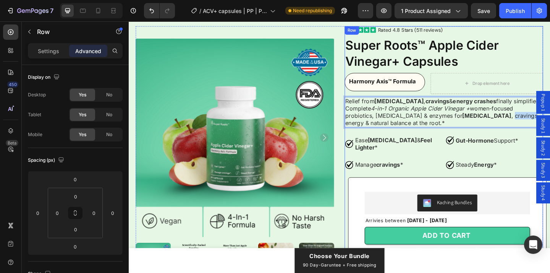
click at [505, 137] on div "Icon Icon Icon Icon Icon Icon List Rated 4.8 Stars (511 reviews) Text Block Row…" at bounding box center [472, 258] width 216 height 463
click at [509, 124] on p "Relief from bloating , cravings & energy crashes finally simplified. Complete 4…" at bounding box center [471, 120] width 214 height 32
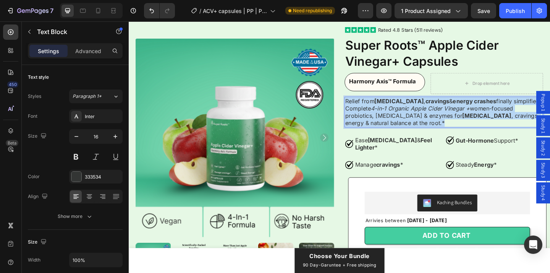
click at [509, 124] on p "Relief from bloating , cravings & energy crashes finally simplified. Complete 4…" at bounding box center [471, 120] width 214 height 32
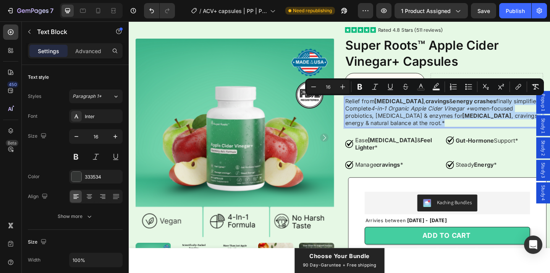
click at [508, 125] on p "Relief from bloating , cravings & energy crashes finally simplified. Complete 4…" at bounding box center [471, 120] width 214 height 32
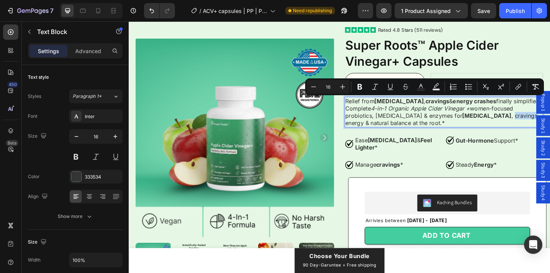
click at [508, 125] on p "Relief from bloating , cravings & energy crashes finally simplified. Complete 4…" at bounding box center [471, 120] width 214 height 32
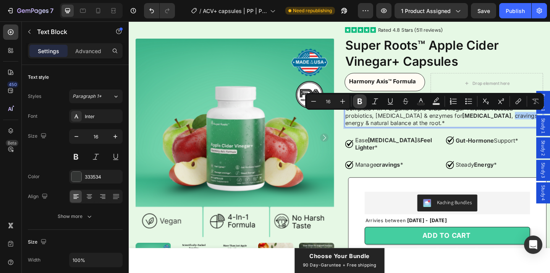
click at [361, 99] on icon "Editor contextual toolbar" at bounding box center [360, 102] width 5 height 6
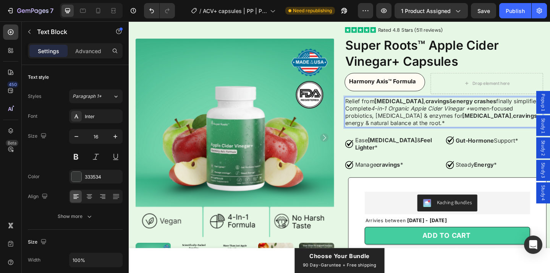
click at [535, 125] on p "Relief from bloating , cravings & energy crashes finally simplified. Complete 4…" at bounding box center [471, 120] width 214 height 32
click at [524, 134] on p "Relief from bloating , cravings & energy crashes finally simplified. Complete 4…" at bounding box center [471, 120] width 214 height 32
click at [533, 126] on p "Relief from bloating , cravings & energy crashes finally simplified. Complete 4…" at bounding box center [471, 120] width 214 height 32
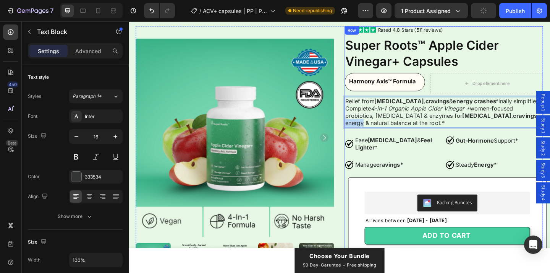
click at [524, 142] on div "Icon Icon Icon Icon Icon Icon List Rated 4.8 Stars (511 reviews) Text Block Row…" at bounding box center [472, 258] width 216 height 463
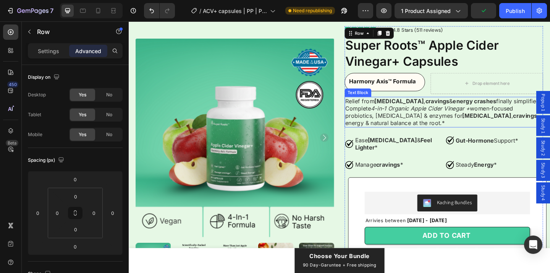
click at [532, 124] on p "Relief from bloating , cravings & energy crashes finally simplified. Complete 4…" at bounding box center [471, 120] width 214 height 32
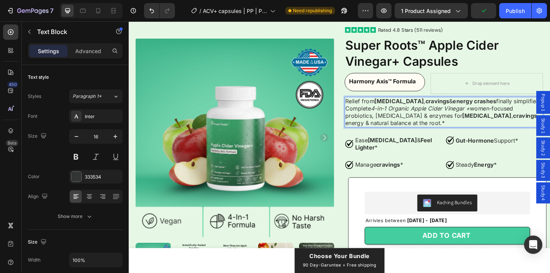
click at [536, 124] on p "Relief from bloating , cravings & energy crashes finally simplified. Complete 4…" at bounding box center [471, 120] width 214 height 32
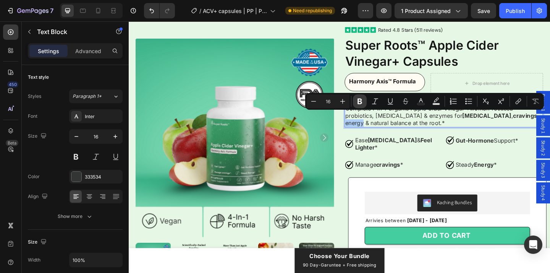
click at [357, 103] on icon "Editor contextual toolbar" at bounding box center [360, 101] width 8 height 8
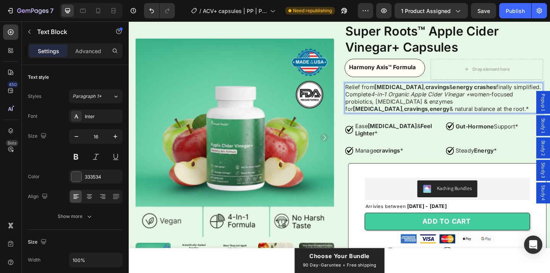
scroll to position [94, 0]
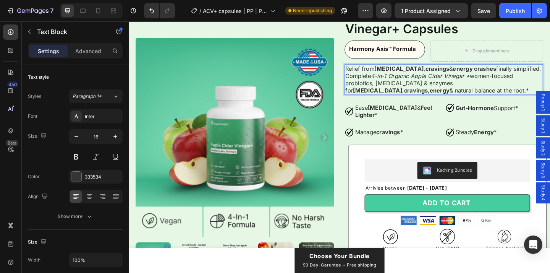
click at [550, 90] on p "Relief from bloating , cravings & energy crashes finally simplified. Complete 4…" at bounding box center [471, 85] width 214 height 32
click at [531, 99] on p "Relief from bloating , cravings & energy crashes finally simplified. Complete 4…" at bounding box center [471, 85] width 214 height 32
click at [533, 105] on div "Icon Icon Icon Icon Icon Icon List Rated 4.8 Stars (511 reviews) Text Block Row…" at bounding box center [472, 222] width 216 height 463
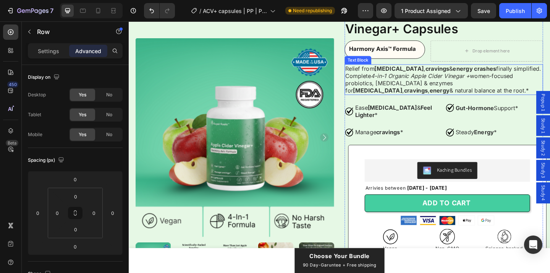
click at [550, 88] on p "Relief from bloating , cravings & energy crashes finally simplified. Complete 4…" at bounding box center [471, 85] width 214 height 32
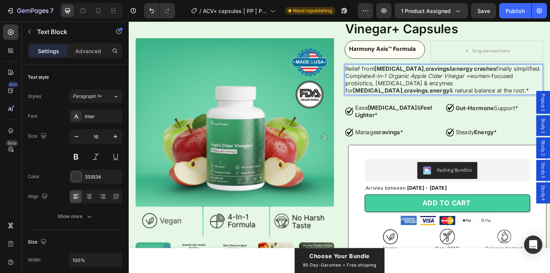
click at [550, 88] on p "Relief from bloating , cravings & energy crashes finally simplified. Complete 4…" at bounding box center [471, 85] width 214 height 32
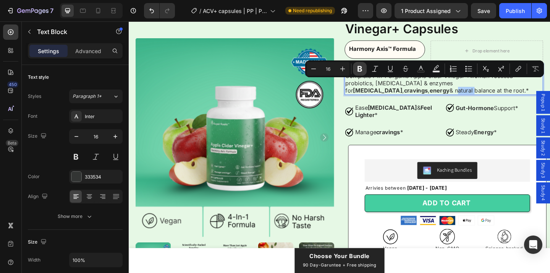
click at [362, 69] on icon "Editor contextual toolbar" at bounding box center [360, 69] width 8 height 8
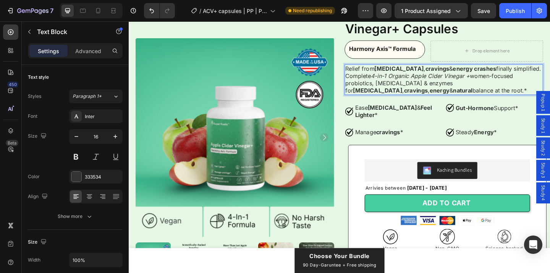
click at [379, 95] on p "Relief from bloating , cravings & energy crashes finally simplified. Complete 4…" at bounding box center [471, 85] width 214 height 32
click at [390, 105] on div "Icon Icon Icon Icon Icon Icon List Rated 4.8 Stars (511 reviews) Text Block Row…" at bounding box center [472, 222] width 216 height 463
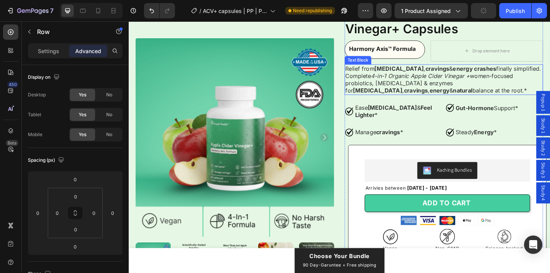
click at [380, 98] on p "Relief from bloating , cravings & energy crashes finally simplified. Complete 4…" at bounding box center [471, 85] width 214 height 32
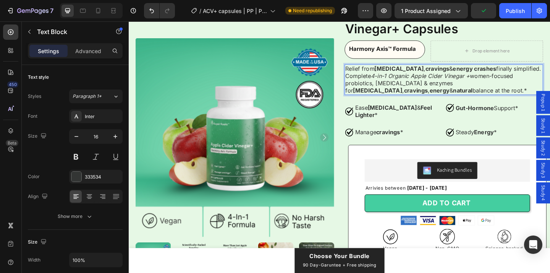
click at [379, 96] on p "Relief from bloating , cravings & energy crashes finally simplified. Complete 4…" at bounding box center [471, 85] width 214 height 32
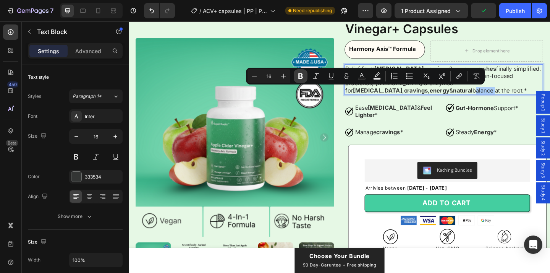
drag, startPoint x: 304, startPoint y: 75, endPoint x: 236, endPoint y: 70, distance: 67.8
click at [304, 75] on icon "Editor contextual toolbar" at bounding box center [301, 76] width 8 height 8
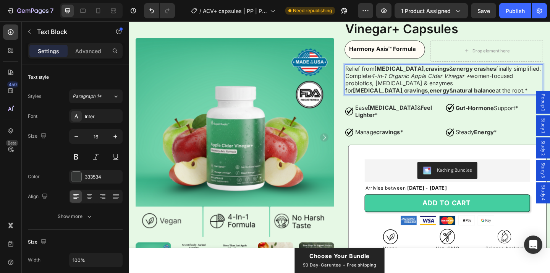
drag, startPoint x: 424, startPoint y: 97, endPoint x: 382, endPoint y: 88, distance: 43.4
click at [382, 88] on p "Relief from bloating , cravings & energy crashes finally simplified. Complete 4…" at bounding box center [471, 85] width 214 height 32
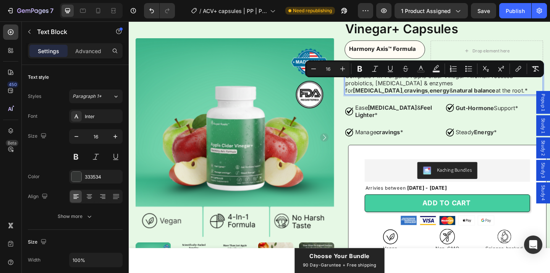
click at [382, 88] on p "Relief from bloating , cravings & energy crashes finally simplified. Complete 4…" at bounding box center [471, 85] width 214 height 32
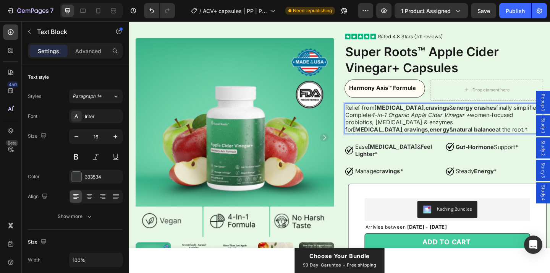
scroll to position [46, 0]
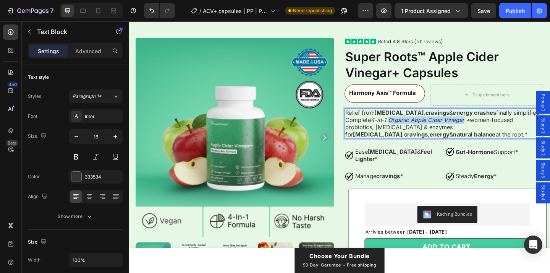
drag, startPoint x: 414, startPoint y: 127, endPoint x: 495, endPoint y: 127, distance: 81.0
click at [495, 127] on icon "4-in-1 Organic Apple Cider Vinegar +" at bounding box center [446, 129] width 108 height 8
drag, startPoint x: 503, startPoint y: 127, endPoint x: 508, endPoint y: 127, distance: 5.3
click at [508, 127] on p "Relief from bloating , cravings & energy crashes finally simplified. Complete 4…" at bounding box center [471, 132] width 214 height 32
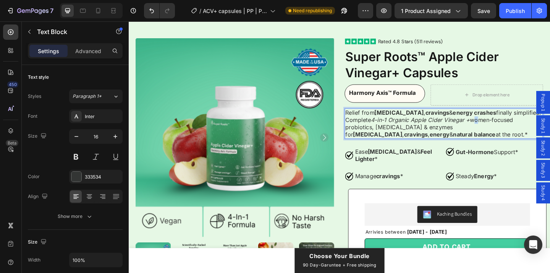
click at [508, 127] on p "Relief from bloating , cravings & energy crashes finally simplified. Complete 4…" at bounding box center [471, 132] width 214 height 32
drag, startPoint x: 444, startPoint y: 127, endPoint x: 503, endPoint y: 127, distance: 59.2
click at [503, 127] on p "Relief from bloating , cravings & energy crashes finally simplified. Complete 4…" at bounding box center [471, 132] width 214 height 32
drag, startPoint x: 399, startPoint y: 129, endPoint x: 440, endPoint y: 129, distance: 40.9
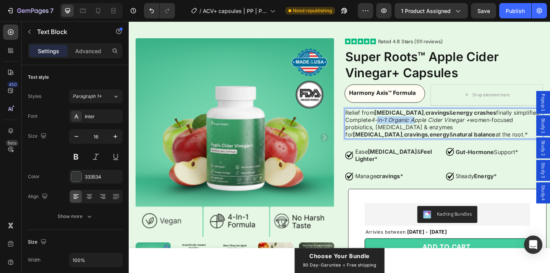
click at [440, 129] on icon "4-in-1 Organic Apple Cider Vinegar +" at bounding box center [446, 129] width 108 height 8
drag, startPoint x: 432, startPoint y: 128, endPoint x: 478, endPoint y: 128, distance: 46.2
click at [479, 128] on icon "4-in-1 Organic Apple Cider Vinegar +" at bounding box center [446, 129] width 108 height 8
click at [478, 128] on icon "4-in-1 Organic Apple Cider Vinegar +" at bounding box center [446, 129] width 108 height 8
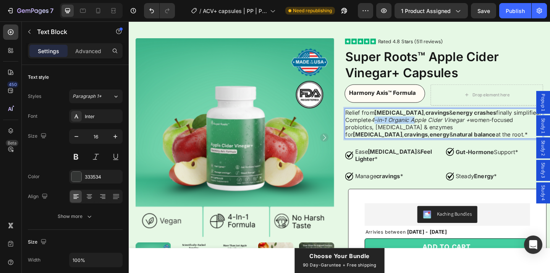
drag, startPoint x: 397, startPoint y: 128, endPoint x: 443, endPoint y: 128, distance: 45.8
click at [443, 128] on icon "4-in-1 Organic Apple Cider Vinegar +" at bounding box center [446, 129] width 108 height 8
drag, startPoint x: 407, startPoint y: 128, endPoint x: 440, endPoint y: 128, distance: 33.2
click at [440, 128] on icon "4-in-1 Organic Apple Cider Vinegar +" at bounding box center [446, 129] width 108 height 8
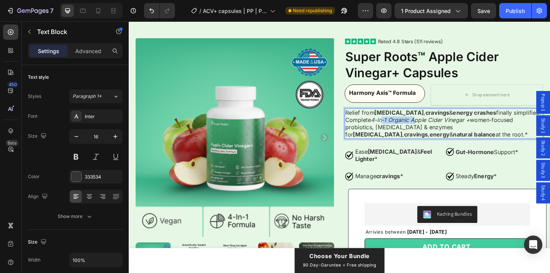
click at [440, 128] on icon "4-in-1 Organic Apple Cider Vinegar +" at bounding box center [446, 129] width 108 height 8
drag, startPoint x: 401, startPoint y: 128, endPoint x: 432, endPoint y: 128, distance: 31.3
click at [432, 128] on icon "4-in-1 Organic Apple Cider Vinegar +" at bounding box center [446, 129] width 108 height 8
drag, startPoint x: 410, startPoint y: 128, endPoint x: 454, endPoint y: 128, distance: 43.9
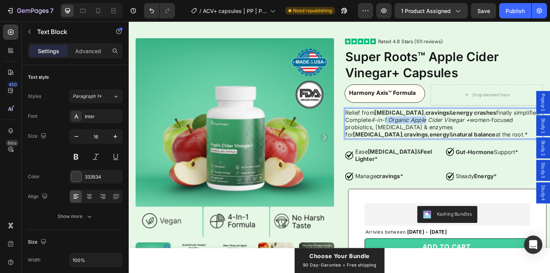
click at [454, 128] on icon "4-in-1 Organic Apple Cider Vinegar +" at bounding box center [446, 129] width 108 height 8
drag, startPoint x: 413, startPoint y: 128, endPoint x: 490, endPoint y: 128, distance: 77.5
click at [490, 128] on icon "4-in-1 Organic Apple Cider Vinegar +" at bounding box center [446, 129] width 108 height 8
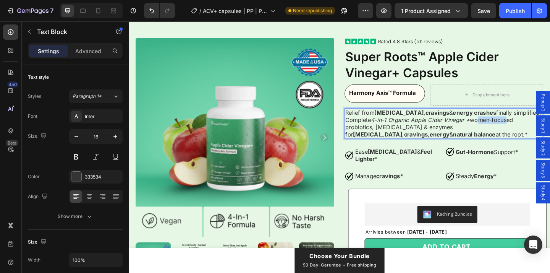
drag, startPoint x: 506, startPoint y: 128, endPoint x: 540, endPoint y: 128, distance: 33.6
click at [540, 128] on p "Relief from bloating , cravings & energy crashes finally simplified. Complete 4…" at bounding box center [471, 132] width 214 height 32
drag, startPoint x: 404, startPoint y: 136, endPoint x: 450, endPoint y: 136, distance: 46.2
click at [450, 136] on p "Relief from bloating , cravings & energy crashes finally simplified. Complete 4…" at bounding box center [471, 132] width 214 height 32
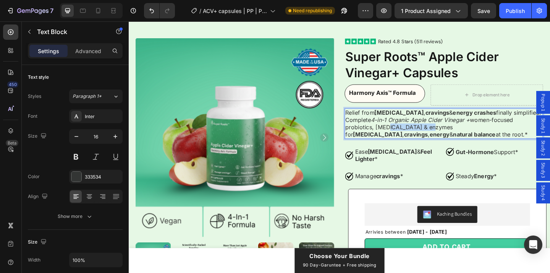
click at [450, 136] on p "Relief from bloating , cravings & energy crashes finally simplified. Complete 4…" at bounding box center [471, 132] width 214 height 32
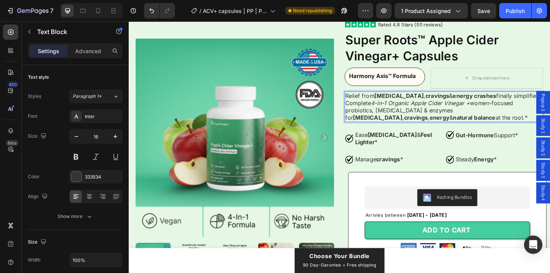
scroll to position [64, 0]
click at [440, 126] on p "Relief from bloating , cravings & energy crashes finally simplified. Complete 4…" at bounding box center [471, 114] width 214 height 32
click at [359, 116] on div "Product Images Icon Icon Icon Icon Icon Icon List Rated 4.8 Stars (511 reviews)…" at bounding box center [357, 252] width 443 height 463
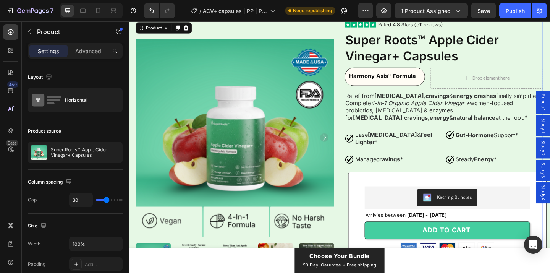
scroll to position [0, 0]
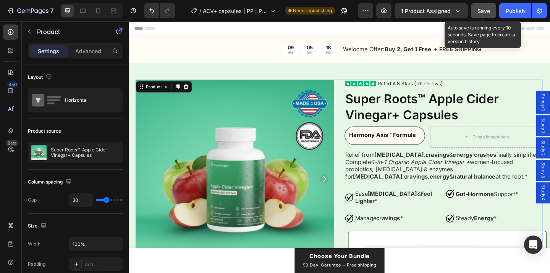
click at [482, 11] on span "Save" at bounding box center [483, 11] width 13 height 6
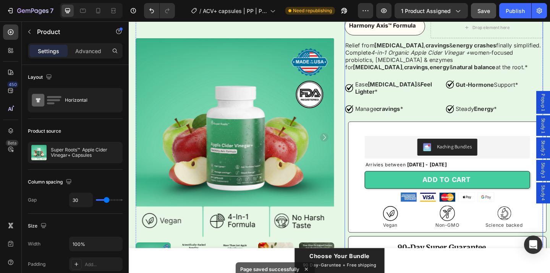
scroll to position [208, 0]
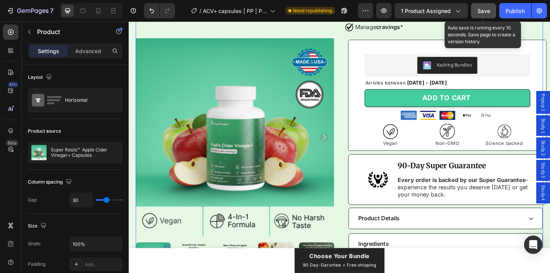
click at [487, 14] on span "Save" at bounding box center [483, 11] width 13 height 6
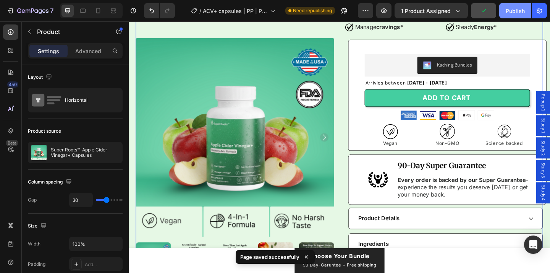
click at [511, 13] on div "Publish" at bounding box center [515, 11] width 19 height 8
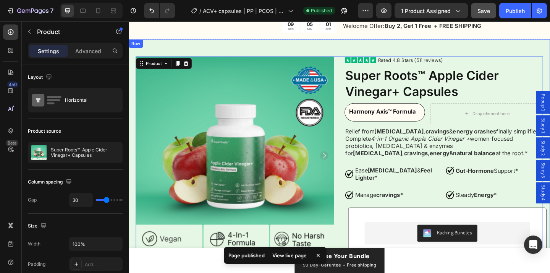
scroll to position [0, 0]
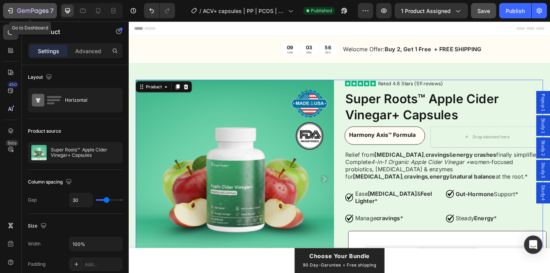
click at [40, 14] on icon "button" at bounding box center [40, 11] width 3 height 5
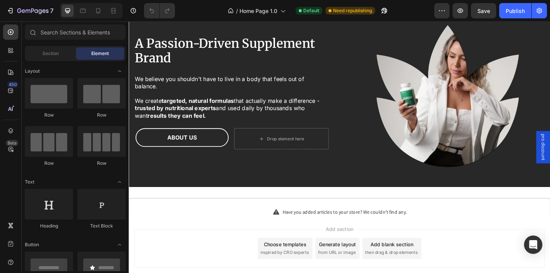
scroll to position [1504, 0]
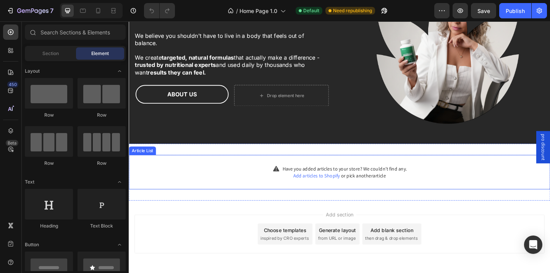
click at [265, 184] on div "Have you added articles to your store? We couldn’t find any. Add articles to Sh…" at bounding box center [358, 185] width 458 height 37
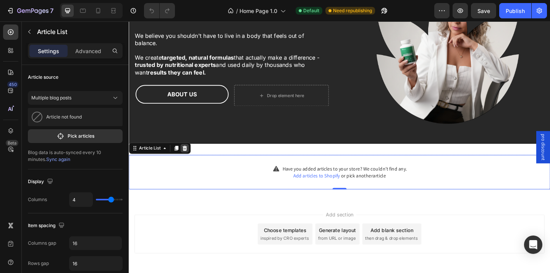
click at [188, 159] on icon at bounding box center [189, 159] width 5 height 5
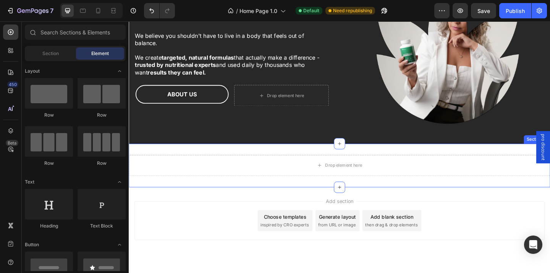
click at [220, 191] on div "Drop element here Section 10" at bounding box center [358, 177] width 458 height 47
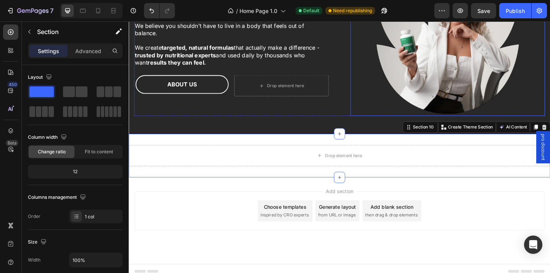
scroll to position [1521, 0]
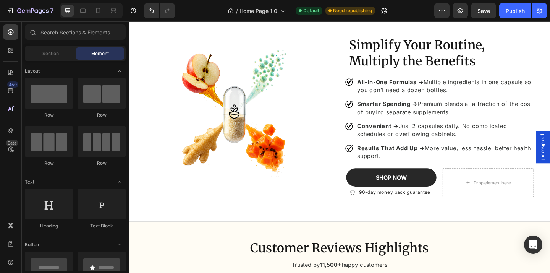
scroll to position [708, 0]
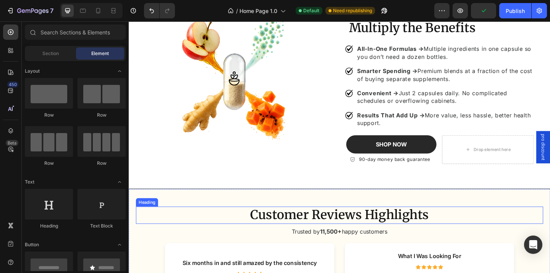
click at [380, 234] on h2 "Customer Reviews Highlights" at bounding box center [357, 232] width 435 height 19
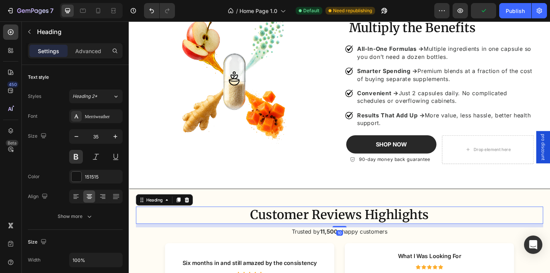
click at [380, 235] on h2 "Customer Reviews Highlights" at bounding box center [357, 232] width 435 height 19
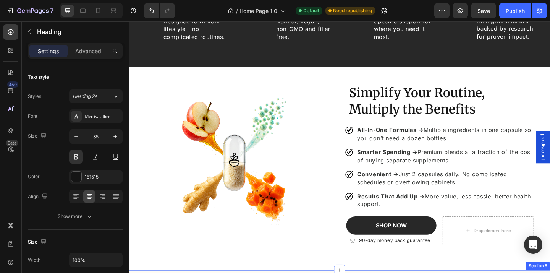
scroll to position [569, 0]
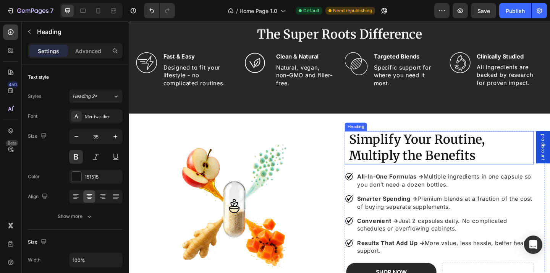
click at [382, 169] on strong "Simplify Your Routine, Multiply the Benefits" at bounding box center [442, 158] width 148 height 34
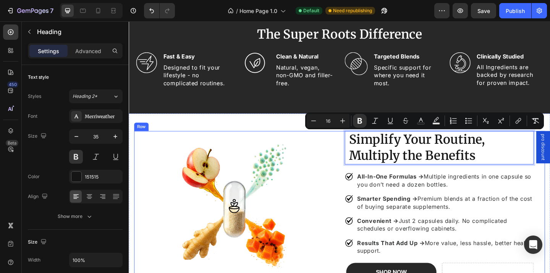
click at [358, 165] on div "Simplify Your Routine, Multiply the Benefits Heading 20 All-In-One Formulas → M…" at bounding box center [357, 232] width 447 height 182
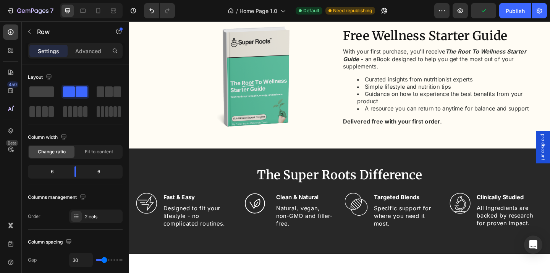
scroll to position [671, 0]
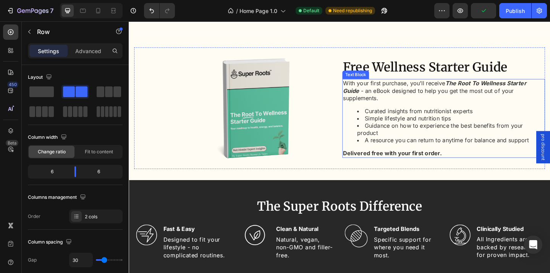
click at [396, 147] on li "A resource you can return to anytime for balance and support" at bounding box center [479, 151] width 204 height 8
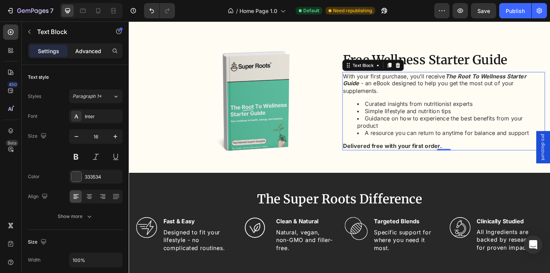
click at [87, 55] on div "Advanced" at bounding box center [88, 51] width 38 height 12
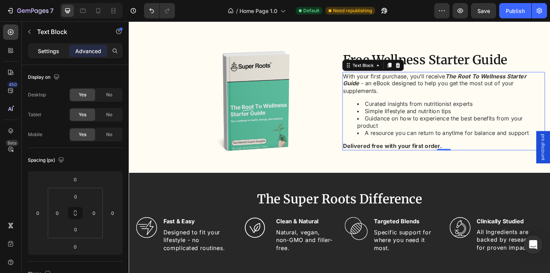
click at [52, 50] on p "Settings" at bounding box center [48, 51] width 21 height 8
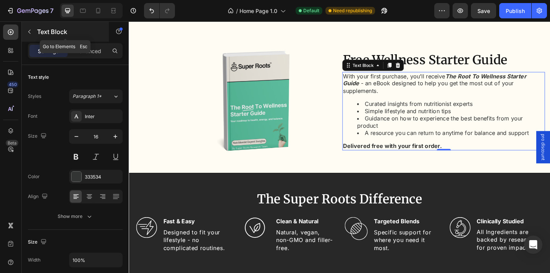
click at [32, 33] on icon "button" at bounding box center [29, 32] width 6 height 6
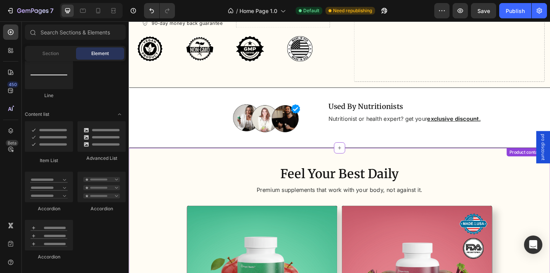
scroll to position [172, 0]
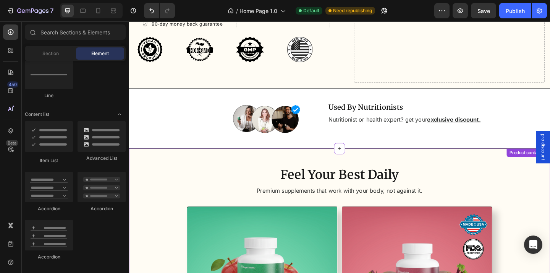
click at [353, 179] on h2 "Feel Your Best Daily" at bounding box center [358, 188] width 220 height 19
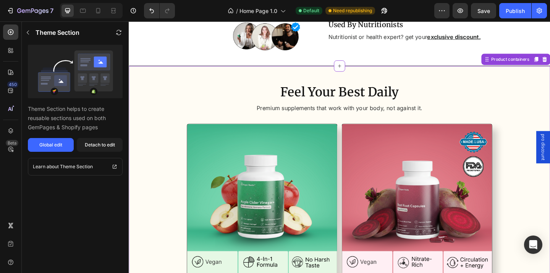
scroll to position [285, 0]
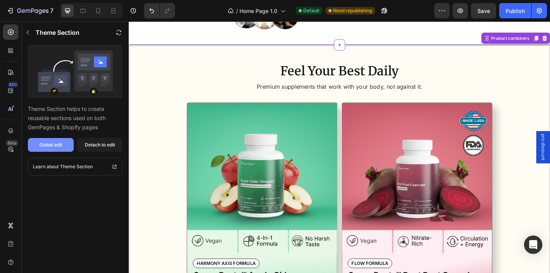
click at [60, 147] on div "Global edit" at bounding box center [50, 144] width 23 height 7
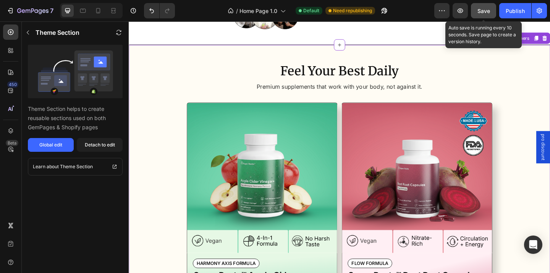
click at [483, 10] on span "Save" at bounding box center [483, 11] width 13 height 6
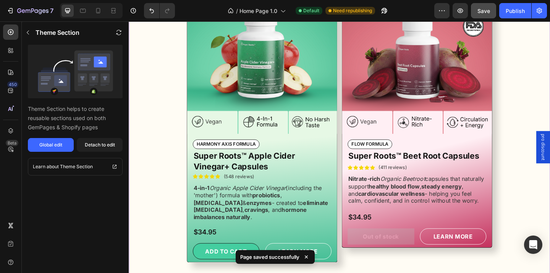
scroll to position [424, 0]
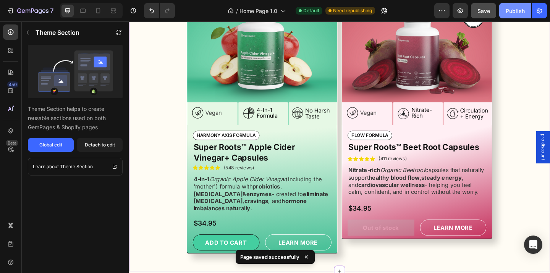
click at [514, 7] on div "Publish" at bounding box center [515, 11] width 19 height 8
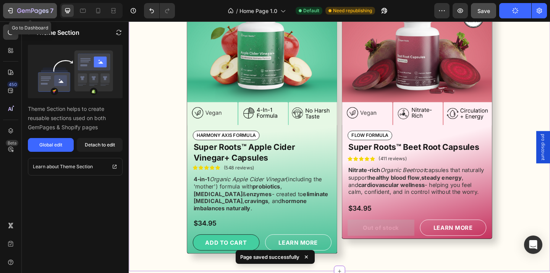
click at [24, 15] on div "7" at bounding box center [35, 10] width 36 height 9
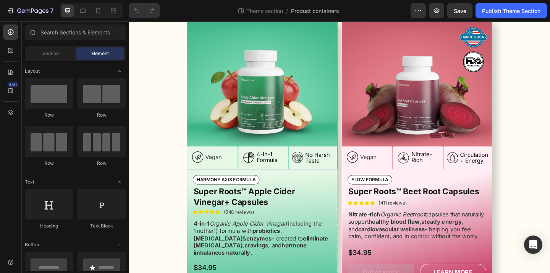
scroll to position [119, 0]
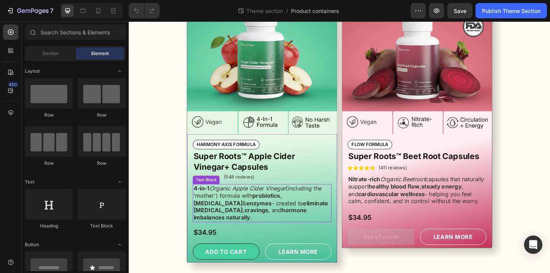
click at [273, 212] on strong "probiotics" at bounding box center [278, 211] width 30 height 8
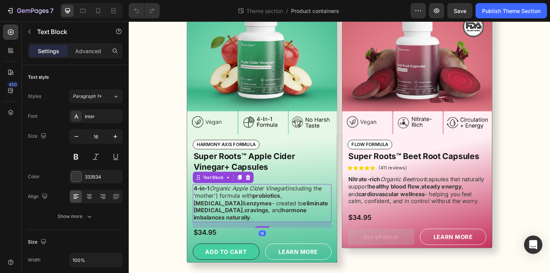
click at [273, 212] on strong "probiotics" at bounding box center [278, 211] width 30 height 8
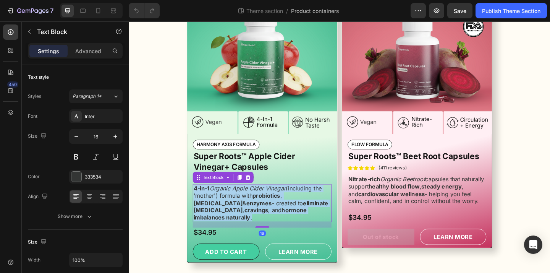
click at [273, 212] on strong "probiotics" at bounding box center [278, 211] width 30 height 8
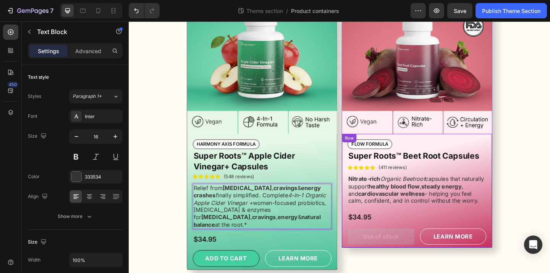
scroll to position [117, 0]
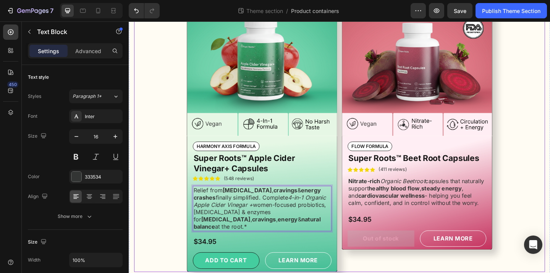
click at [539, 191] on div "Image FLOW FORMULA Text Block Super Roots™ Beet Root Capsules Product Title Ico…" at bounding box center [357, 137] width 447 height 311
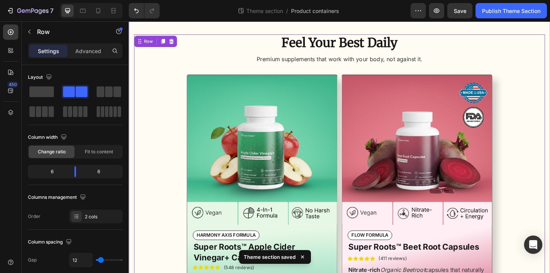
scroll to position [36, 0]
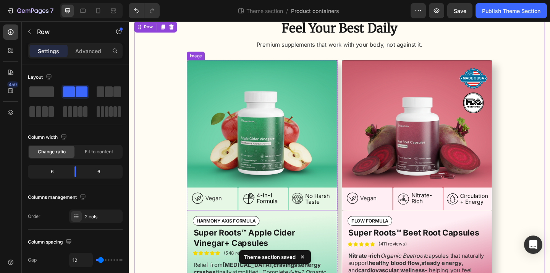
click at [248, 111] on img at bounding box center [274, 144] width 164 height 163
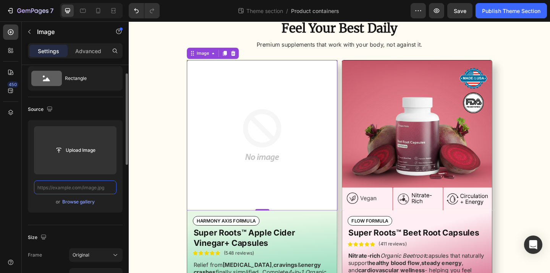
scroll to position [0, 0]
click at [92, 189] on input "text" at bounding box center [75, 187] width 83 height 14
paste input "[URL][DOMAIN_NAME]"
type input "[URL][DOMAIN_NAME]"
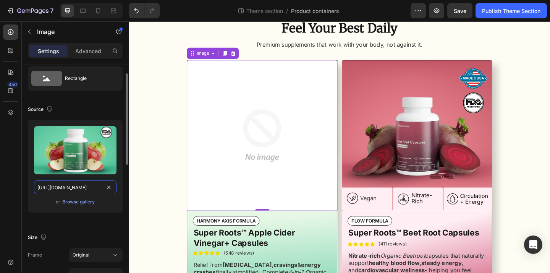
scroll to position [0, 147]
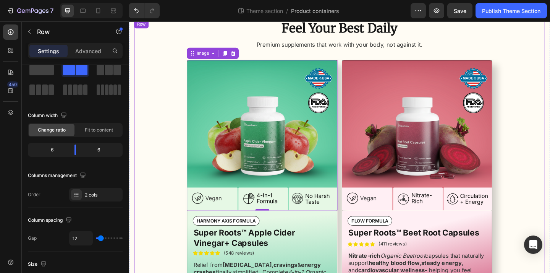
click at [162, 146] on div "Image FLOW FORMULA Text Block Super Roots™ Beet Root Capsules Product Title Ico…" at bounding box center [357, 218] width 447 height 311
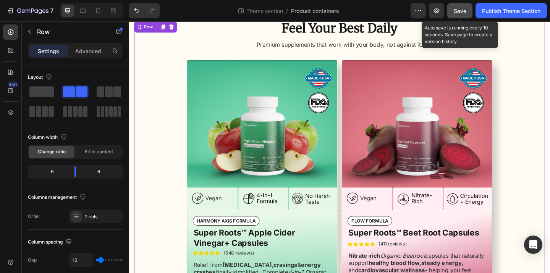
click at [464, 9] on span "Save" at bounding box center [460, 11] width 13 height 6
click at [509, 9] on div "Publish Theme Section" at bounding box center [511, 11] width 58 height 8
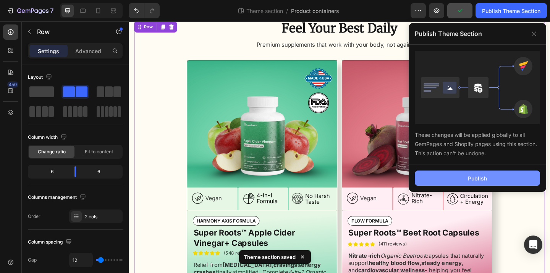
click at [484, 175] on div "Publish" at bounding box center [477, 178] width 19 height 8
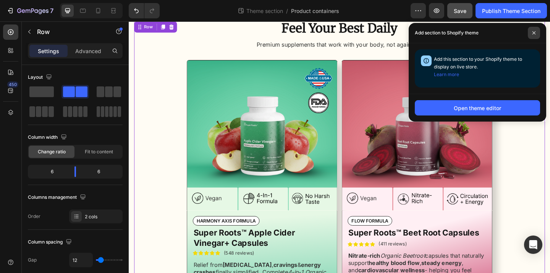
click at [535, 29] on span at bounding box center [534, 33] width 12 height 12
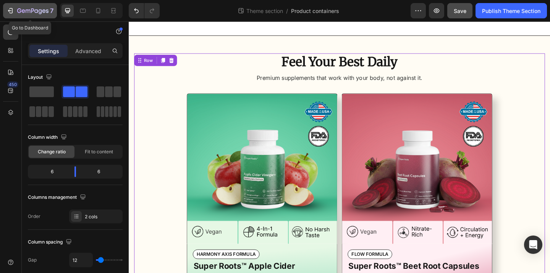
click at [36, 9] on icon "button" at bounding box center [32, 11] width 31 height 6
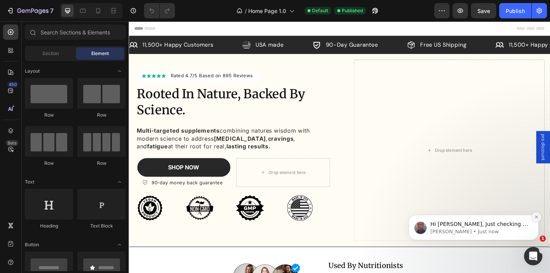
click at [537, 215] on icon "Dismiss notification" at bounding box center [536, 216] width 3 height 3
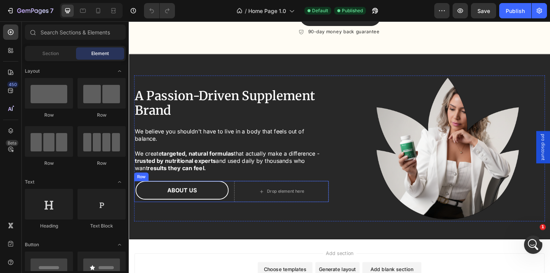
scroll to position [1694, 0]
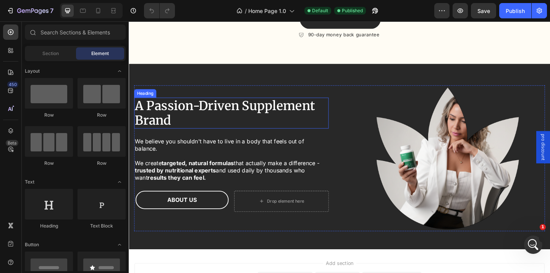
click at [187, 127] on h2 "A Passion-Driven Supplement Brand" at bounding box center [240, 121] width 212 height 34
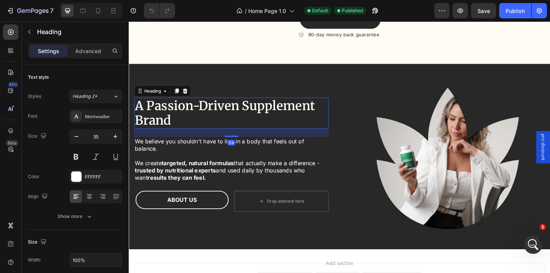
click at [194, 127] on h2 "A Passion-Driven Supplement Brand" at bounding box center [240, 121] width 212 height 34
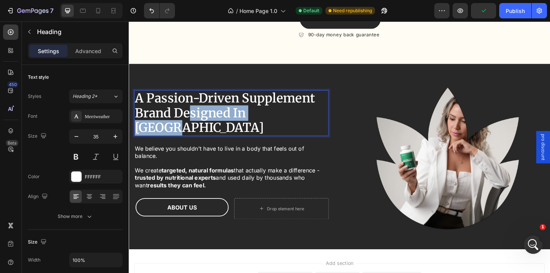
drag, startPoint x: 196, startPoint y: 127, endPoint x: 302, endPoint y: 127, distance: 105.8
click at [302, 127] on strong "A Passion-Driven Supplement Brand Designed In [GEOGRAPHIC_DATA]" at bounding box center [233, 121] width 196 height 49
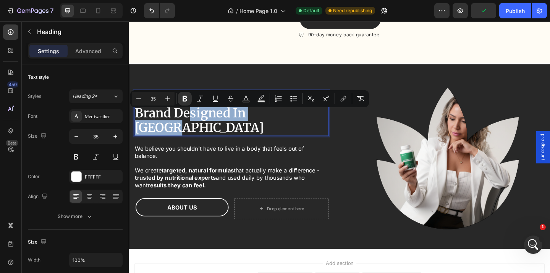
click at [302, 127] on strong "A Passion-Driven Supplement Brand Designed In [GEOGRAPHIC_DATA]" at bounding box center [233, 121] width 196 height 49
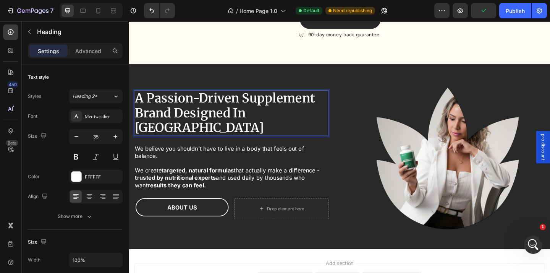
click at [322, 127] on p "A Passion-Driven Supplement Brand Designed In [GEOGRAPHIC_DATA]" at bounding box center [240, 121] width 210 height 48
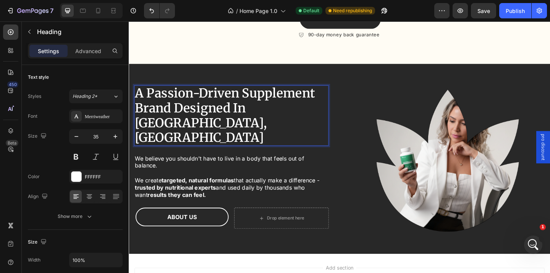
scroll to position [1686, 0]
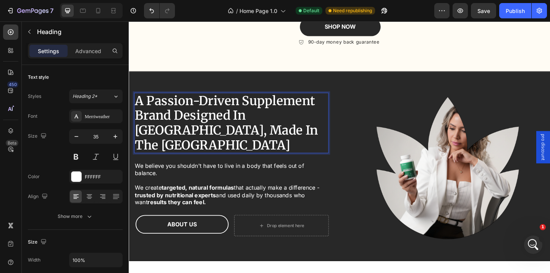
click at [180, 112] on strong "A Passion-Driven Supplement Brand Designed In [GEOGRAPHIC_DATA], Made In The [G…" at bounding box center [234, 131] width 199 height 65
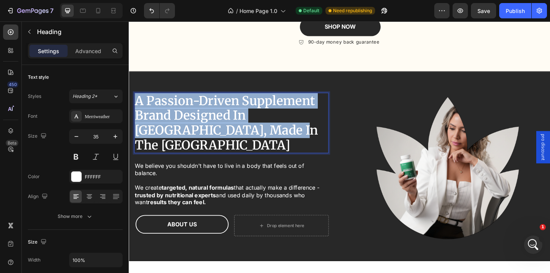
click at [180, 112] on strong "A Passion-Driven Supplement Brand Designed In [GEOGRAPHIC_DATA], Made In The [G…" at bounding box center [234, 131] width 199 height 65
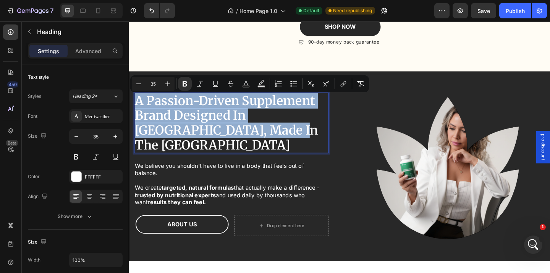
click at [218, 123] on strong "A Passion-Driven Supplement Brand Designed In [GEOGRAPHIC_DATA], Made In The [G…" at bounding box center [234, 131] width 199 height 65
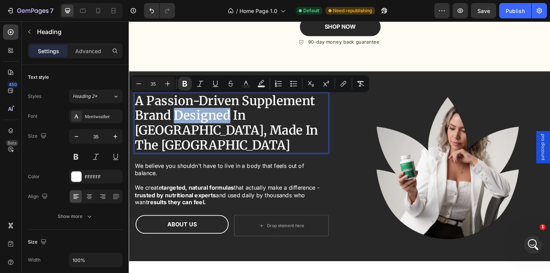
click at [218, 123] on strong "A Passion-Driven Supplement Brand Designed In [GEOGRAPHIC_DATA], Made In The [G…" at bounding box center [234, 131] width 199 height 65
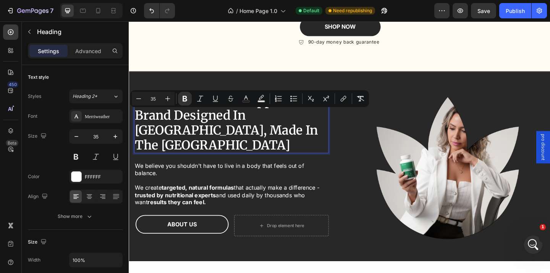
click at [262, 134] on p "A Passion-Driven Supplement Brand Designed In [GEOGRAPHIC_DATA], Made In The [G…" at bounding box center [240, 132] width 210 height 64
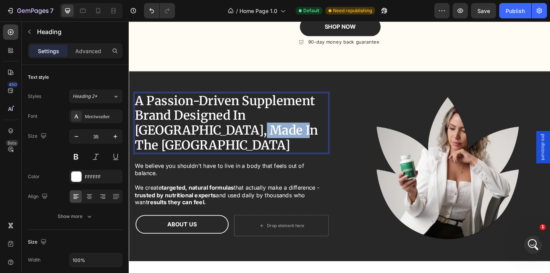
drag, startPoint x: 193, startPoint y: 135, endPoint x: 254, endPoint y: 135, distance: 61.9
click at [254, 135] on p "A Passion-Driven Supplement Brand Designed In [GEOGRAPHIC_DATA], Made In The [G…" at bounding box center [240, 132] width 210 height 64
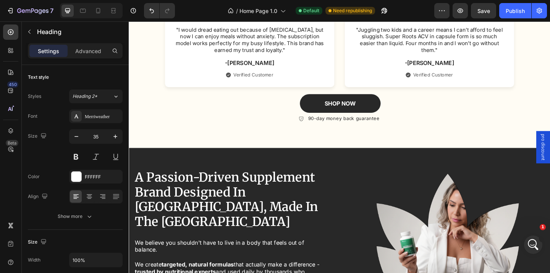
scroll to position [1604, 0]
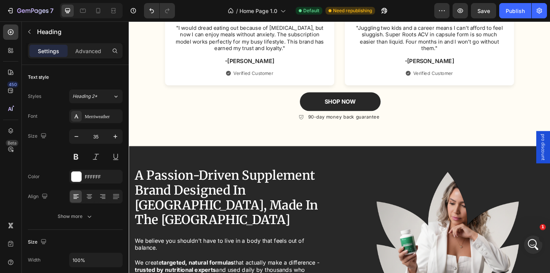
click at [320, 212] on h2 "A Passion-Driven Supplement Brand Designed In [GEOGRAPHIC_DATA], Made In The [G…" at bounding box center [240, 213] width 212 height 66
click at [316, 212] on p "A Passion-Driven Supplement Brand Designed In Scotland, Made In The USA" at bounding box center [240, 213] width 210 height 64
click at [259, 212] on strong "A Passion-Driven Supplement Brand Designed In Scotland, Made In The USA" at bounding box center [234, 213] width 199 height 65
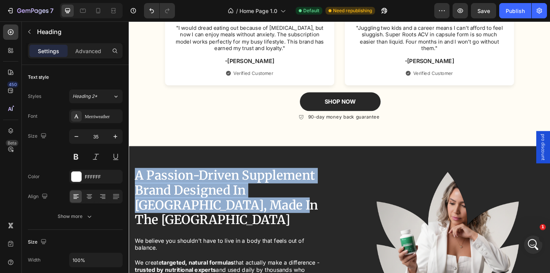
click at [259, 212] on strong "A Passion-Driven Supplement Brand Designed In Scotland, Made In The USA" at bounding box center [234, 213] width 199 height 65
click at [220, 213] on strong "A Passion-Driven Supplement Brand Designed In Scotland, Made In The USA" at bounding box center [234, 213] width 199 height 65
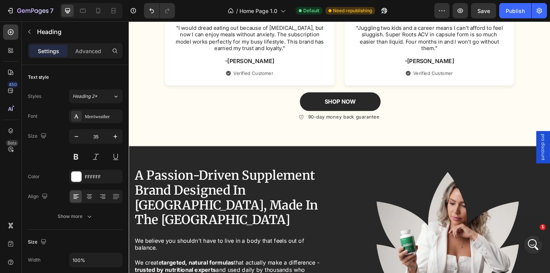
click at [248, 223] on p "A Passion-Driven Supplement Brand Designed In Scotland, Made In The USA" at bounding box center [240, 213] width 210 height 64
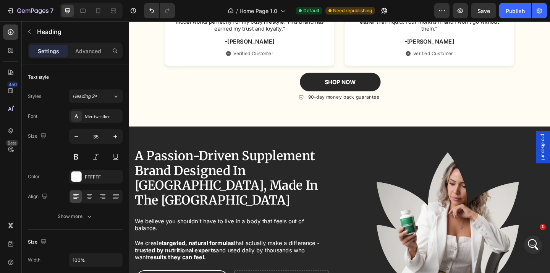
scroll to position [1639, 0]
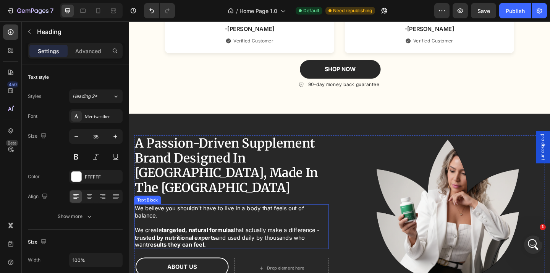
click at [216, 244] on strong "targeted, natural formulas" at bounding box center [203, 248] width 79 height 8
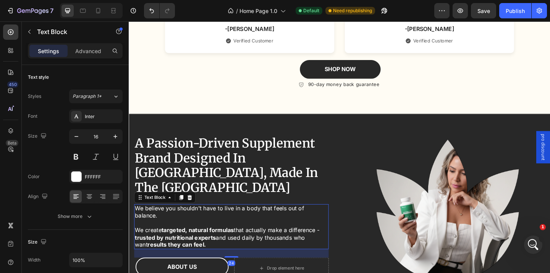
click at [201, 241] on p "We believe you shouldn't have to live in a body that feels out of balance. We c…" at bounding box center [240, 245] width 210 height 48
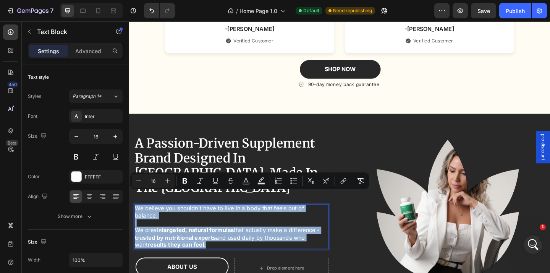
drag, startPoint x: 206, startPoint y: 242, endPoint x: 137, endPoint y: 209, distance: 76.9
click at [137, 221] on p "We believe you shouldn't have to live in a body that feels out of balance. We c…" at bounding box center [240, 245] width 210 height 48
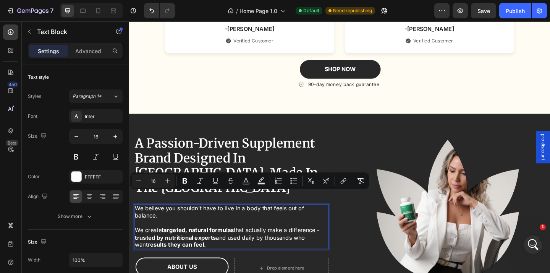
scroll to position [1647, 0]
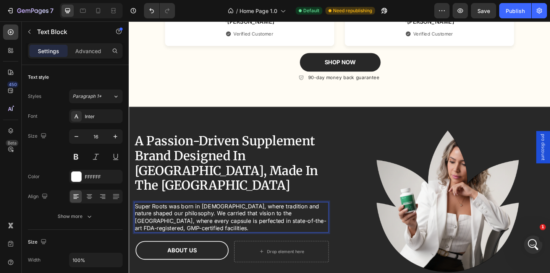
click at [181, 218] on p "Super Roots was born in Scotland, where tradition and nature shaped our philoso…" at bounding box center [240, 234] width 210 height 32
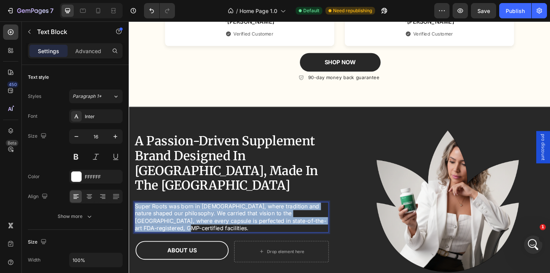
click at [181, 218] on p "Super Roots was born in Scotland, where tradition and nature shaped our philoso…" at bounding box center [240, 234] width 210 height 32
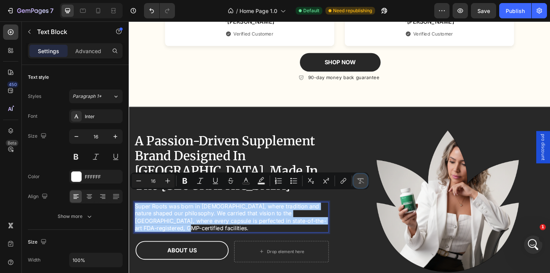
click at [359, 183] on icon "Editor contextual toolbar" at bounding box center [361, 181] width 8 height 8
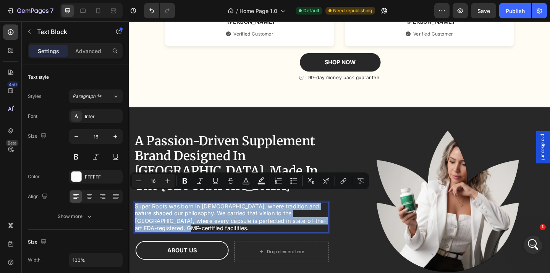
click at [270, 218] on p "Super Roots was born in Scotland, where tradition and nature shaped our philoso…" at bounding box center [240, 234] width 210 height 32
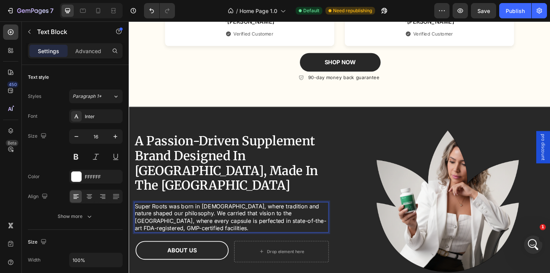
click at [218, 218] on p "Super Roots was born in Scotland, where tradition and nature shaped our philoso…" at bounding box center [240, 234] width 210 height 32
click at [261, 218] on p "Super Roots was born in Scotland, where tradition and nature shaped our philoso…" at bounding box center [240, 234] width 210 height 32
drag, startPoint x: 275, startPoint y: 212, endPoint x: 312, endPoint y: 213, distance: 37.4
click at [312, 218] on p "Super Roots was born in Scotland, where tradition and nature shaped our philoso…" at bounding box center [240, 234] width 210 height 32
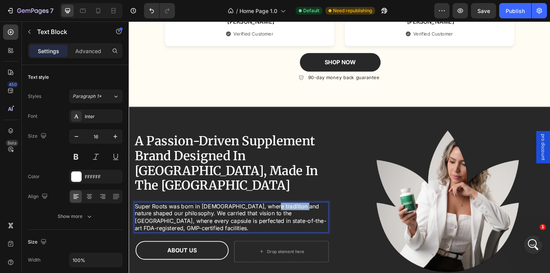
click at [312, 218] on p "Super Roots was born in Scotland, where tradition and nature shaped our philoso…" at bounding box center [240, 234] width 210 height 32
drag, startPoint x: 186, startPoint y: 220, endPoint x: 293, endPoint y: 221, distance: 107.0
click at [293, 221] on p "Super Roots was born in Scotland, where tradition and nature shaped our philoso…" at bounding box center [240, 234] width 210 height 32
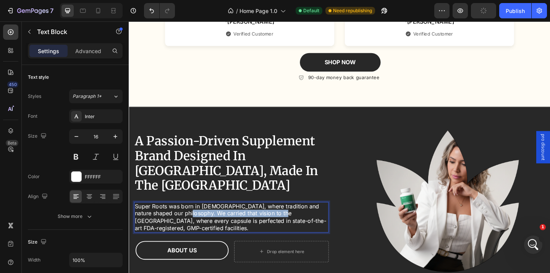
click at [293, 221] on p "Super Roots was born in Scotland, where tradition and nature shaped our philoso…" at bounding box center [240, 234] width 210 height 32
drag, startPoint x: 183, startPoint y: 227, endPoint x: 249, endPoint y: 227, distance: 66.5
click at [249, 227] on p "Super Roots was born in Scotland, where tradition and nature shaped our philoso…" at bounding box center [240, 234] width 210 height 32
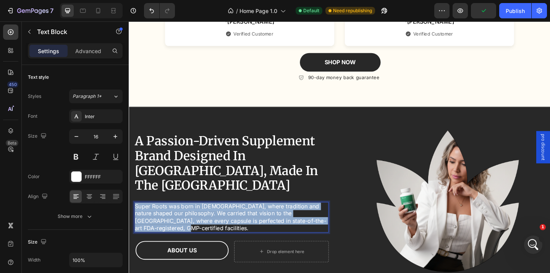
click at [249, 227] on p "Super Roots was born in Scotland, where tradition and nature shaped our philoso…" at bounding box center [240, 234] width 210 height 32
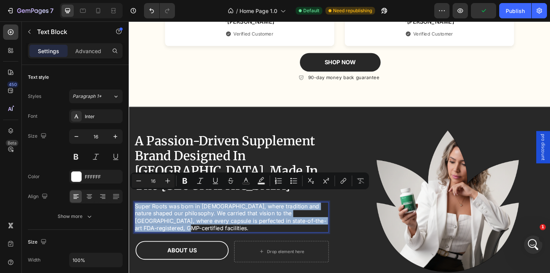
copy p "Super Roots was born in Scotland, where tradition and nature shaped our philoso…"
click at [269, 219] on p "Super Roots was born in Scotland, where tradition and nature shaped our philoso…" at bounding box center [240, 234] width 210 height 32
drag, startPoint x: 236, startPoint y: 211, endPoint x: 342, endPoint y: 230, distance: 108.1
click at [342, 230] on p "Super Roots was born in Scotland, where tradition and nature shaped our philoso…" at bounding box center [240, 234] width 210 height 32
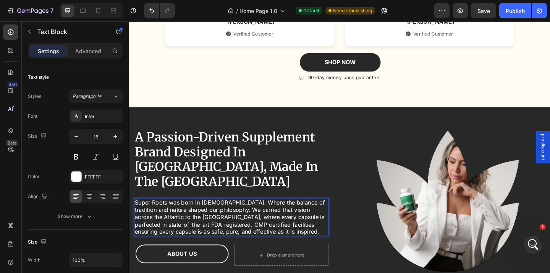
click at [241, 214] on p "Super Roots was born in Scotland, Where the balance of tradition and nature sha…" at bounding box center [240, 234] width 210 height 40
drag, startPoint x: 253, startPoint y: 201, endPoint x: 318, endPoint y: 201, distance: 64.9
click at [318, 214] on p "Super Roots was born in Scotland, where the balance of tradition and nature sha…" at bounding box center [240, 234] width 210 height 40
drag, startPoint x: 154, startPoint y: 209, endPoint x: 218, endPoint y: 209, distance: 63.8
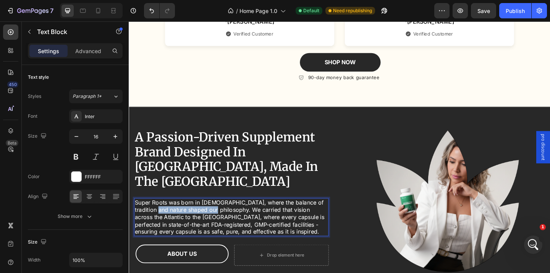
click at [218, 214] on p "Super Roots was born in Scotland, where the balance of tradition and nature sha…" at bounding box center [240, 234] width 210 height 40
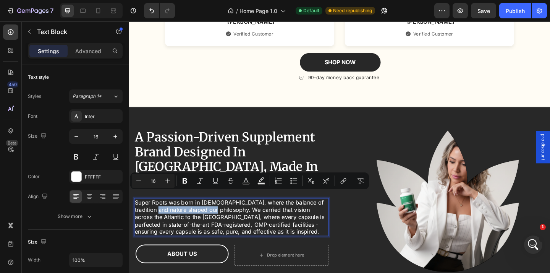
click at [218, 214] on p "Super Roots was born in Scotland, where the balance of tradition and nature sha…" at bounding box center [240, 234] width 210 height 40
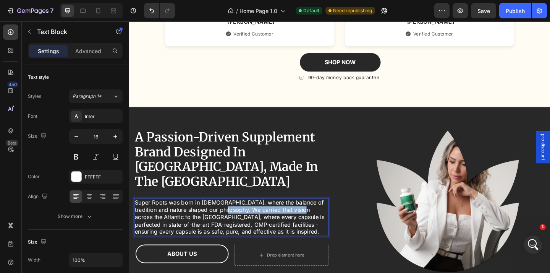
drag, startPoint x: 229, startPoint y: 210, endPoint x: 312, endPoint y: 210, distance: 82.5
click at [312, 214] on p "Super Roots was born in Scotland, where the balance of tradition and nature sha…" at bounding box center [240, 234] width 210 height 40
drag, startPoint x: 178, startPoint y: 221, endPoint x: 208, endPoint y: 221, distance: 29.4
click at [208, 221] on p "Super Roots was born in Scotland, where the balance of tradition and nature sha…" at bounding box center [240, 234] width 210 height 40
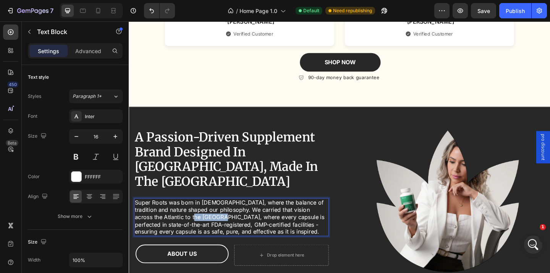
click at [208, 221] on p "Super Roots was born in Scotland, where the balance of tradition and nature sha…" at bounding box center [240, 234] width 210 height 40
drag, startPoint x: 220, startPoint y: 223, endPoint x: 298, endPoint y: 223, distance: 77.2
click at [298, 223] on p "Super Roots was born in Scotland, where the balance of tradition and nature sha…" at bounding box center [240, 234] width 210 height 40
drag, startPoint x: 212, startPoint y: 218, endPoint x: 272, endPoint y: 218, distance: 60.3
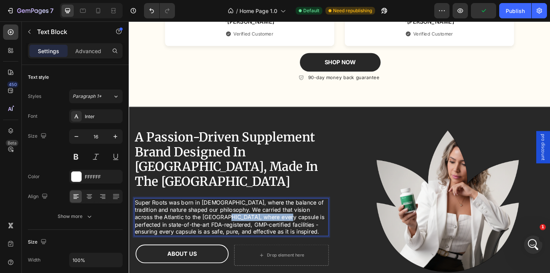
click at [272, 218] on p "Super Roots was born in Scotland, where the balance of tradition and nature sha…" at bounding box center [240, 234] width 210 height 40
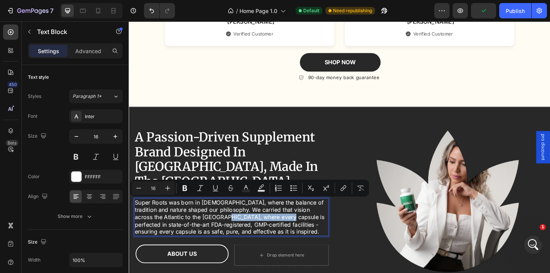
click at [272, 218] on p "Super Roots was born in Scotland, where the balance of tradition and nature sha…" at bounding box center [240, 234] width 210 height 40
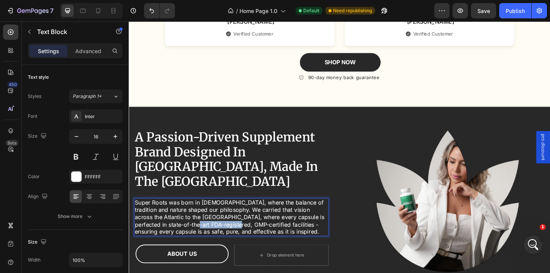
drag, startPoint x: 180, startPoint y: 226, endPoint x: 224, endPoint y: 226, distance: 43.9
click at [224, 226] on p "Super Roots was born in Scotland, where the balance of tradition and nature sha…" at bounding box center [240, 234] width 210 height 40
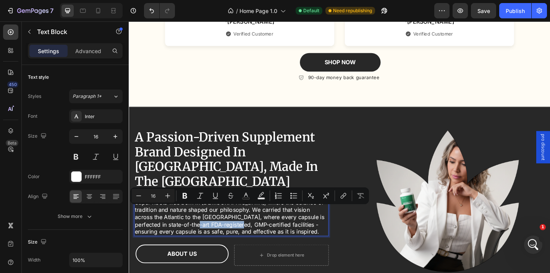
click at [224, 226] on p "Super Roots was born in Scotland, where the balance of tradition and nature sha…" at bounding box center [240, 234] width 210 height 40
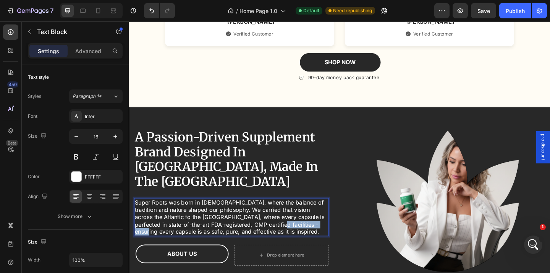
drag, startPoint x: 324, startPoint y: 228, endPoint x: 268, endPoint y: 228, distance: 55.8
click at [268, 228] on p "Super Roots was born in Scotland, where the balance of tradition and nature sha…" at bounding box center [240, 234] width 210 height 40
click at [279, 228] on p "Super Roots was born in Scotland, where the balance of tradition and nature sha…" at bounding box center [240, 234] width 210 height 40
click at [301, 228] on p "Super Roots was born in Scotland, where the balance of tradition and nature sha…" at bounding box center [240, 234] width 210 height 40
click at [160, 235] on p "Super Roots was born in Scotland, where the balance of tradition and nature sha…" at bounding box center [240, 234] width 210 height 40
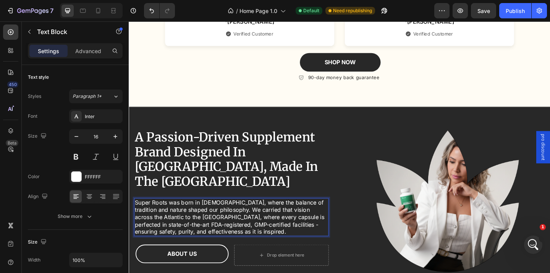
click at [154, 234] on p "Super Roots was born in Scotland, where the balance of tradition and nature sha…" at bounding box center [240, 234] width 210 height 40
click at [251, 226] on p "Super Roots was born in Scotland, where the balance of tradition and nature sha…" at bounding box center [240, 234] width 210 height 40
click at [158, 235] on p "Super Roots was born in Scotland, where the balance of tradition and nature sha…" at bounding box center [240, 234] width 210 height 40
click at [193, 233] on p "Super Roots was born in Scotland, where the balance of tradition and nature sha…" at bounding box center [240, 234] width 210 height 40
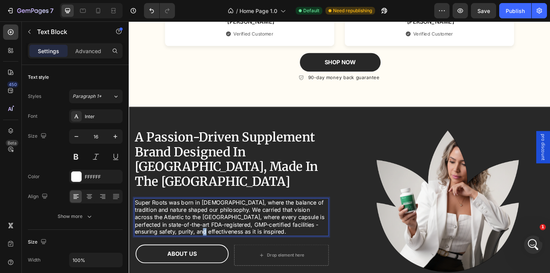
click at [193, 233] on p "Super Roots was born in Scotland, where the balance of tradition and nature sha…" at bounding box center [240, 234] width 210 height 40
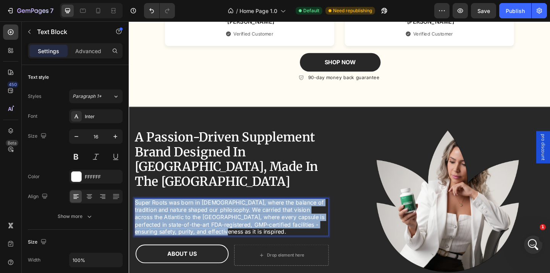
click at [193, 233] on p "Super Roots was born in Scotland, where the balance of tradition and nature sha…" at bounding box center [240, 234] width 210 height 40
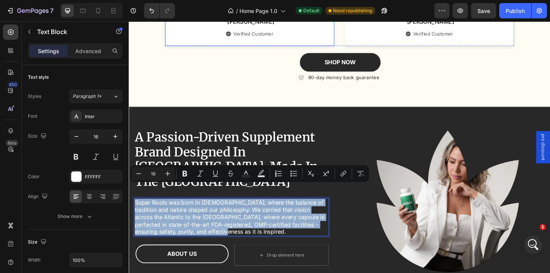
copy p "Super Roots was born in Scotland, where the balance of tradition and nature sha…"
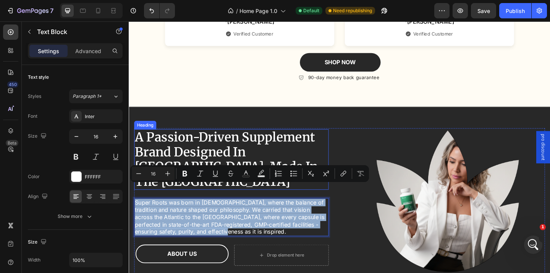
click at [223, 150] on strong "A Passion-Driven Supplement Brand Designed In Scotland, Made In The USA" at bounding box center [234, 171] width 199 height 65
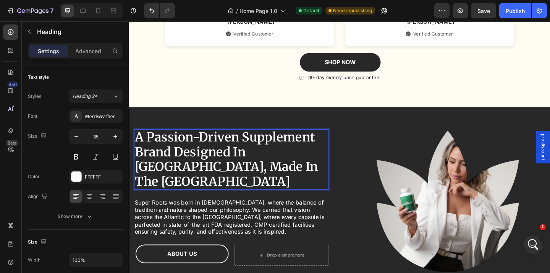
click at [271, 150] on strong "A Passion-Driven Supplement Brand Designed In Scotland, Made In The USA" at bounding box center [234, 171] width 199 height 65
click at [276, 147] on strong "A Passion-Driven Health Brand Designed In Scotland, Made In The USA" at bounding box center [236, 171] width 202 height 65
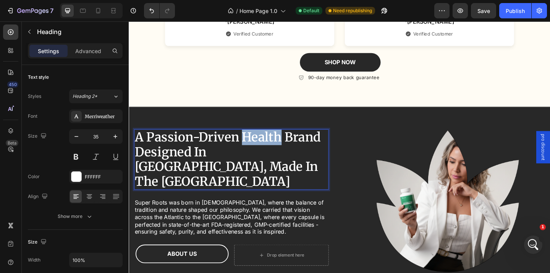
click at [276, 147] on strong "A Passion-Driven Health Brand Designed In Scotland, Made In The USA" at bounding box center [236, 171] width 202 height 65
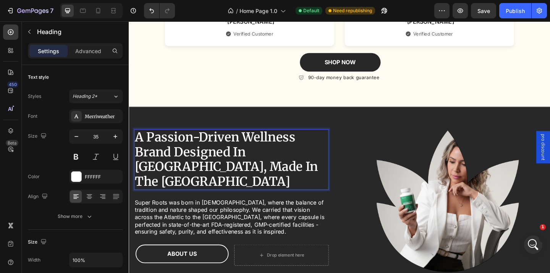
click at [273, 148] on strong "A Passion-Driven Wellness Brand Designed In Scotland, Made In The USA" at bounding box center [234, 171] width 199 height 65
click at [190, 161] on strong "A Passion-Driven Wellness Brand Designed In Scotland, Made In The USA" at bounding box center [234, 171] width 199 height 65
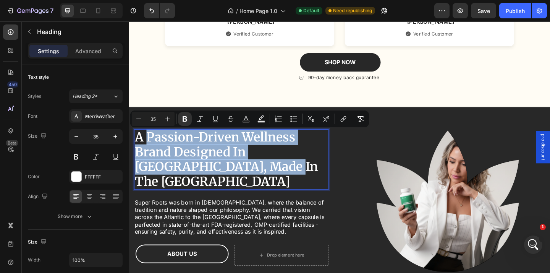
drag, startPoint x: 239, startPoint y: 179, endPoint x: 147, endPoint y: 148, distance: 97.2
click at [147, 148] on strong "A Passion-Driven Wellness Brand Designed In Scotland, Made In The USA" at bounding box center [234, 171] width 199 height 65
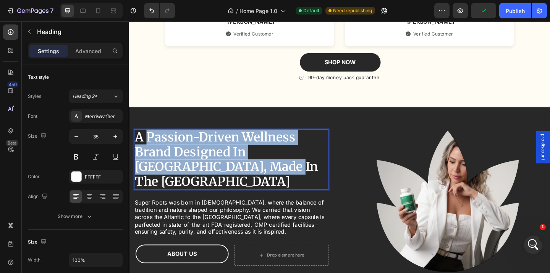
drag, startPoint x: 147, startPoint y: 148, endPoint x: 236, endPoint y: 182, distance: 96.1
click at [236, 182] on strong "A Passion-Driven Wellness Brand Designed In Scotland, Made In The USA" at bounding box center [234, 171] width 199 height 65
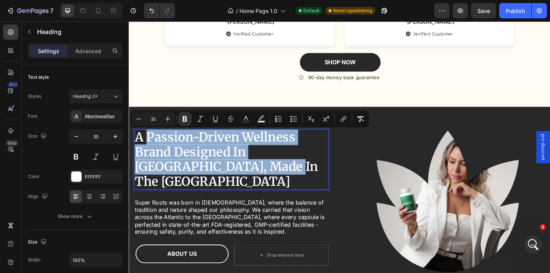
drag, startPoint x: 239, startPoint y: 180, endPoint x: 147, endPoint y: 148, distance: 97.6
click at [147, 148] on strong "A Passion-Driven Wellness Brand Designed In Scotland, Made In The USA" at bounding box center [234, 171] width 199 height 65
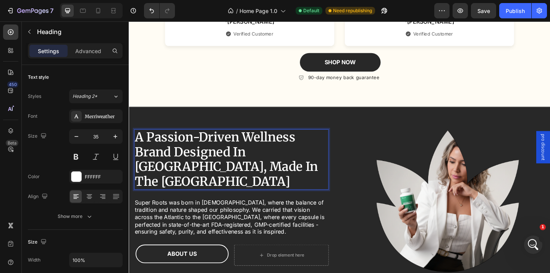
click at [280, 147] on strong "A Passion-Driven Wellness Brand Designed In Scotland, Made In The USA" at bounding box center [234, 171] width 199 height 65
click at [238, 178] on strong "A Passion-Driven Wellness Brand Designed In Scotland, Made In The USA" at bounding box center [234, 171] width 199 height 65
click at [271, 178] on p "A Passion-Driven Wellness Brand Designed In Scotland, Made In The USA" at bounding box center [240, 171] width 210 height 64
click at [249, 125] on div "Image A Passion-Driven Wellness Brand Designed In Scotland, Made In The USA Hea…" at bounding box center [358, 215] width 458 height 201
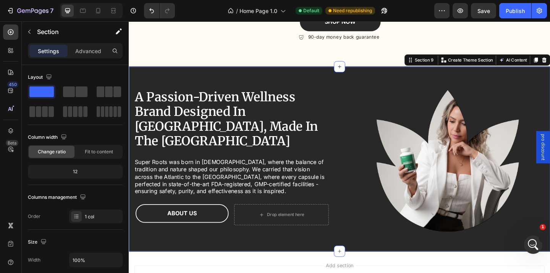
scroll to position [1696, 0]
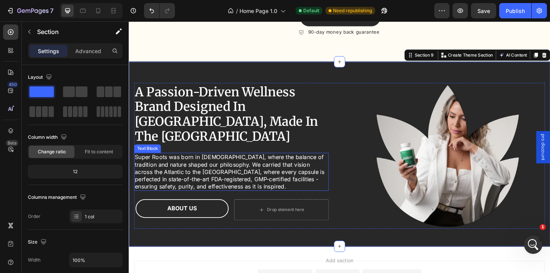
click at [170, 165] on p "Super Roots was born in Scotland, where the balance of tradition and nature sha…" at bounding box center [240, 185] width 210 height 40
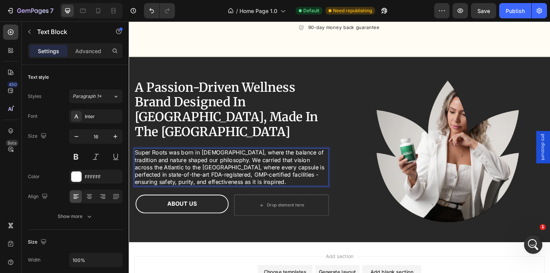
scroll to position [1703, 0]
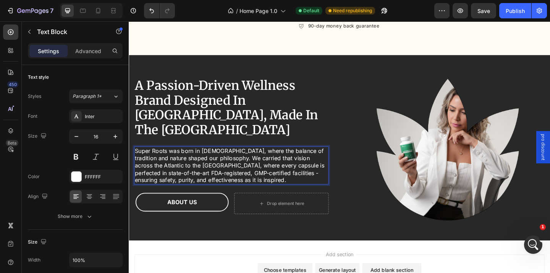
click at [170, 158] on p "Super Roots was born in Scotland, where the balance of tradition and nature sha…" at bounding box center [240, 178] width 210 height 40
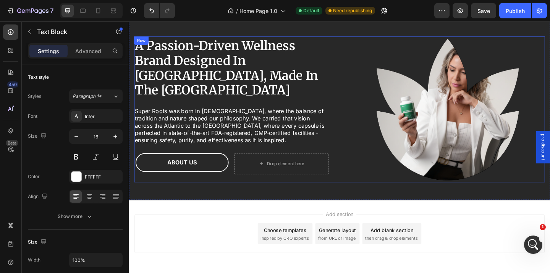
scroll to position [1717, 0]
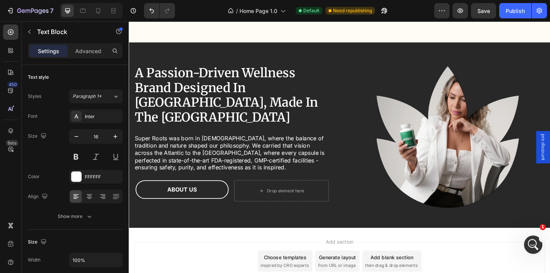
click at [238, 164] on p "Super Roots was born in Scotland, where the balance of tradition and nature sha…" at bounding box center [240, 164] width 210 height 40
click at [192, 164] on p "Super Roots was born in Scotland, where the balance of tradition and nature sha…" at bounding box center [240, 164] width 210 height 40
click at [223, 164] on p "Super Roots was born in Scotland, where the balance of tradition and nature sha…" at bounding box center [240, 164] width 210 height 40
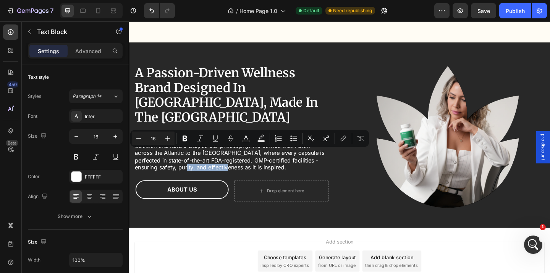
drag, startPoint x: 225, startPoint y: 164, endPoint x: 180, endPoint y: 166, distance: 45.9
click at [180, 166] on p "Super Roots was born in Scotland, where the balance of tradition and nature sha…" at bounding box center [240, 164] width 210 height 40
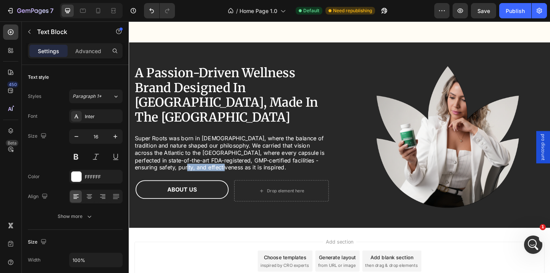
drag, startPoint x: 178, startPoint y: 165, endPoint x: 218, endPoint y: 165, distance: 39.7
click at [218, 165] on p "Super Roots was born in Scotland, where the balance of tradition and nature sha…" at bounding box center [240, 164] width 210 height 40
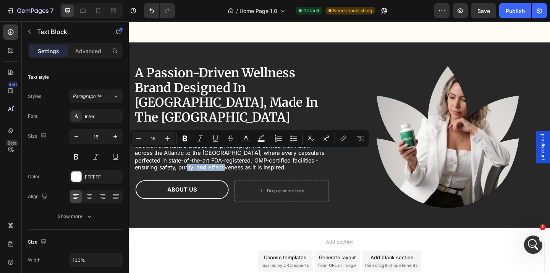
click at [218, 165] on p "Super Roots was born in Scotland, where the balance of tradition and nature sha…" at bounding box center [240, 164] width 210 height 40
drag, startPoint x: 221, startPoint y: 164, endPoint x: 175, endPoint y: 165, distance: 45.5
click at [175, 165] on p "Super Roots was born in Scotland, where the balance of tradition and nature sha…" at bounding box center [240, 164] width 210 height 40
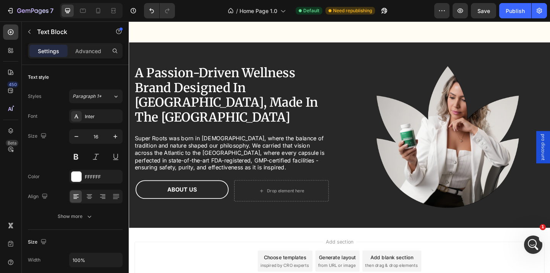
click at [233, 163] on p "Super Roots was born in Scotland, where the balance of tradition and nature sha…" at bounding box center [240, 164] width 210 height 40
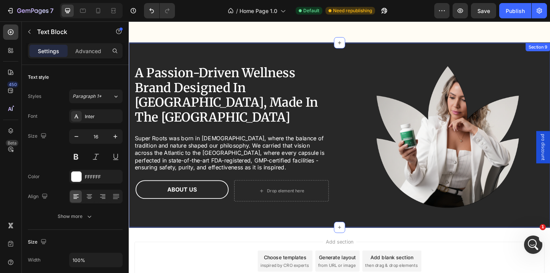
click at [328, 47] on div "Image A Passion-Driven Wellness Brand Designed In Scotland, Made In The USA Hea…" at bounding box center [358, 145] width 458 height 201
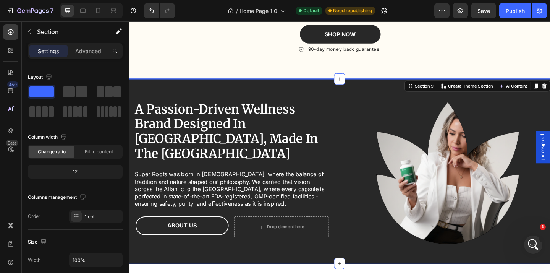
scroll to position [1679, 0]
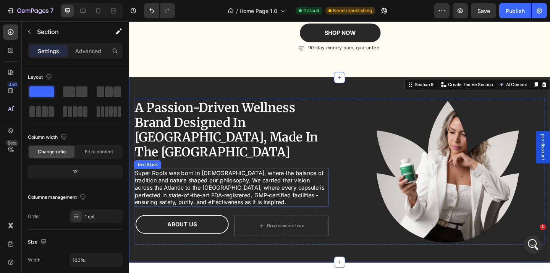
click at [230, 201] on p "Super Roots was born in Scotland, where the balance of tradition and nature sha…" at bounding box center [240, 202] width 210 height 40
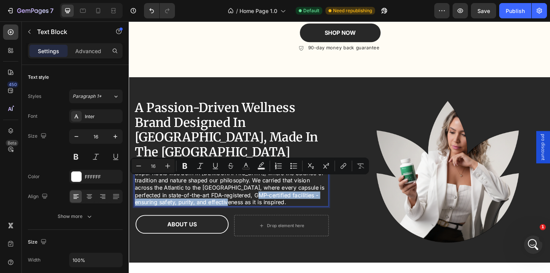
drag, startPoint x: 257, startPoint y: 201, endPoint x: 236, endPoint y: 195, distance: 21.3
click at [236, 195] on p "Super Roots was born in Scotland, where the balance of tradition and nature sha…" at bounding box center [240, 202] width 210 height 40
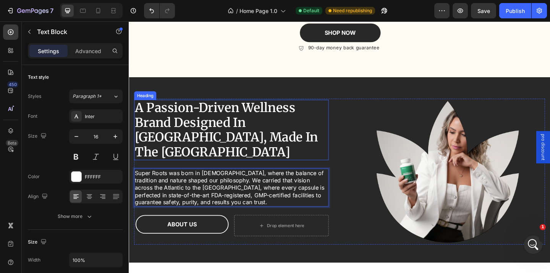
click at [307, 153] on h2 "A Passion-Driven Wellness Brand Designed In Scotland, Made In The USA" at bounding box center [240, 140] width 212 height 66
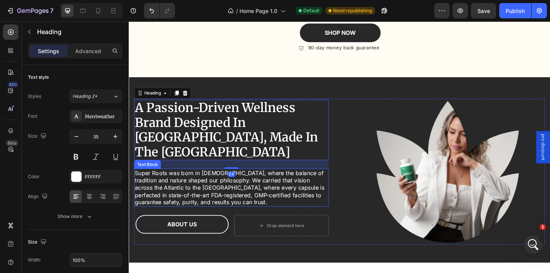
click at [265, 182] on p "Super Roots was born in Scotland, where the balance of tradition and nature sha…" at bounding box center [240, 202] width 210 height 40
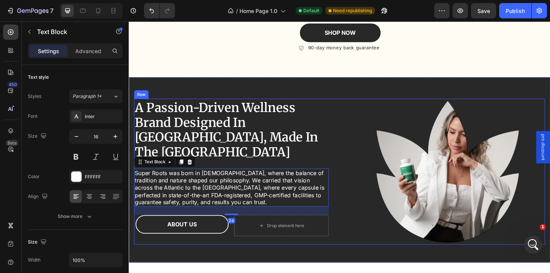
click at [275, 158] on div "A Passion-Driven Wellness Brand Designed In Scotland, Made In The USA Heading S…" at bounding box center [240, 184] width 212 height 159
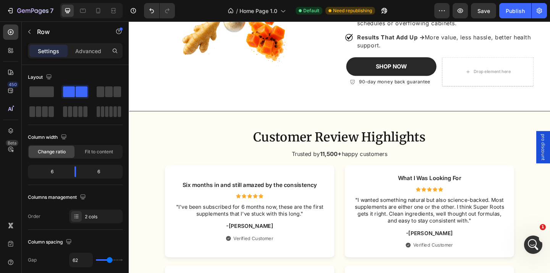
scroll to position [986, 0]
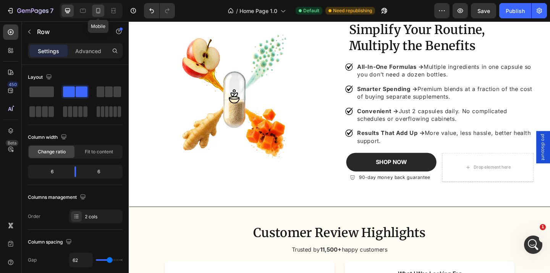
click at [95, 11] on icon at bounding box center [98, 11] width 8 height 8
type input "0"
type input "100%"
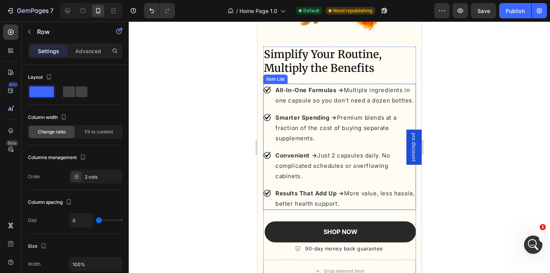
scroll to position [1257, 0]
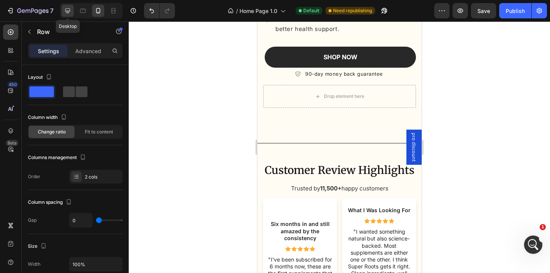
click at [69, 14] on icon at bounding box center [68, 11] width 8 height 8
type input "62"
type input "1200"
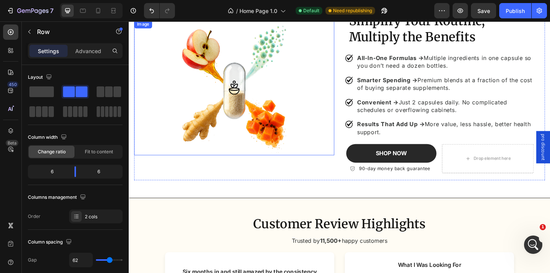
scroll to position [1000, 0]
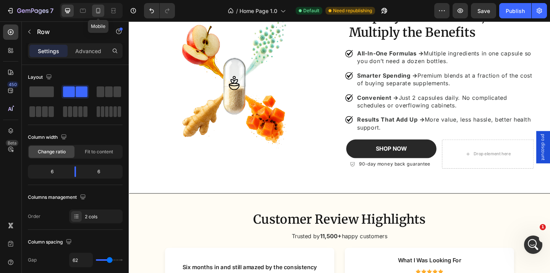
click at [100, 13] on icon at bounding box center [98, 11] width 8 height 8
type input "0"
type input "100%"
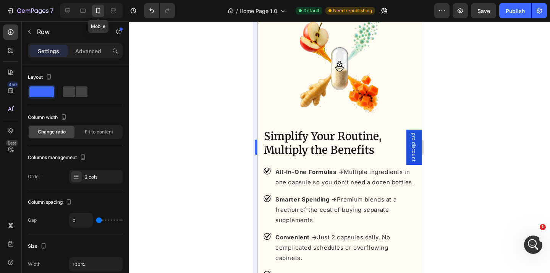
scroll to position [961, 0]
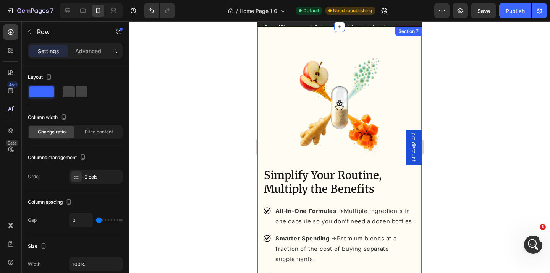
click at [261, 118] on div "Simplify Your Routine, Multiply the Benefits Heading All-In-One Formulas → Mult…" at bounding box center [339, 232] width 164 height 411
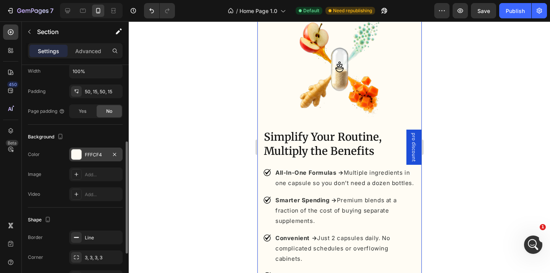
scroll to position [157, 0]
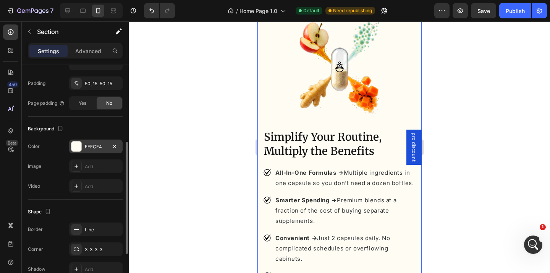
click at [83, 151] on div "FFFCF4" at bounding box center [95, 146] width 53 height 14
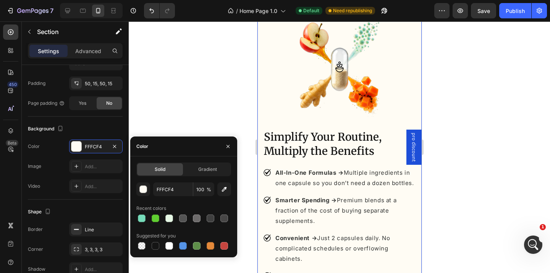
click at [167, 251] on div "Solid Gradient FFFCF4 100 % Recent colors Suggested for you" at bounding box center [183, 206] width 107 height 101
click at [168, 247] on div at bounding box center [169, 246] width 8 height 8
type input "FFFFFF"
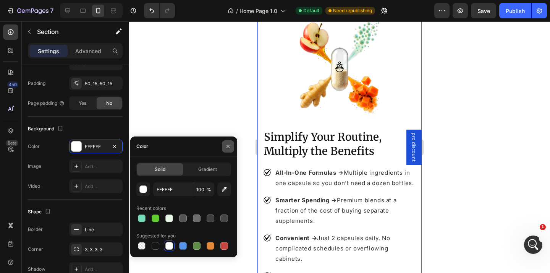
click at [228, 149] on icon "button" at bounding box center [228, 146] width 6 height 6
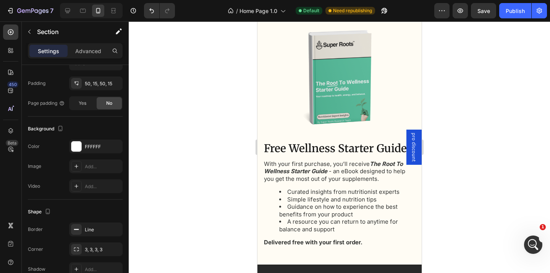
scroll to position [1118, 0]
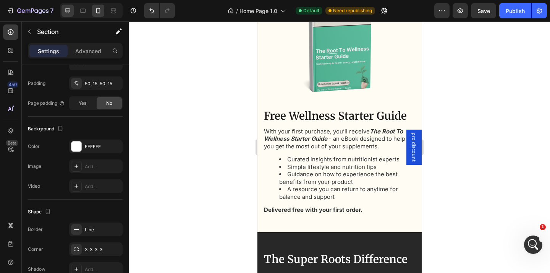
click at [73, 12] on div at bounding box center [67, 11] width 12 height 12
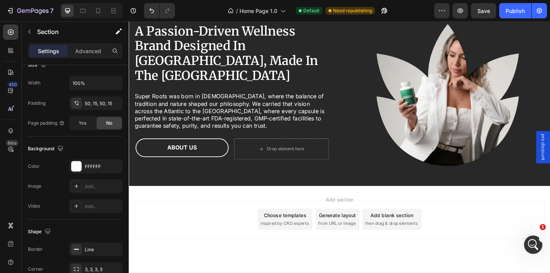
scroll to position [2077, 0]
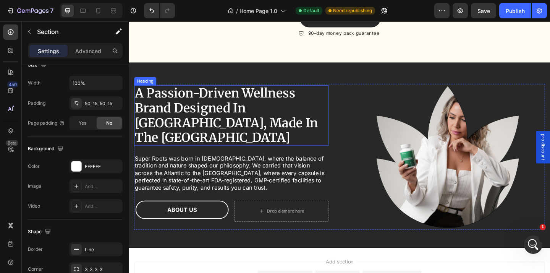
click at [248, 131] on h2 "A Passion-Driven Wellness Brand Designed In Scotland, Made In The USA" at bounding box center [240, 124] width 212 height 66
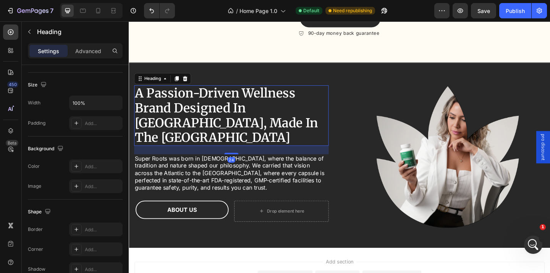
scroll to position [0, 0]
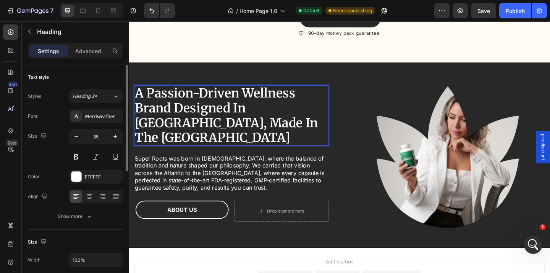
click at [270, 134] on h2 "A Passion-Driven Wellness Brand Designed In Scotland, Made In The USA" at bounding box center [240, 124] width 212 height 66
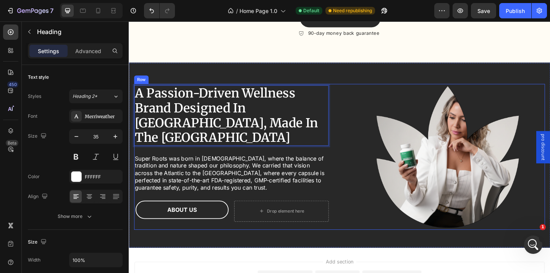
click at [361, 161] on div "Image A Passion-Driven Wellness Brand Designed In Scotland, Made In The USA Hea…" at bounding box center [357, 168] width 447 height 159
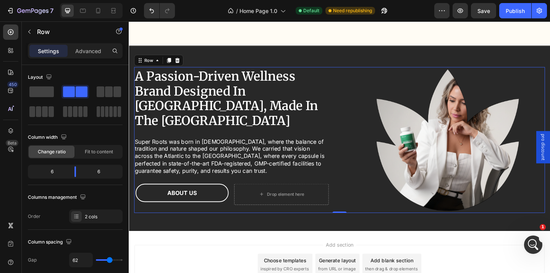
scroll to position [2140, 0]
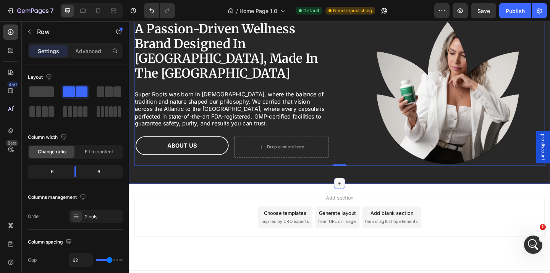
click at [360, 191] on div at bounding box center [358, 197] width 12 height 12
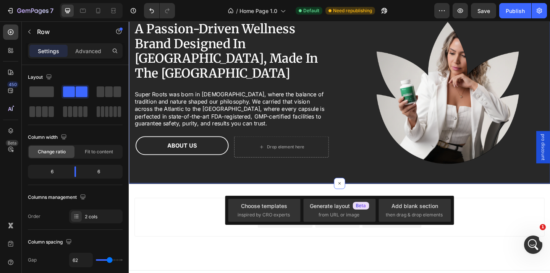
click at [370, 186] on div "Image ⁠⁠⁠⁠⁠⁠⁠ A Passion-Driven Wellness Brand Designed In Scotland, Made In The…" at bounding box center [358, 97] width 458 height 201
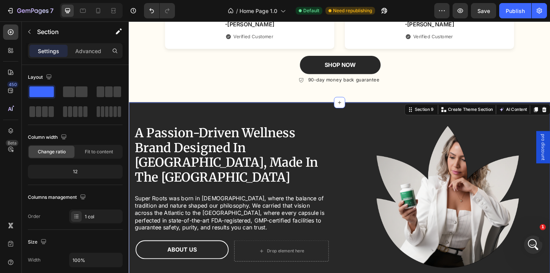
scroll to position [1946, 0]
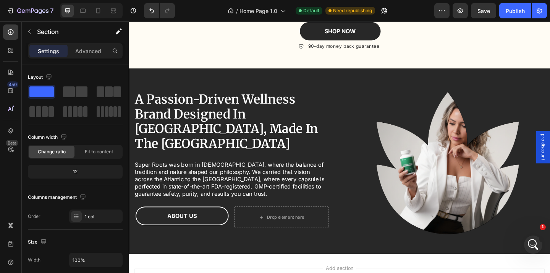
scroll to position [2068, 0]
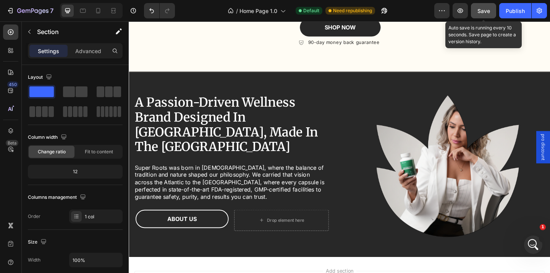
click at [482, 8] on span "Save" at bounding box center [483, 11] width 13 height 6
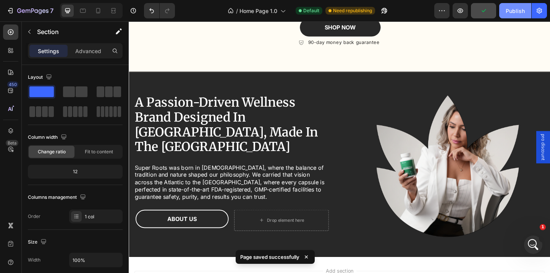
click at [510, 15] on button "Publish" at bounding box center [515, 10] width 32 height 15
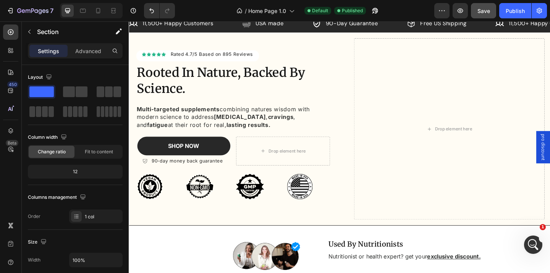
scroll to position [21, 0]
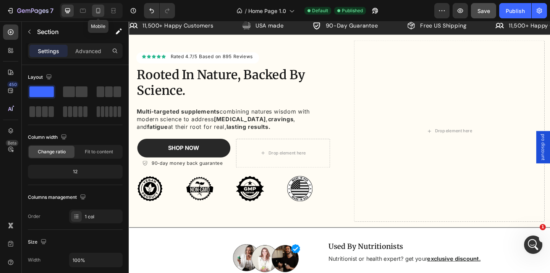
click at [97, 11] on icon at bounding box center [98, 10] width 4 height 5
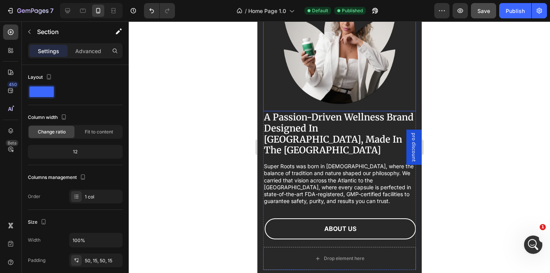
scroll to position [2188, 0]
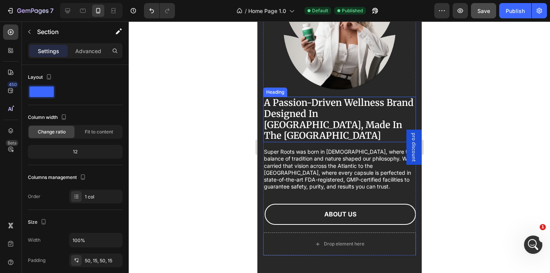
click at [321, 125] on h2 "A Passion-Driven Wellness Brand Designed In Scotland, Made In The USA" at bounding box center [339, 119] width 153 height 45
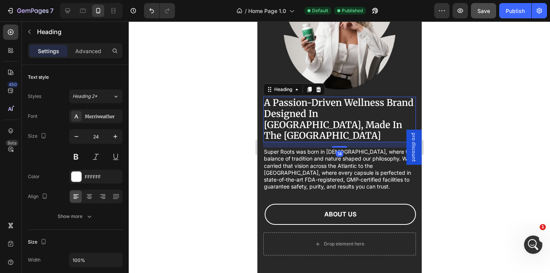
click at [246, 138] on div at bounding box center [339, 146] width 421 height 251
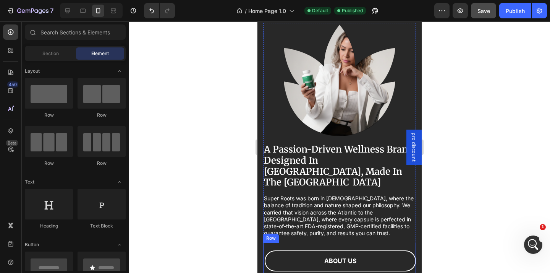
scroll to position [2110, 0]
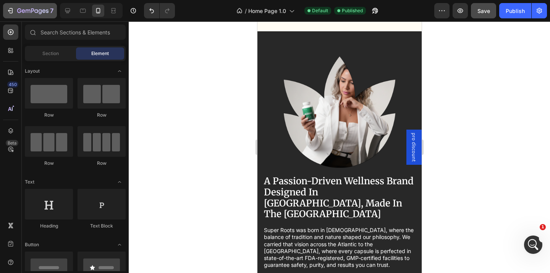
click at [38, 17] on button "7" at bounding box center [30, 10] width 54 height 15
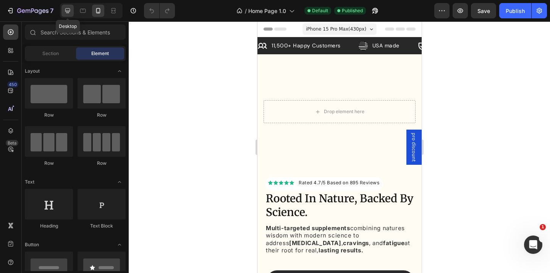
click at [64, 9] on icon at bounding box center [68, 11] width 8 height 8
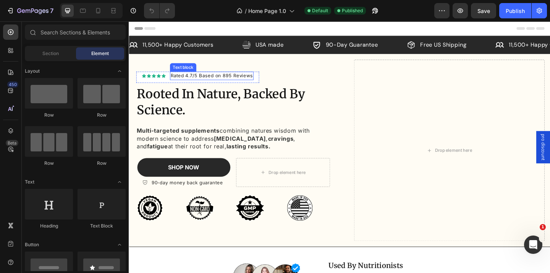
click at [239, 81] on p "Rated 4.7/5 Based on 895 Reviews" at bounding box center [218, 81] width 89 height 8
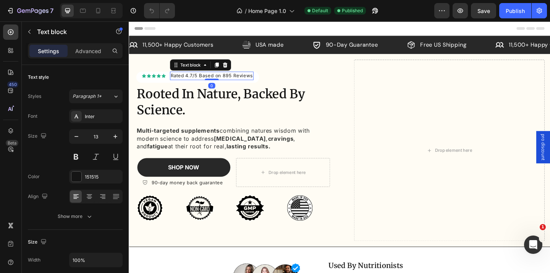
click at [235, 81] on p "Rated 4.7/5 Based on 895 Reviews" at bounding box center [218, 81] width 89 height 8
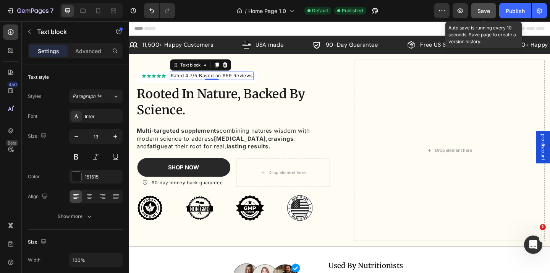
click at [482, 15] on button "Save" at bounding box center [483, 10] width 25 height 15
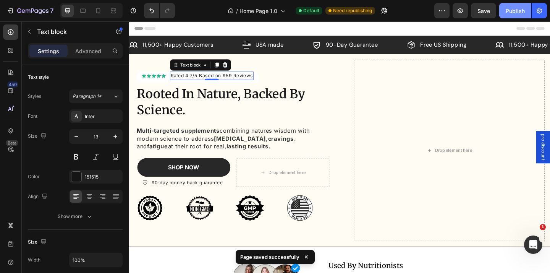
click at [521, 13] on div "Publish" at bounding box center [515, 11] width 19 height 8
